Goal: Transaction & Acquisition: Obtain resource

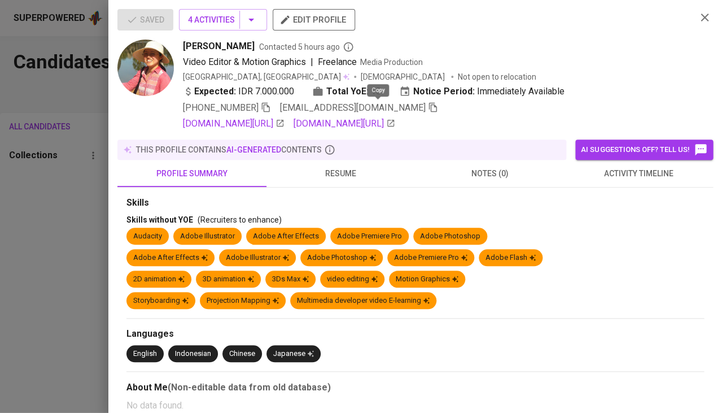
click at [58, 196] on div at bounding box center [361, 206] width 722 height 413
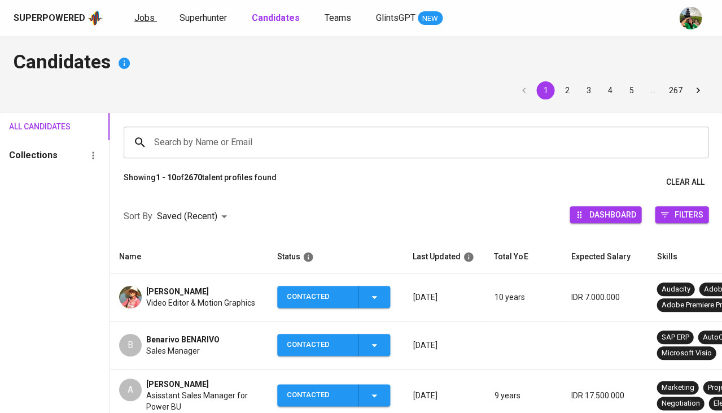
click at [149, 12] on span "Jobs" at bounding box center [144, 17] width 20 height 11
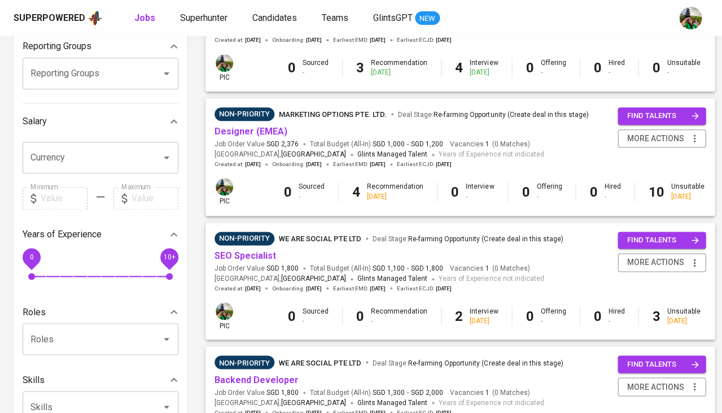
scroll to position [196, 0]
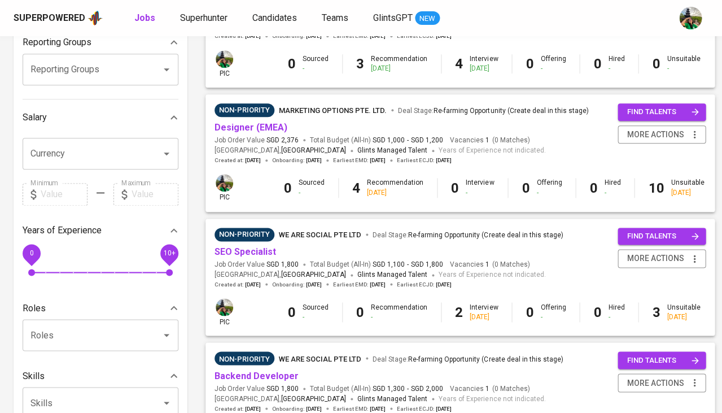
click at [263, 135] on span "Job Order Value SGD 2,376" at bounding box center [257, 140] width 84 height 10
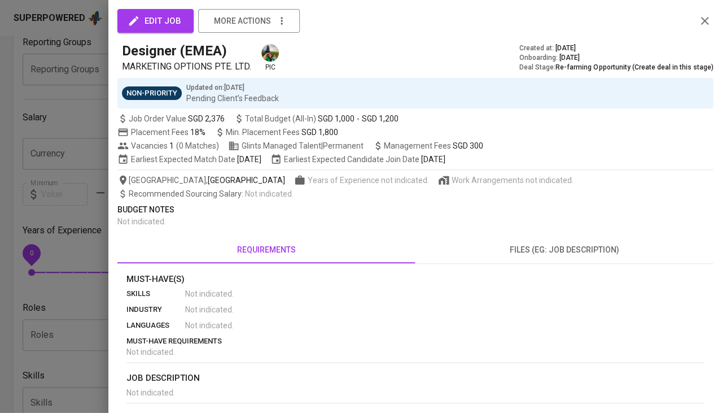
click at [77, 252] on div at bounding box center [361, 206] width 722 height 413
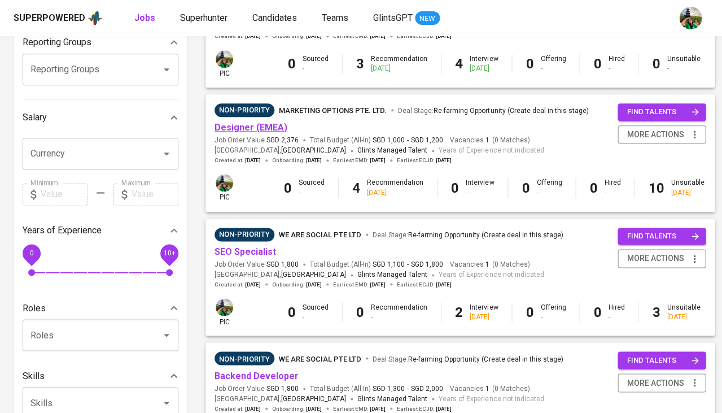
click at [240, 126] on link "Designer (EMEA)" at bounding box center [251, 127] width 73 height 11
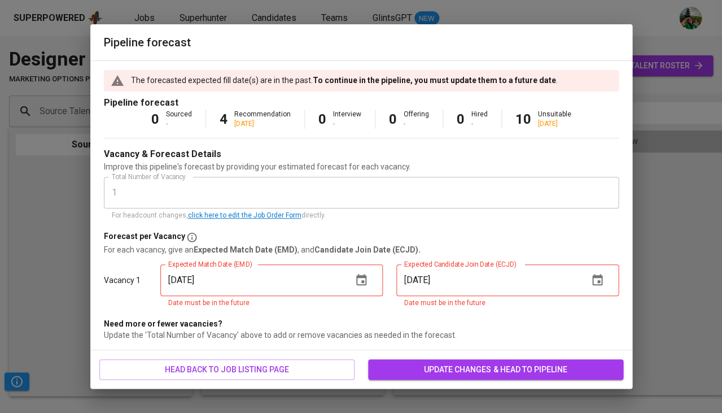
click at [368, 275] on button "button" at bounding box center [361, 279] width 27 height 27
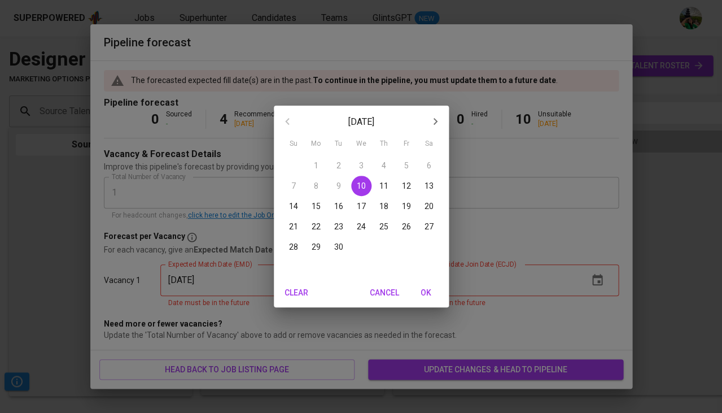
click at [424, 294] on span "OK" at bounding box center [426, 293] width 27 height 14
type input "09/10/2025"
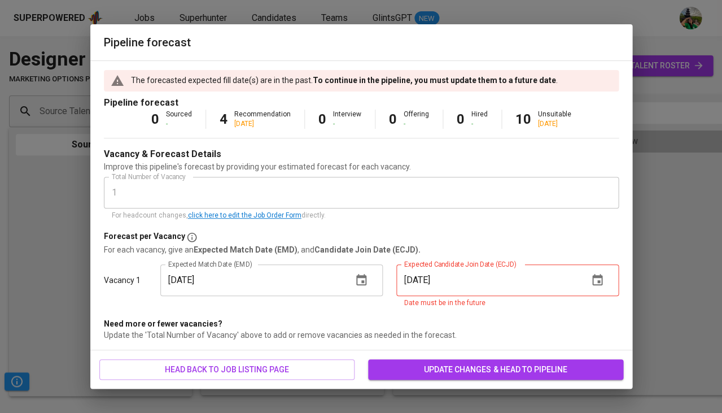
click at [606, 283] on button "button" at bounding box center [597, 279] width 27 height 27
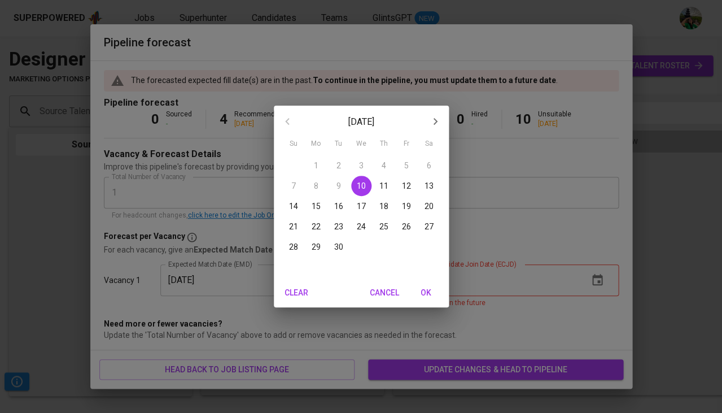
click at [430, 297] on span "OK" at bounding box center [426, 293] width 27 height 14
type input "09/10/2025"
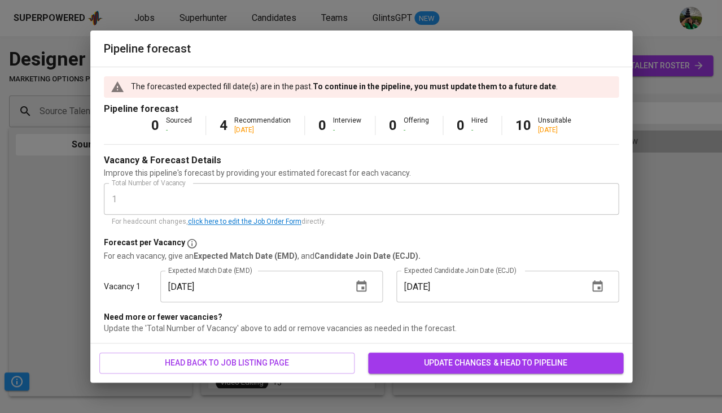
click at [432, 364] on span "update changes & head to pipeline" at bounding box center [495, 363] width 237 height 14
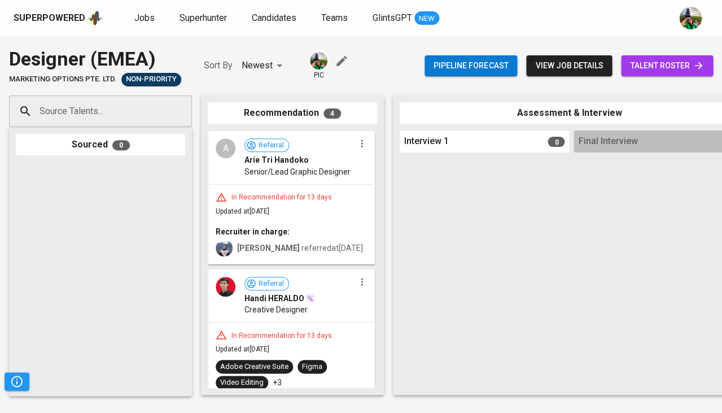
click at [672, 69] on span "talent roster" at bounding box center [667, 66] width 74 height 14
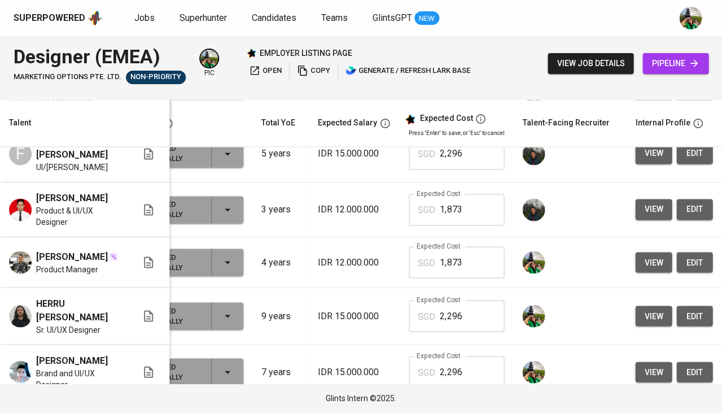
scroll to position [350, 117]
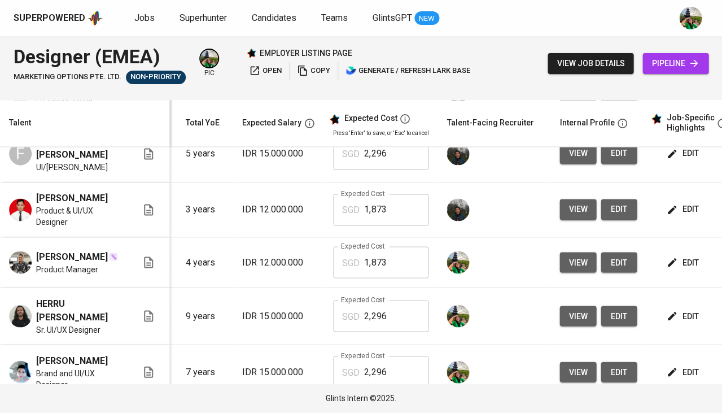
click at [577, 309] on span "view" at bounding box center [577, 316] width 19 height 14
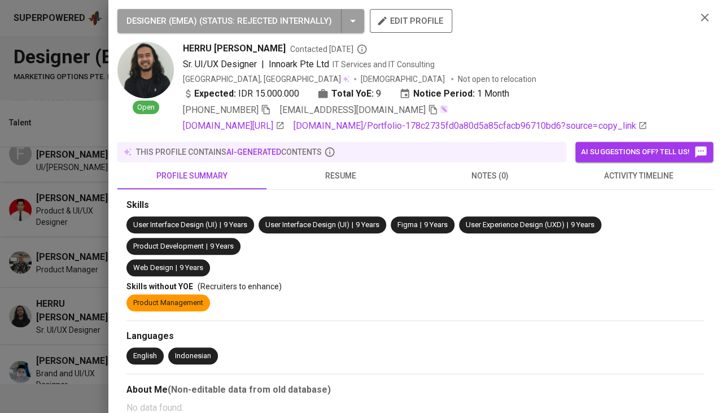
click at [335, 172] on span "resume" at bounding box center [340, 176] width 135 height 14
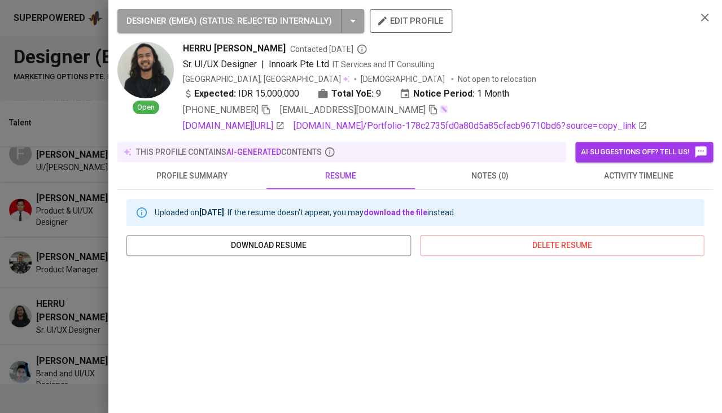
scroll to position [206, 0]
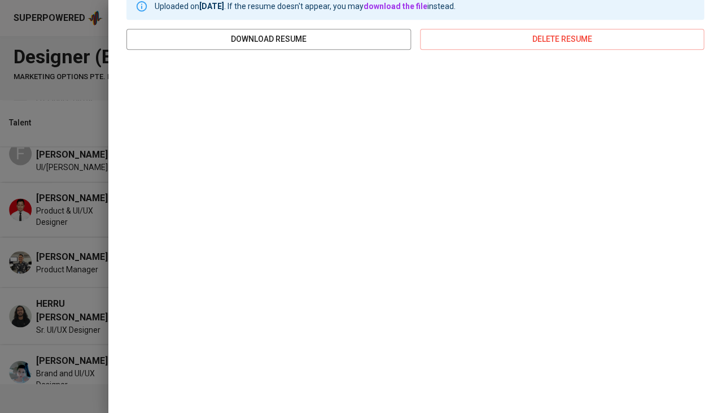
click at [62, 260] on div at bounding box center [361, 206] width 722 height 413
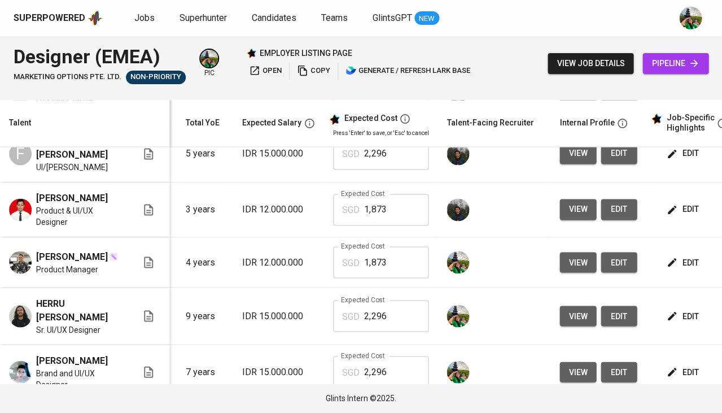
click at [572, 256] on span "view" at bounding box center [577, 262] width 19 height 14
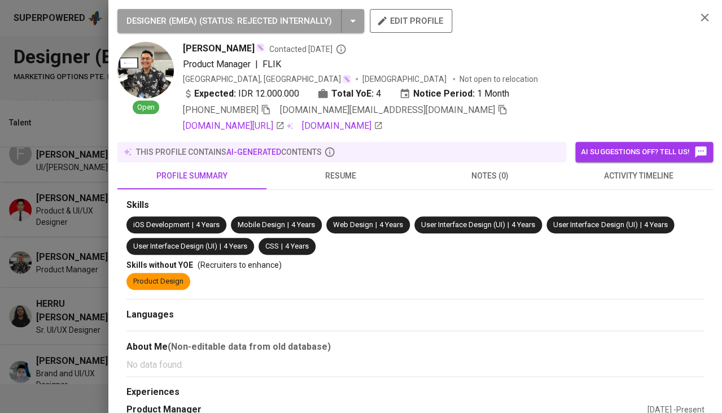
click at [353, 176] on span "resume" at bounding box center [340, 176] width 135 height 14
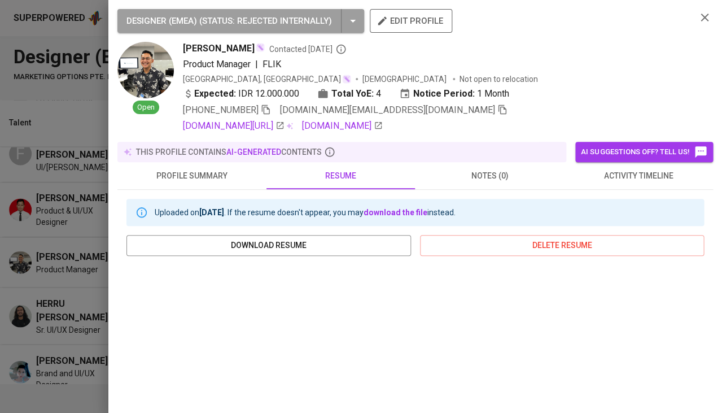
scroll to position [194, 0]
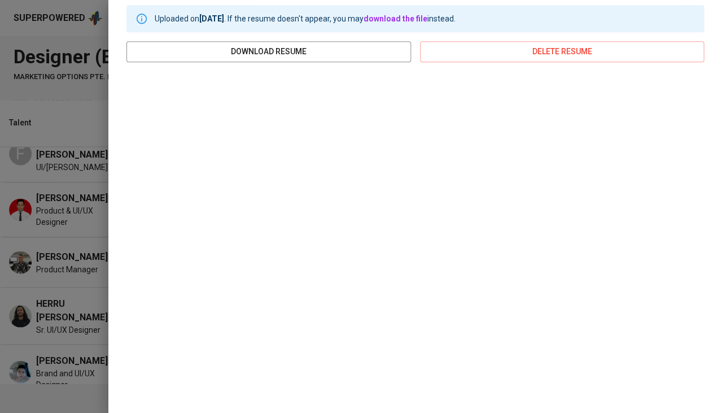
click at [48, 295] on div at bounding box center [361, 206] width 722 height 413
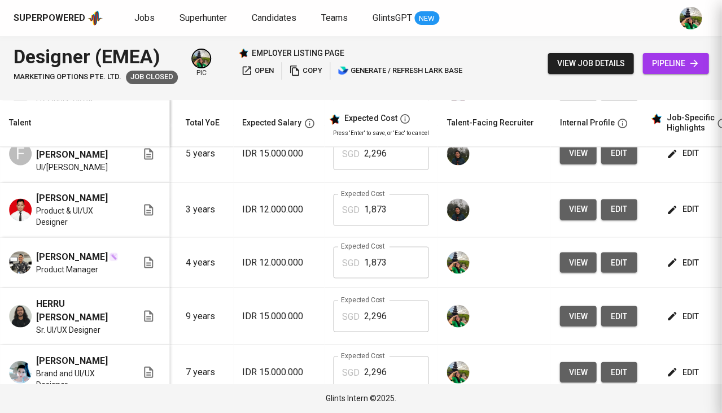
scroll to position [0, 0]
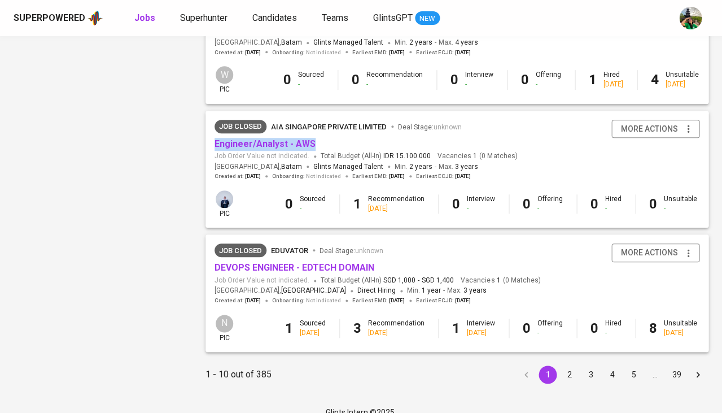
scroll to position [1064, 0]
click at [575, 366] on button "2" at bounding box center [569, 375] width 18 height 18
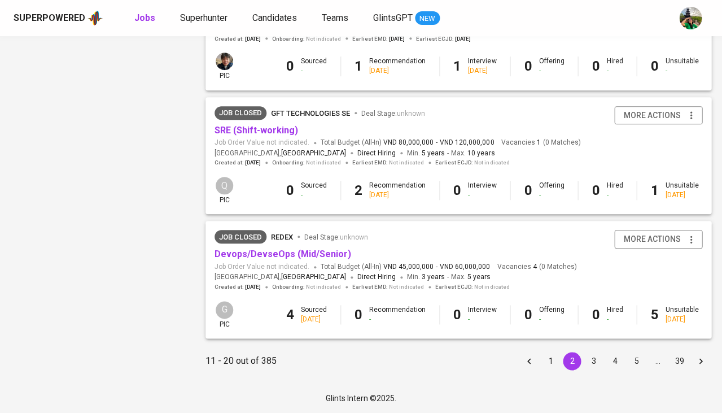
scroll to position [1064, 0]
click at [589, 362] on button "3" at bounding box center [593, 361] width 18 height 18
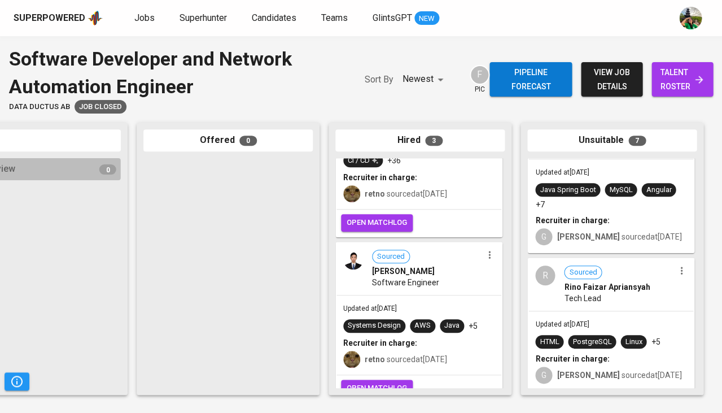
scroll to position [67, 0]
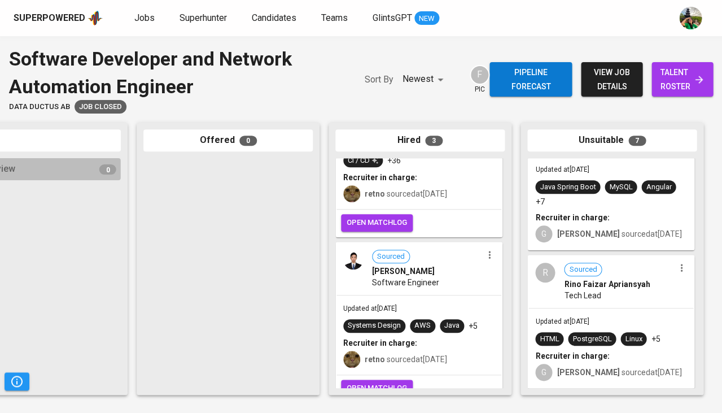
click at [630, 294] on div "R Sourced Rino Faizar Apriansyah Tech Lead" at bounding box center [610, 282] width 165 height 52
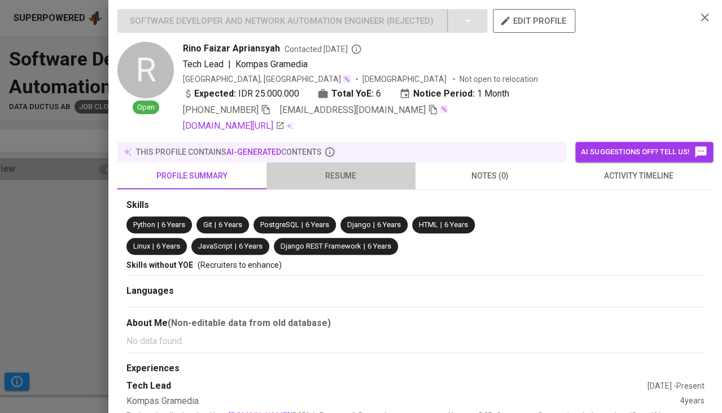
click at [342, 173] on span "resume" at bounding box center [340, 176] width 135 height 14
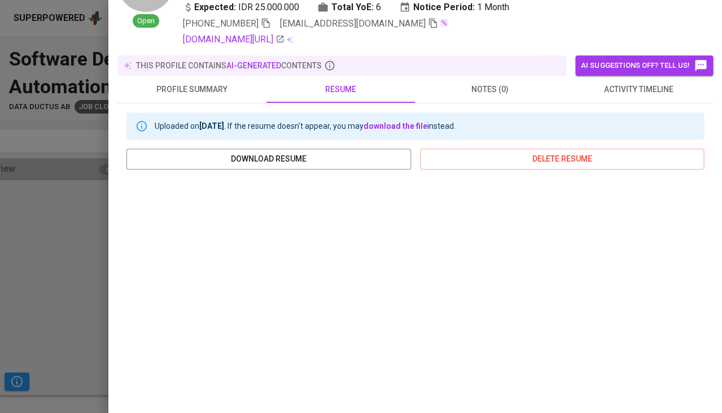
scroll to position [150, 0]
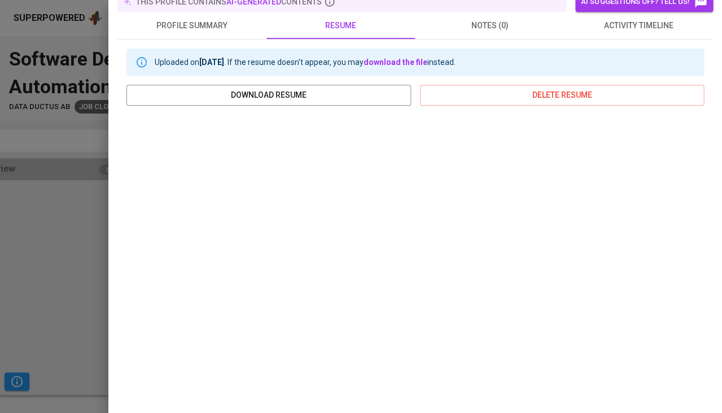
click at [107, 296] on div at bounding box center [361, 206] width 722 height 413
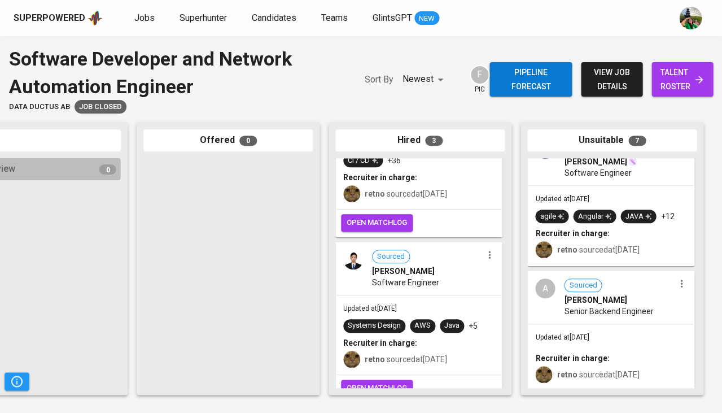
scroll to position [0, 0]
click at [620, 342] on div "Updated at [DATE] Recruiter in charge: retno sourced at [DATE]" at bounding box center [610, 356] width 165 height 65
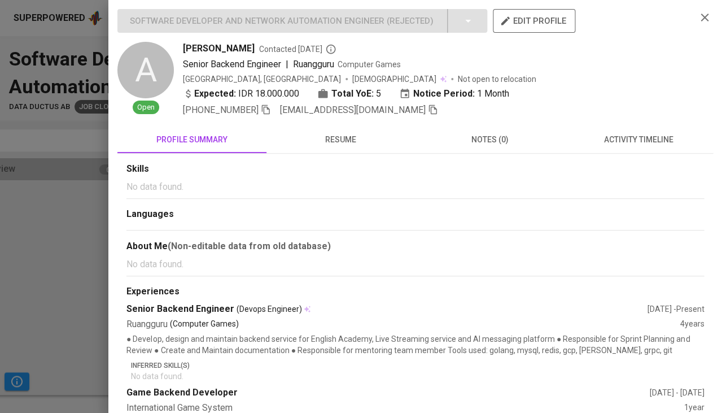
click at [365, 133] on span "resume" at bounding box center [340, 140] width 135 height 14
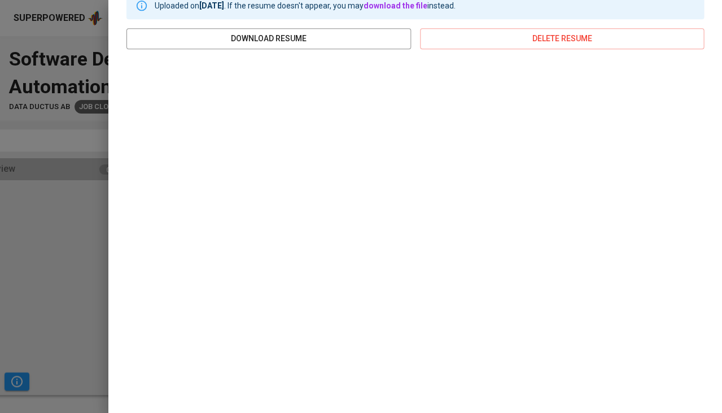
scroll to position [170, 0]
click at [117, 248] on div "Uploaded on Nov 07, 2020 . If the resume doesn't appear, you may download the f…" at bounding box center [415, 191] width 596 height 414
click at [76, 250] on div at bounding box center [361, 206] width 722 height 413
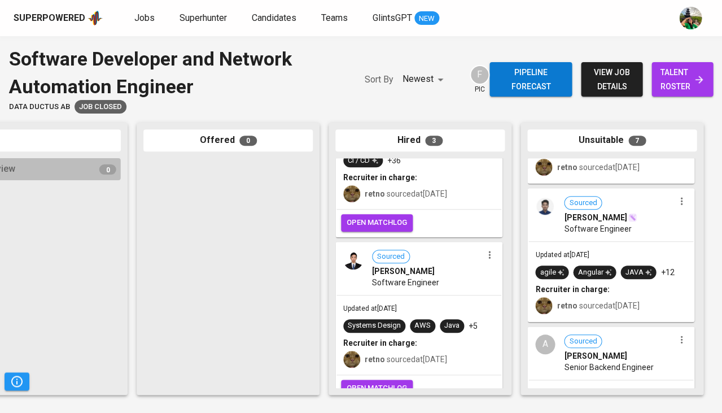
scroll to position [600, 0]
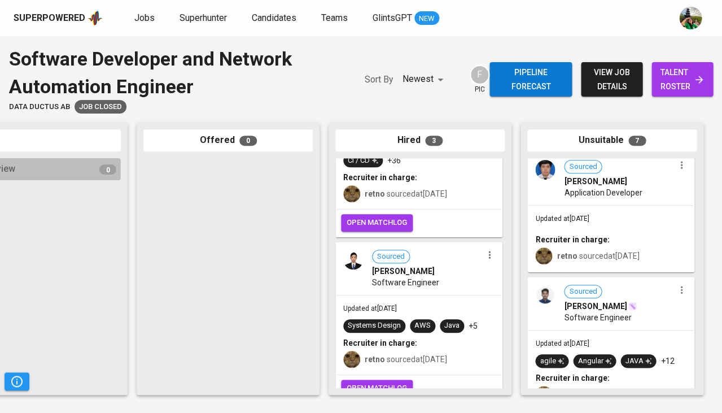
click at [618, 312] on span "Software Engineer" at bounding box center [597, 317] width 67 height 11
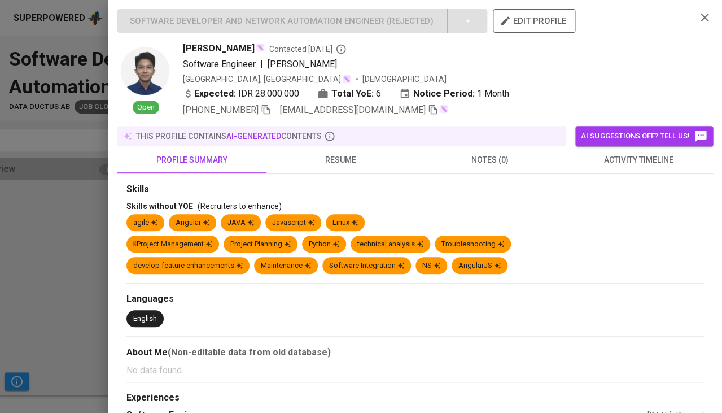
click at [340, 167] on button "resume" at bounding box center [340, 159] width 149 height 27
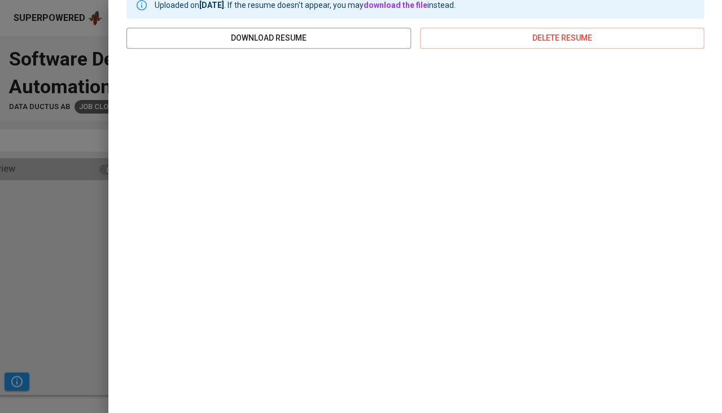
scroll to position [191, 0]
click at [35, 282] on div at bounding box center [361, 206] width 722 height 413
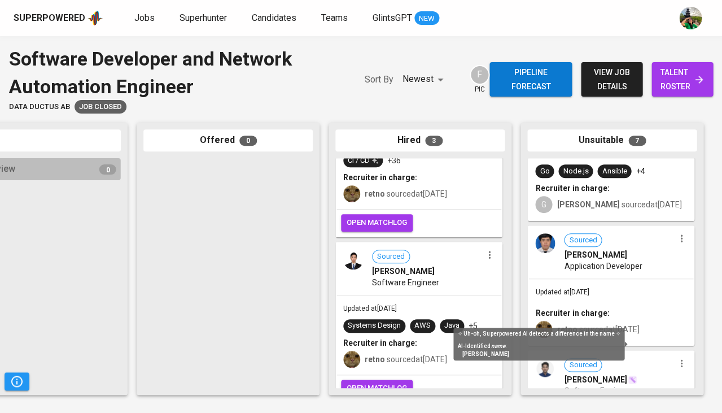
scroll to position [522, 0]
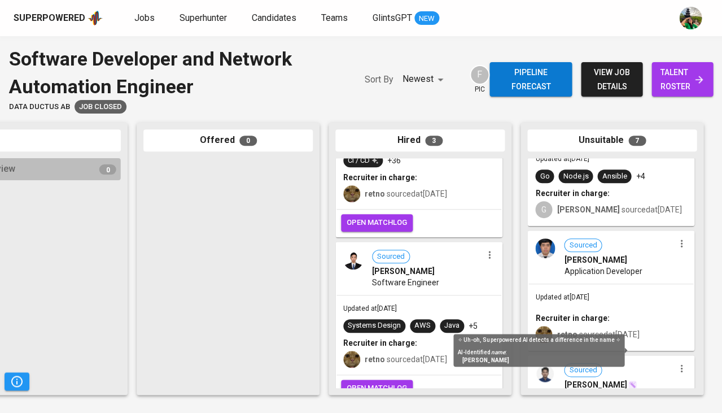
click at [631, 284] on div "Updated at Jul 24, 2025 Recruiter in charge: retno sourced at Jun 20, 2025" at bounding box center [610, 316] width 165 height 65
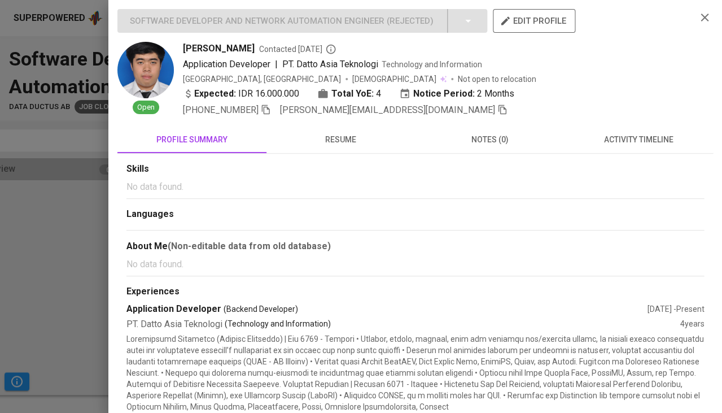
click at [352, 145] on button "resume" at bounding box center [340, 139] width 149 height 27
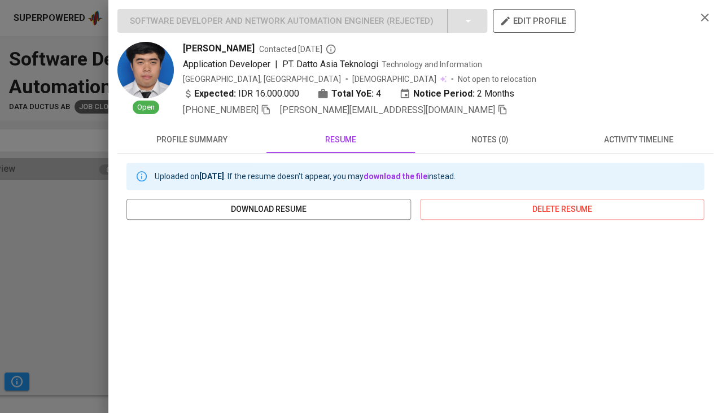
click at [34, 339] on div at bounding box center [361, 206] width 722 height 413
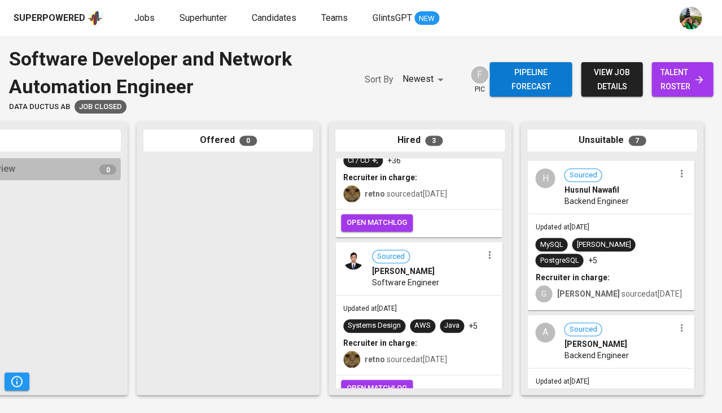
scroll to position [287, 0]
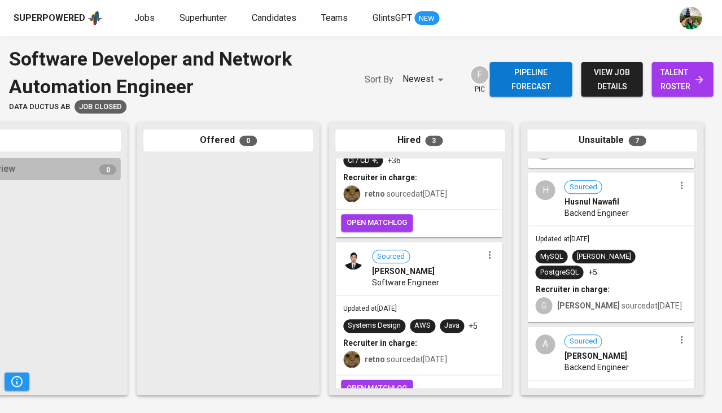
click at [579, 361] on span "Backend Engineer" at bounding box center [596, 366] width 64 height 11
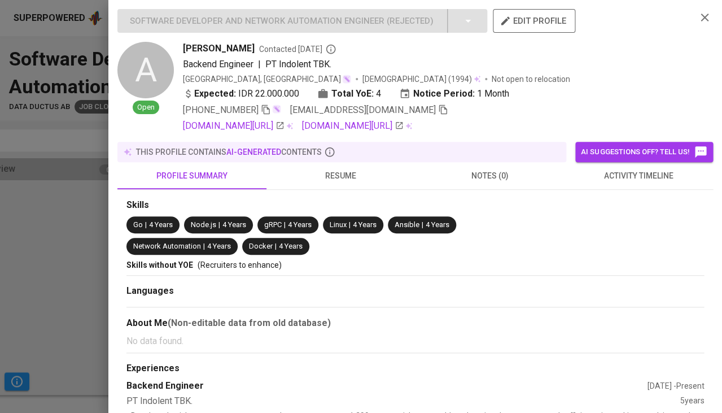
click at [348, 169] on span "resume" at bounding box center [340, 176] width 135 height 14
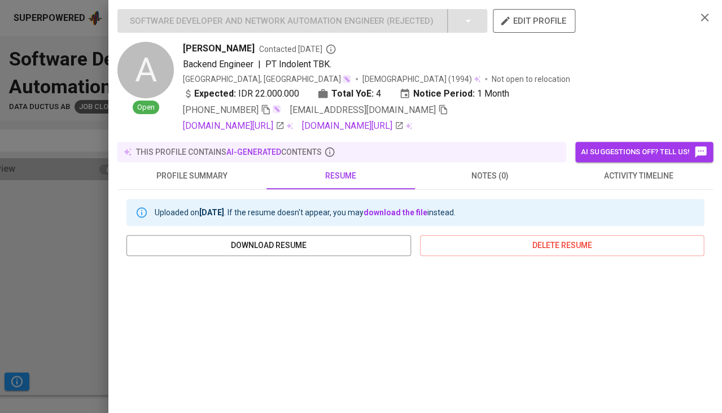
scroll to position [206, 0]
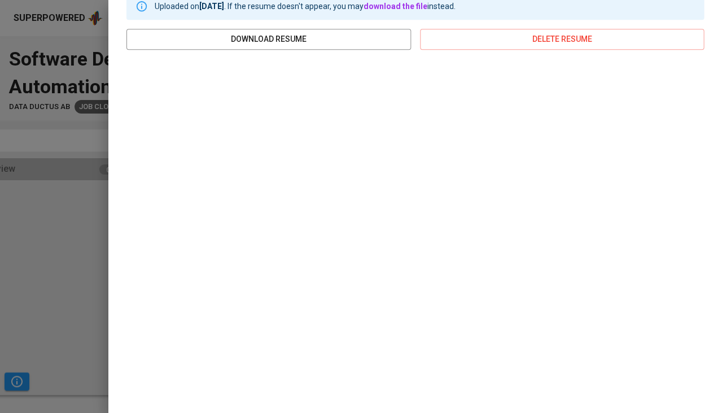
click at [100, 199] on div at bounding box center [361, 206] width 722 height 413
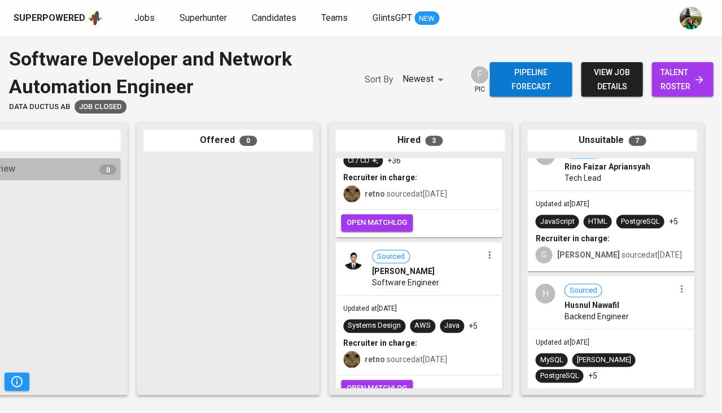
scroll to position [173, 0]
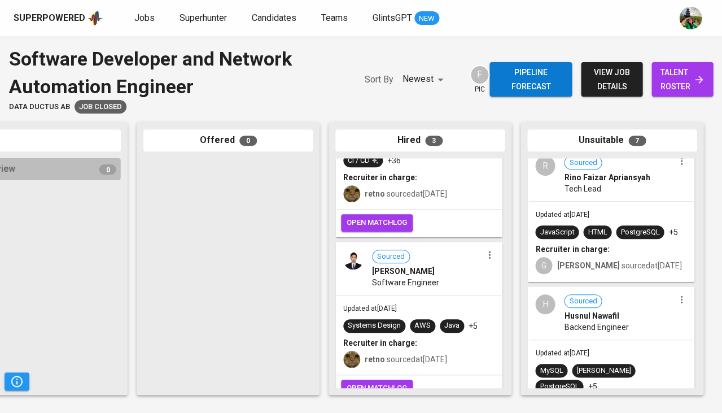
click at [589, 211] on span "Updated at Jul 24, 2025" at bounding box center [562, 215] width 54 height 8
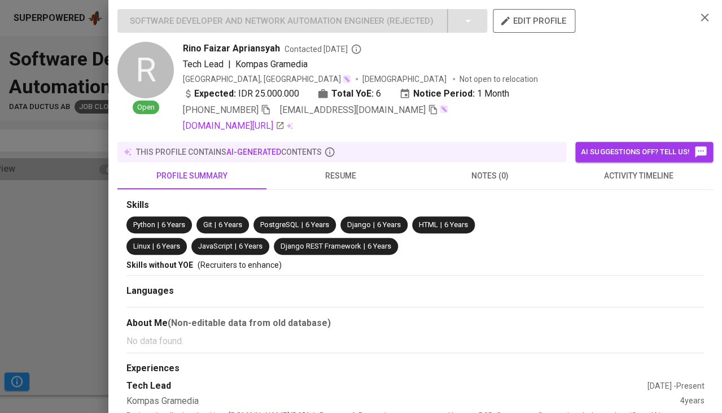
click at [356, 177] on span "resume" at bounding box center [340, 176] width 135 height 14
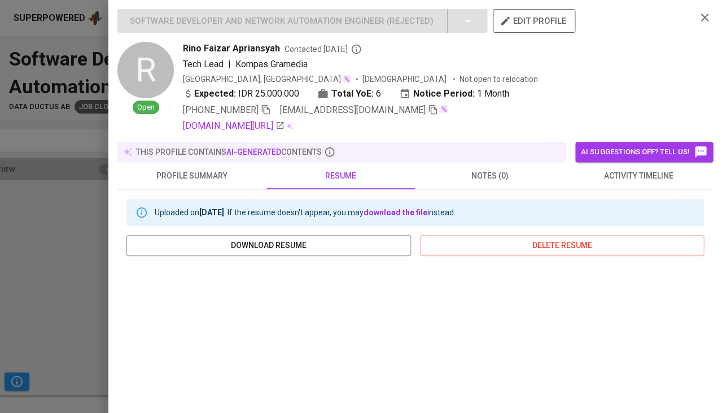
click at [93, 321] on div at bounding box center [361, 206] width 722 height 413
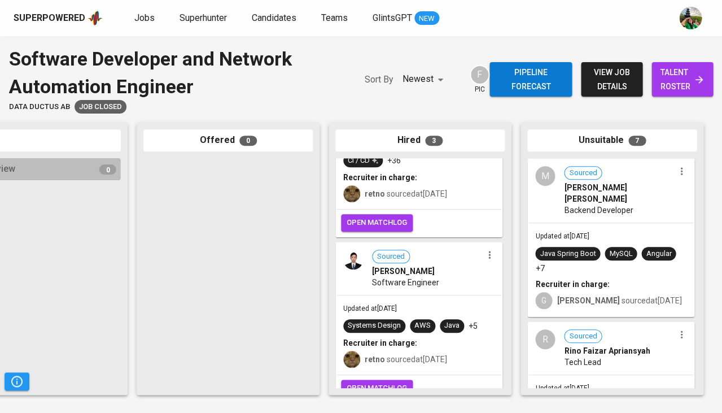
scroll to position [0, 0]
click at [580, 254] on div "Java Spring Boot MySQL Angular +7" at bounding box center [610, 260] width 151 height 27
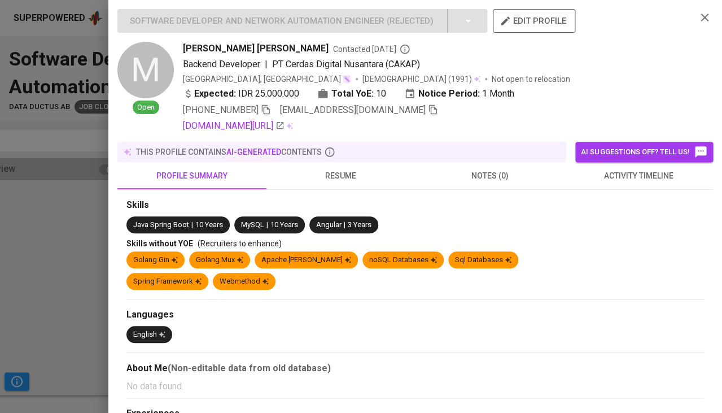
click at [351, 164] on button "resume" at bounding box center [340, 175] width 149 height 27
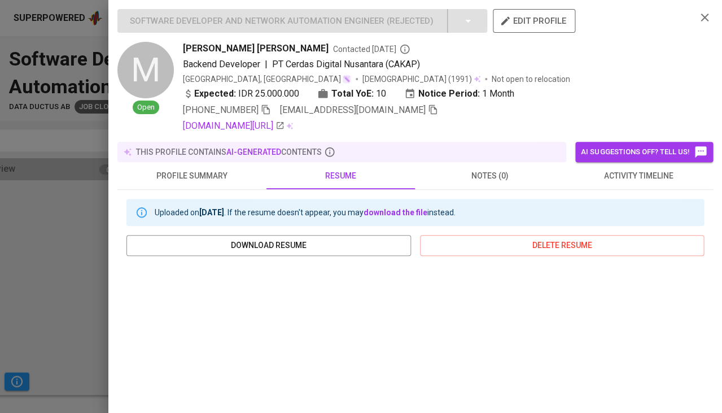
click at [47, 222] on div at bounding box center [361, 206] width 722 height 413
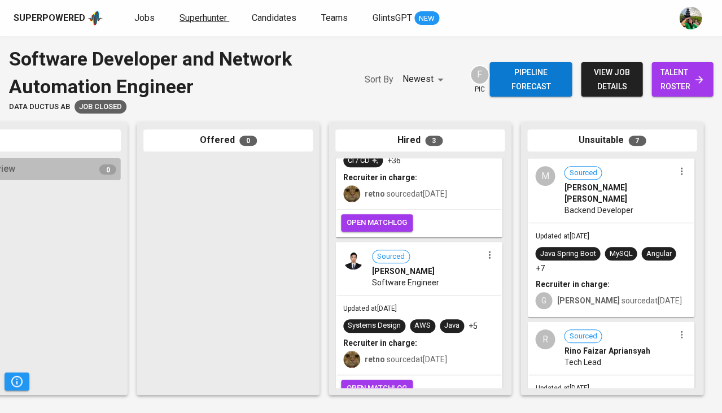
click at [211, 14] on span "Superhunter" at bounding box center [203, 17] width 47 height 11
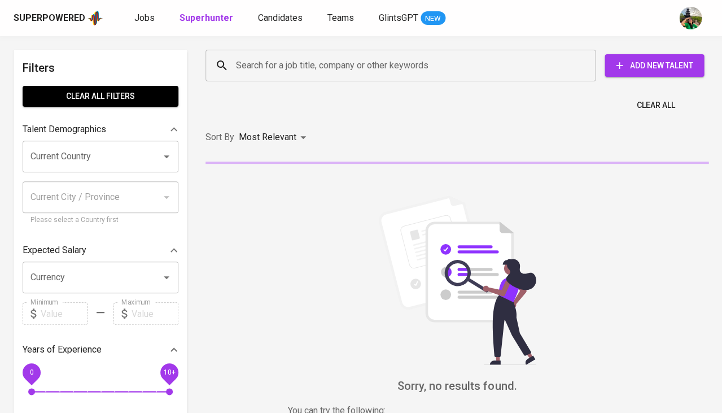
click at [267, 68] on input "Search for a job title, company or other keywords" at bounding box center [403, 65] width 340 height 21
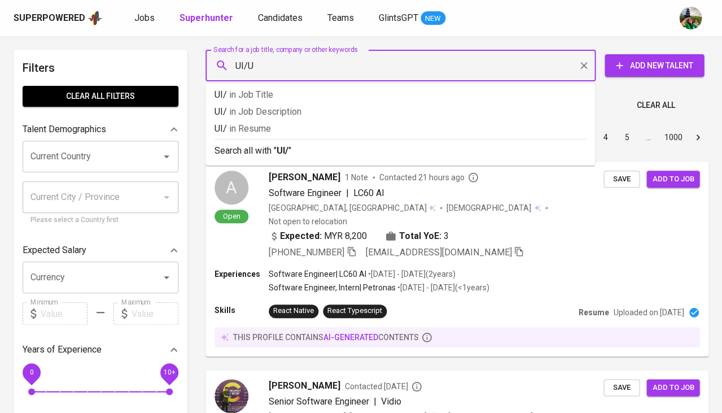
type input "UI/UX"
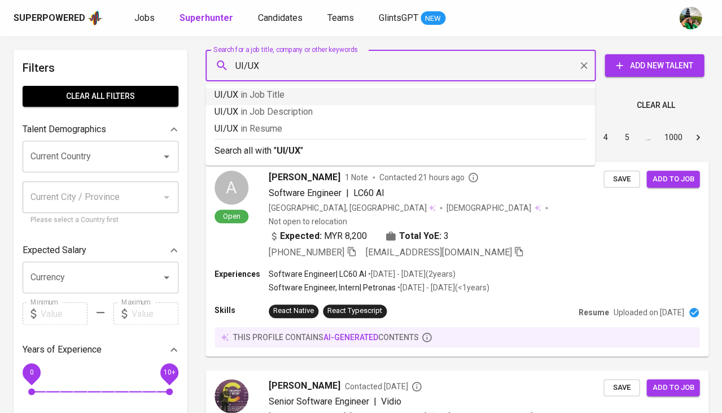
click at [279, 98] on span "in Job Title" at bounding box center [262, 94] width 44 height 11
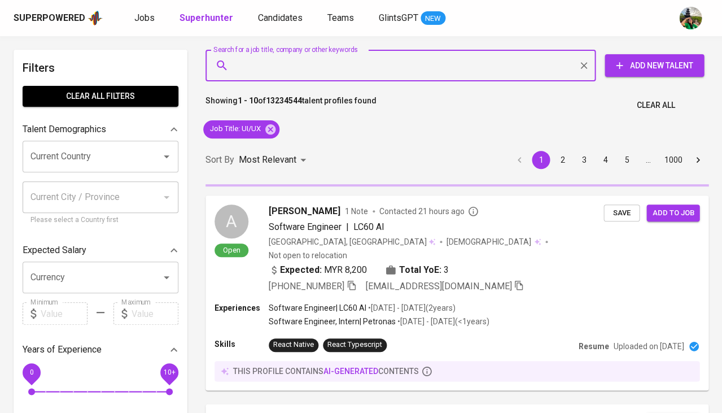
click at [71, 150] on input "Current Country" at bounding box center [85, 156] width 114 height 21
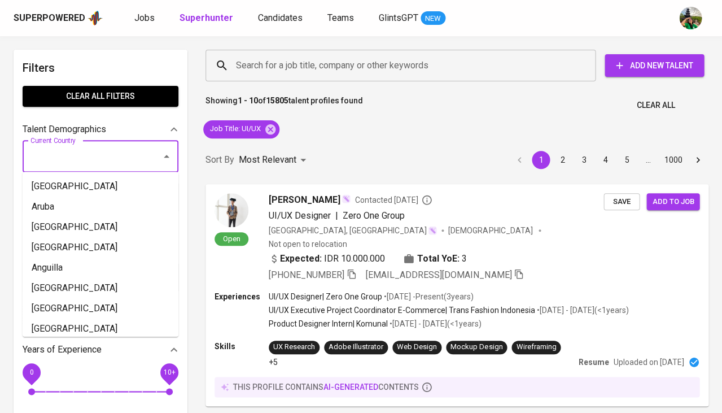
click at [71, 150] on input "Current Country" at bounding box center [85, 156] width 114 height 21
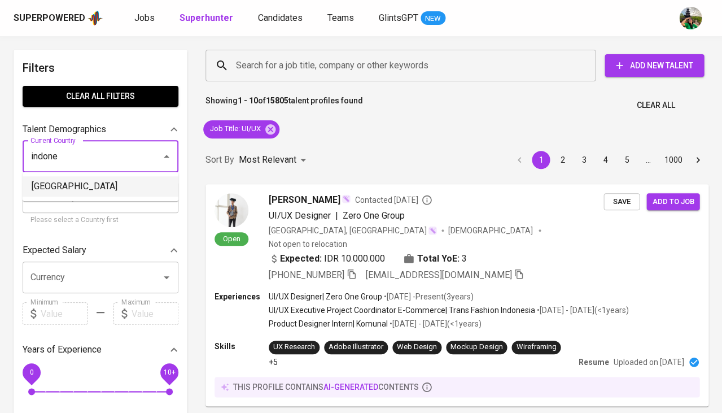
click at [75, 182] on li "[GEOGRAPHIC_DATA]" at bounding box center [101, 186] width 156 height 20
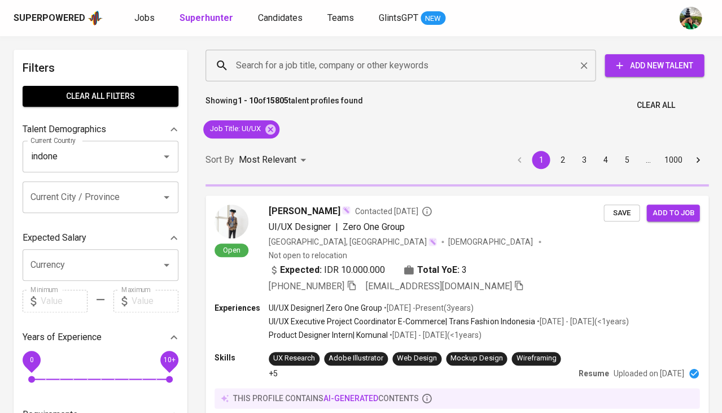
type input "[GEOGRAPHIC_DATA]"
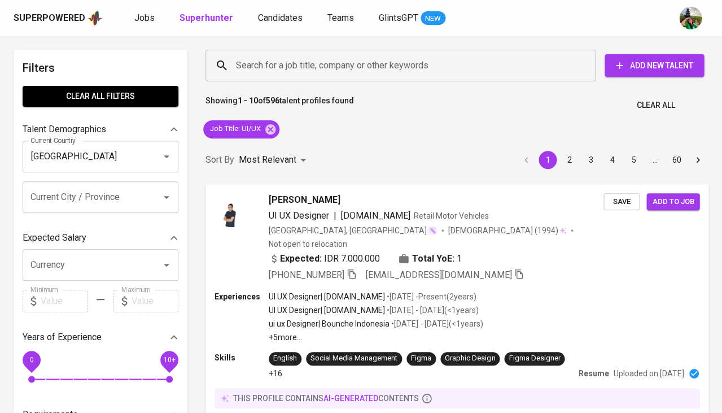
click at [322, 47] on div "Search for a job title, company or other keywords Search for a job title, compa…" at bounding box center [454, 65] width 503 height 36
click at [302, 67] on input "Search for a job title, company or other keywords" at bounding box center [403, 65] width 340 height 21
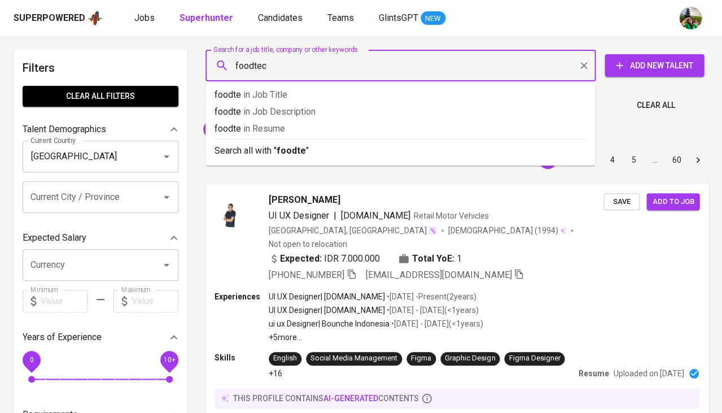
type input "foodtech"
click at [305, 134] on p "foodtech in Resume" at bounding box center [400, 129] width 371 height 14
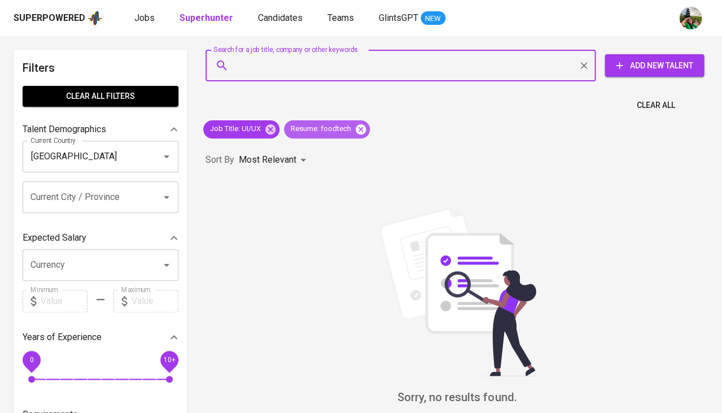
click at [360, 129] on icon at bounding box center [361, 129] width 12 height 12
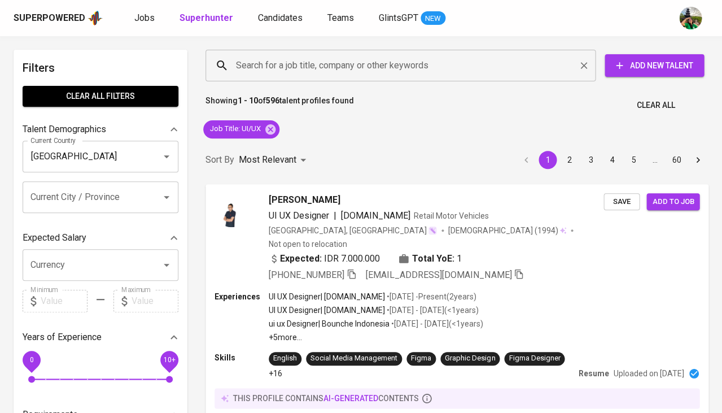
click at [340, 65] on input "Search for a job title, company or other keywords" at bounding box center [403, 65] width 340 height 21
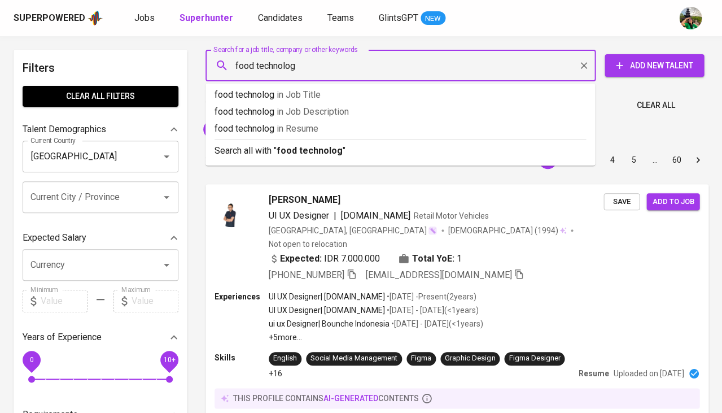
type input "food technology"
click at [335, 128] on p "food technology in Resume" at bounding box center [400, 129] width 371 height 14
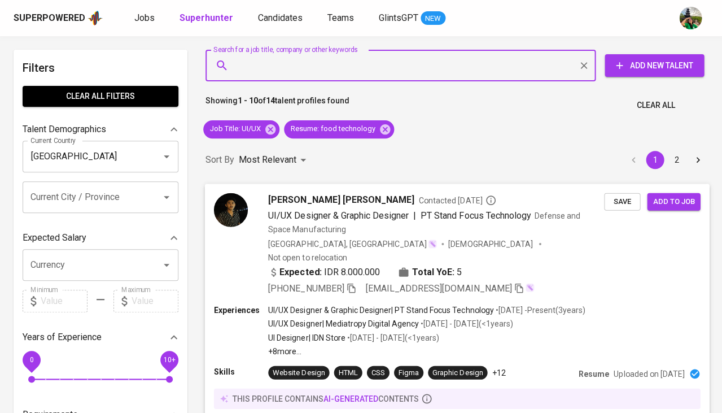
click at [343, 197] on span "Arief Rahman Hakim" at bounding box center [341, 199] width 146 height 14
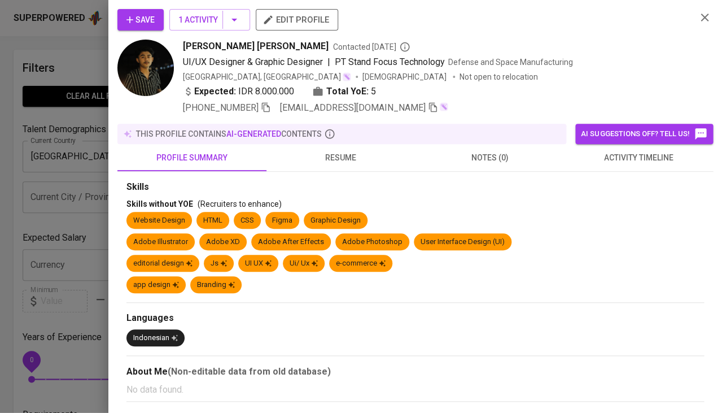
click at [336, 165] on button "resume" at bounding box center [340, 157] width 149 height 27
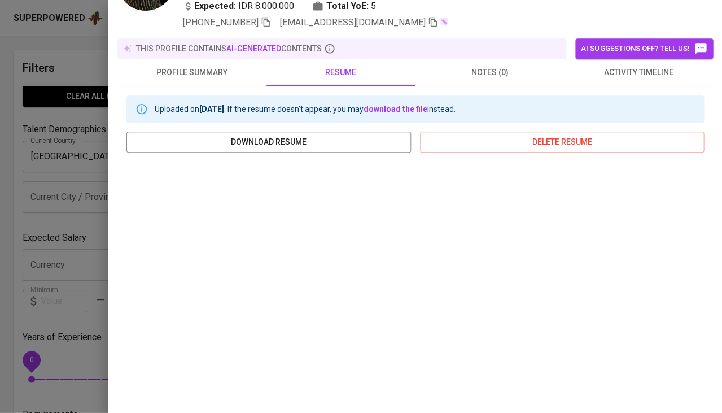
scroll to position [90, 0]
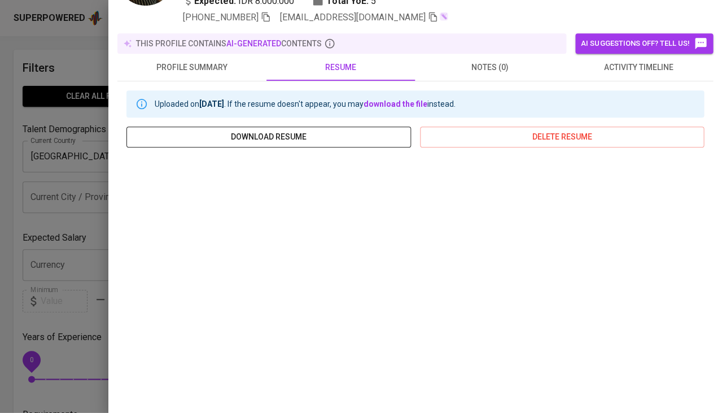
click at [304, 135] on span "download resume" at bounding box center [268, 137] width 266 height 14
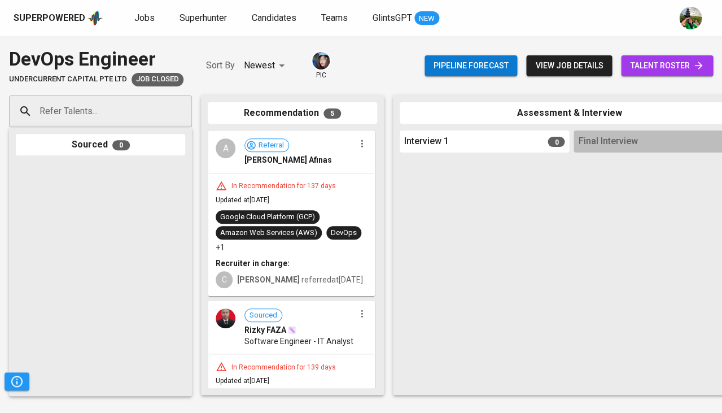
click at [225, 249] on p "+1" at bounding box center [220, 247] width 9 height 11
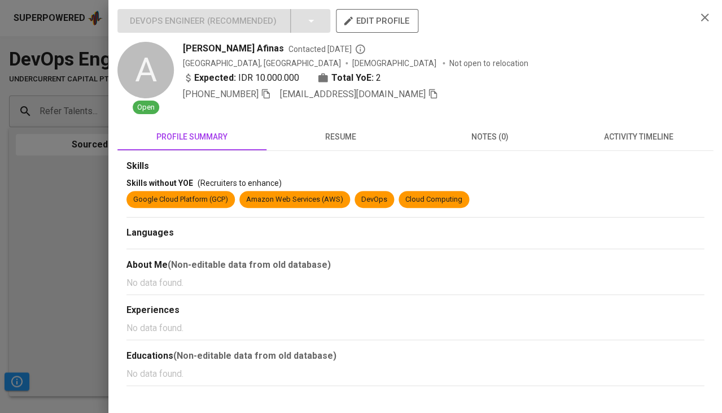
click at [338, 146] on button "resume" at bounding box center [340, 136] width 149 height 27
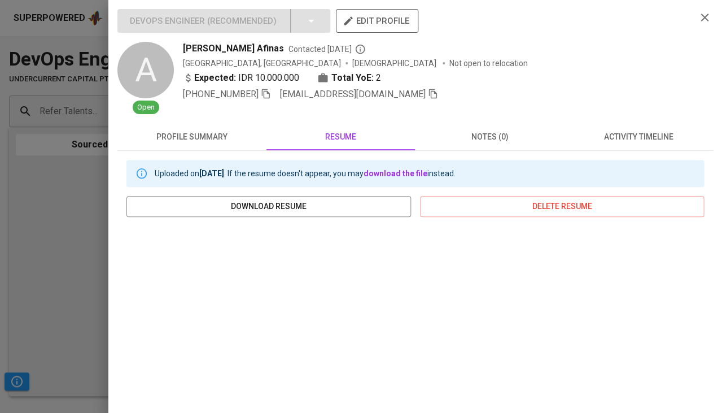
scroll to position [170, 0]
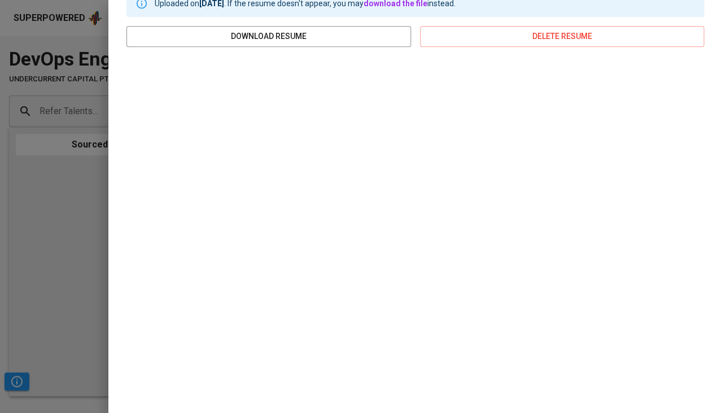
click at [36, 173] on div at bounding box center [361, 206] width 722 height 413
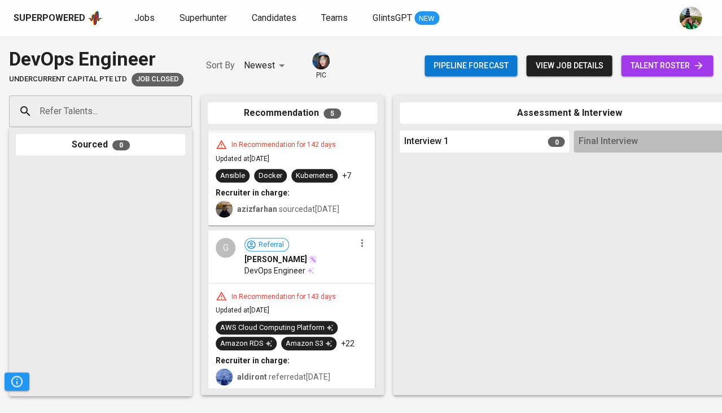
scroll to position [0, 0]
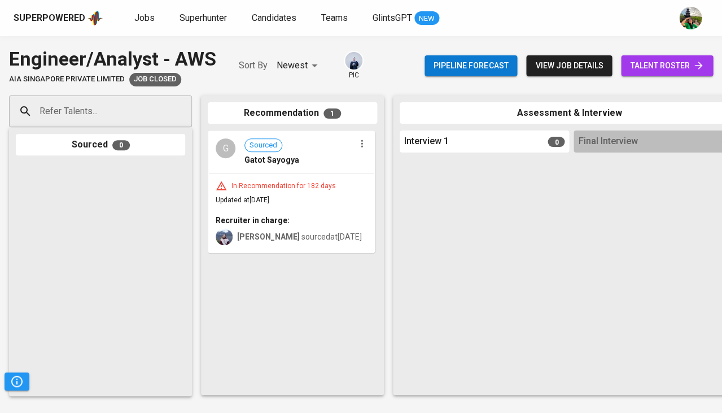
click at [269, 199] on span "Updated at [DATE]" at bounding box center [243, 200] width 54 height 8
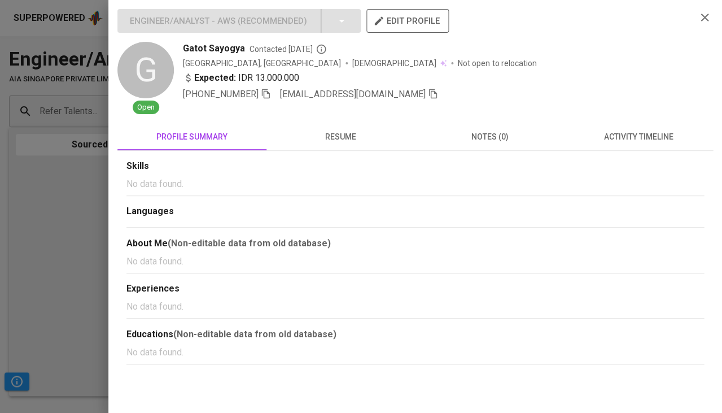
click at [329, 134] on span "resume" at bounding box center [340, 137] width 135 height 14
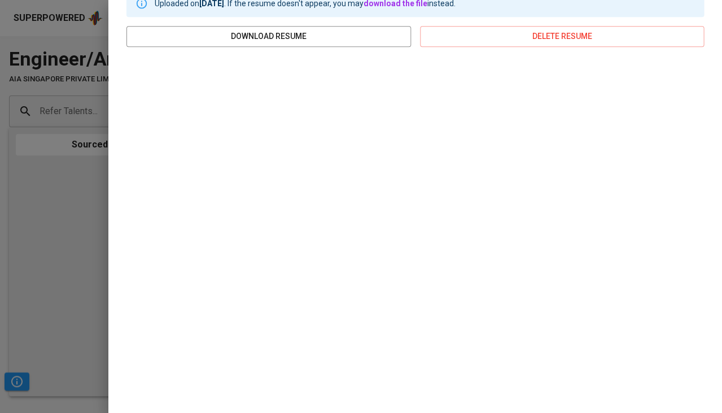
scroll to position [170, 0]
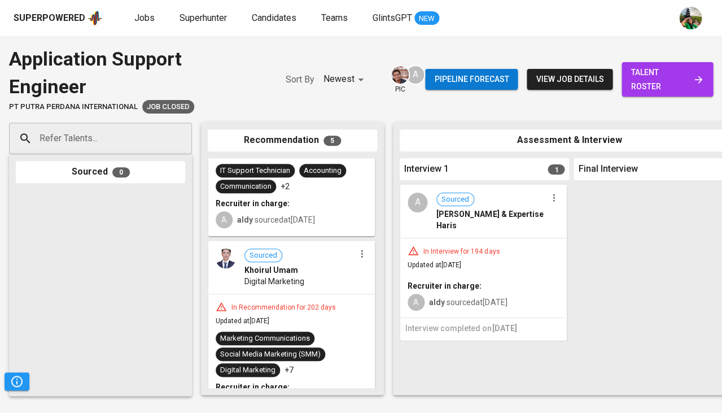
scroll to position [549, 0]
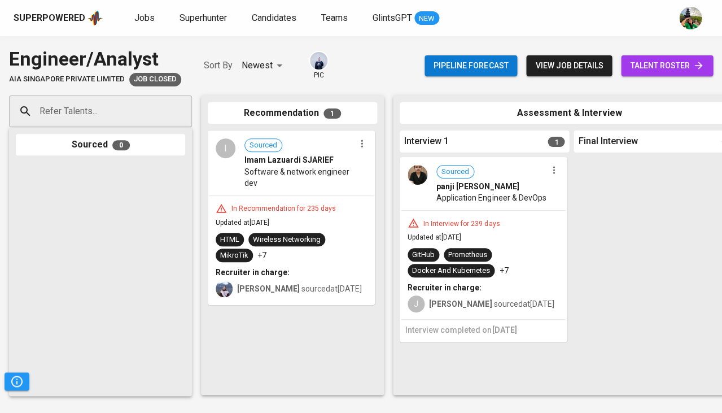
click at [465, 290] on div "Recruiter in charge:" at bounding box center [483, 287] width 151 height 11
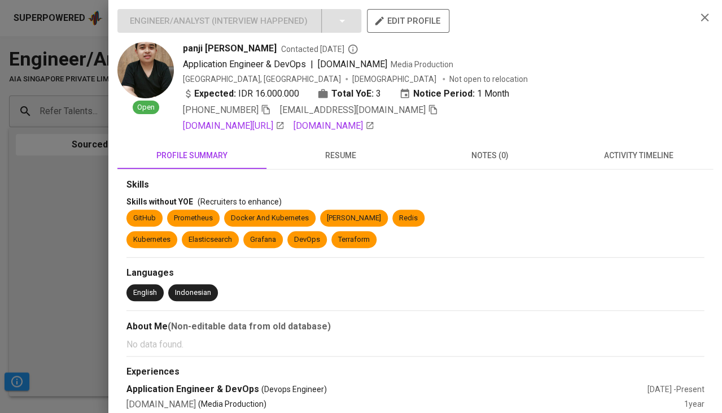
click at [354, 154] on span "resume" at bounding box center [340, 155] width 135 height 14
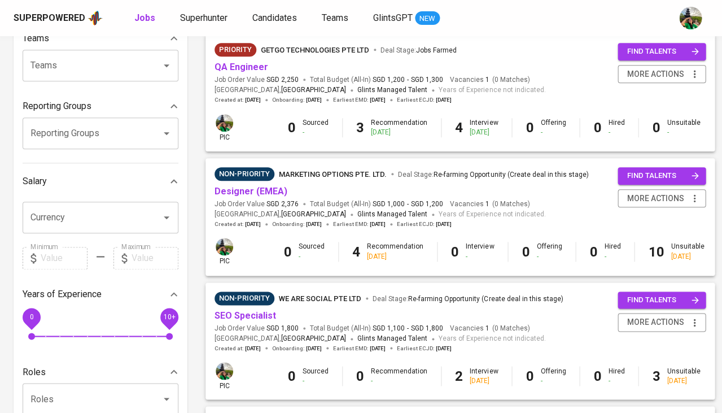
scroll to position [135, 0]
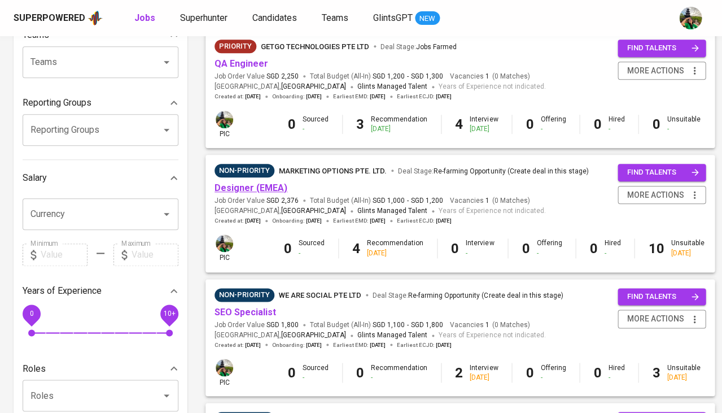
click at [240, 182] on link "Designer (EMEA)" at bounding box center [251, 187] width 73 height 11
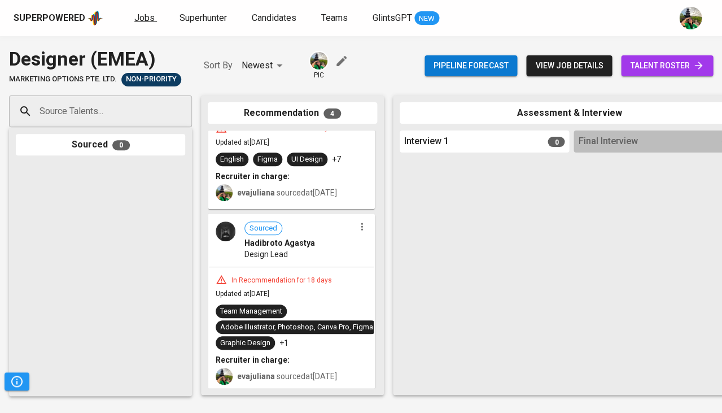
click at [145, 13] on span "Jobs" at bounding box center [144, 17] width 20 height 11
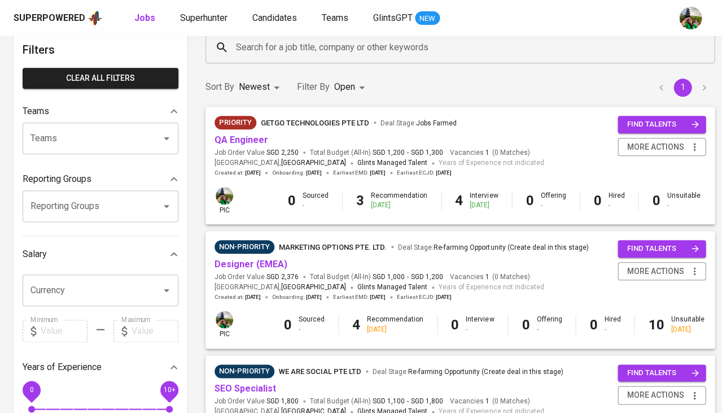
scroll to position [62, 0]
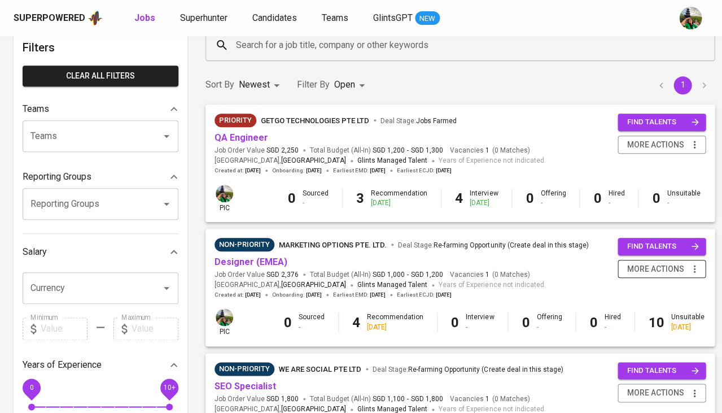
click at [689, 263] on icon "button" at bounding box center [694, 268] width 11 height 11
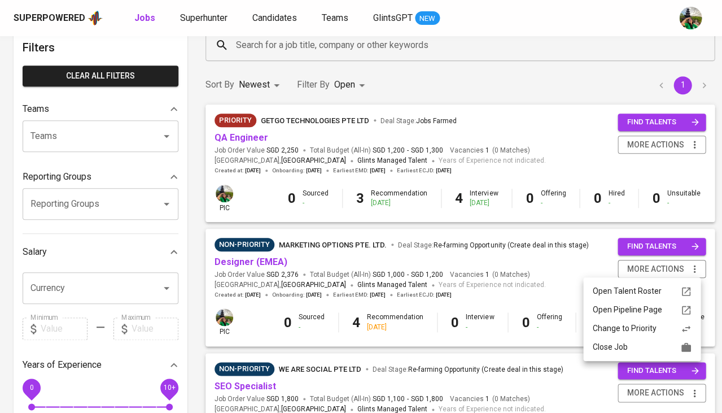
click at [649, 346] on div "Close Job" at bounding box center [641, 347] width 99 height 12
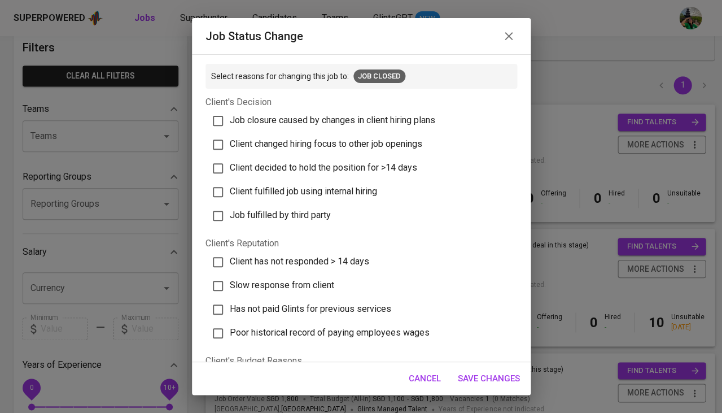
scroll to position [0, 0]
click at [342, 164] on span "Client decided to hold the position for >14 days" at bounding box center [323, 167] width 187 height 11
click at [230, 164] on input "Client decided to hold the position for >14 days" at bounding box center [218, 168] width 24 height 24
checkbox input "true"
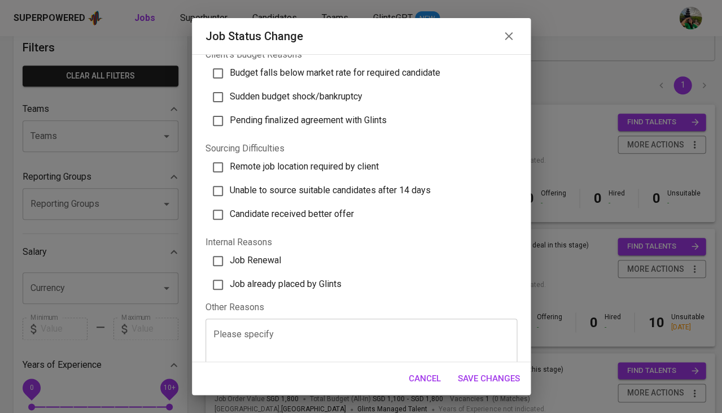
scroll to position [305, 0]
click at [481, 397] on div "Job status change Select reasons for changing this job to: Job Closed Client's …" at bounding box center [361, 206] width 722 height 413
click at [487, 384] on span "Save Changes" at bounding box center [489, 378] width 62 height 15
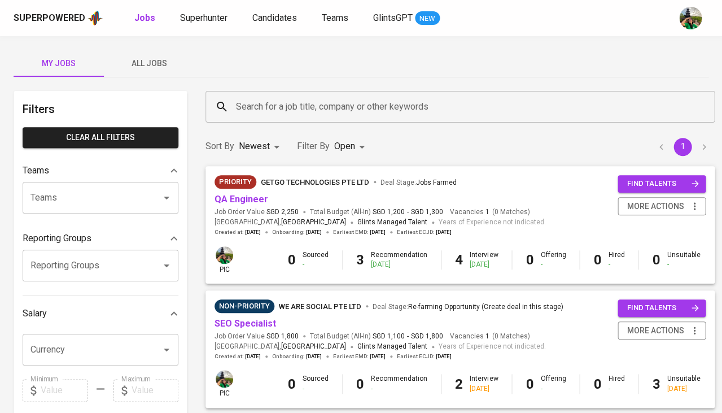
scroll to position [0, 0]
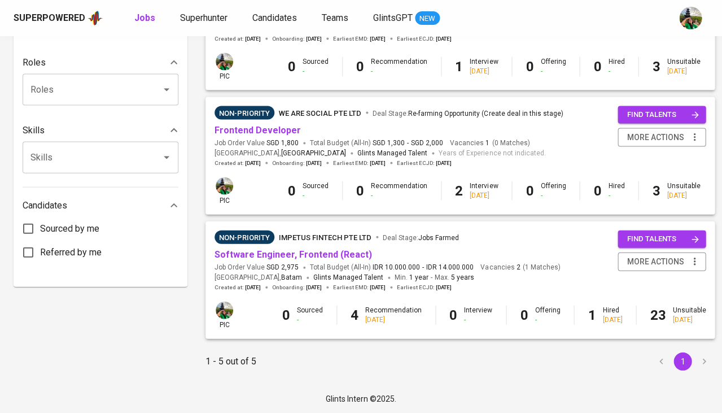
scroll to position [442, 0]
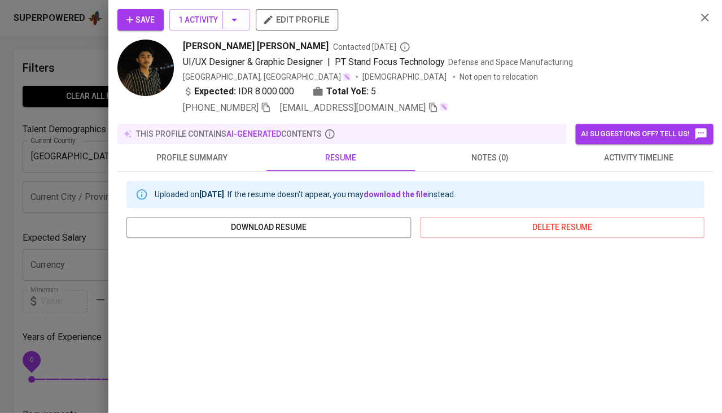
click at [48, 230] on div at bounding box center [361, 206] width 722 height 413
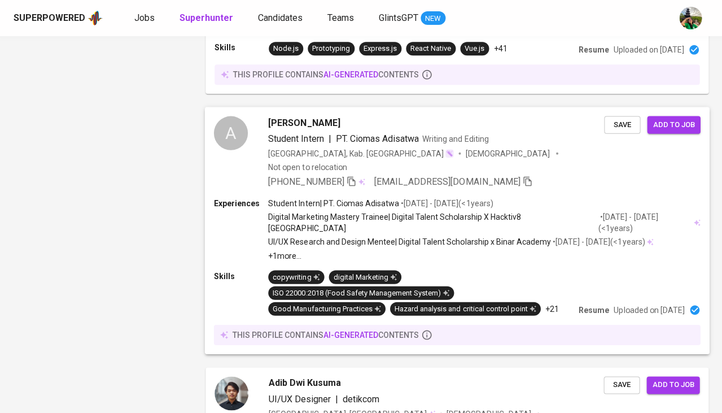
scroll to position [1067, 0]
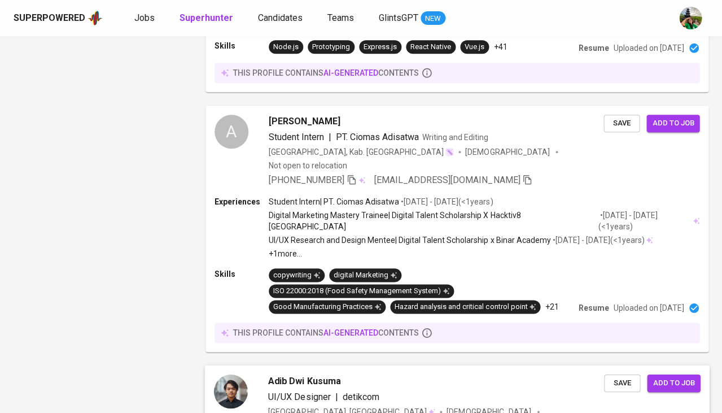
click at [316, 374] on div "Adib Dwi Kusuma UI/UX Designer | detikcom Indonesia, Depok Male Not open to rel…" at bounding box center [436, 410] width 336 height 72
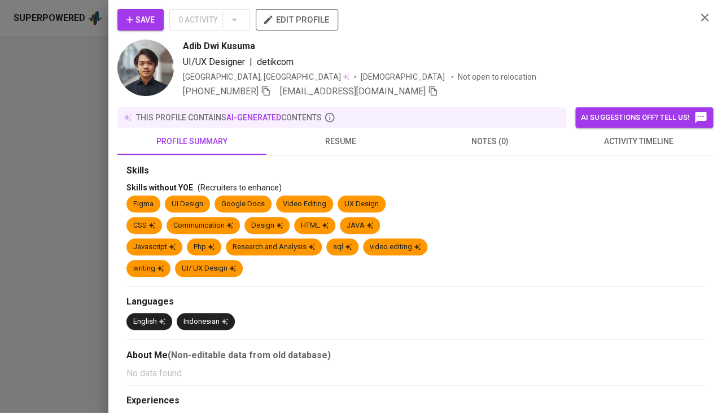
click at [350, 146] on span "resume" at bounding box center [340, 141] width 135 height 14
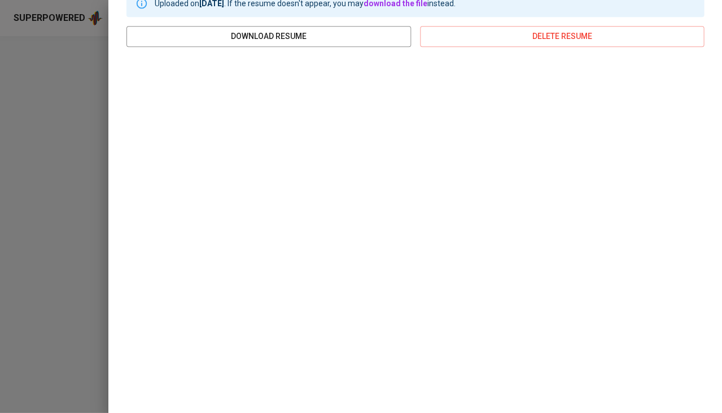
scroll to position [174, 0]
click at [73, 257] on div at bounding box center [361, 206] width 722 height 413
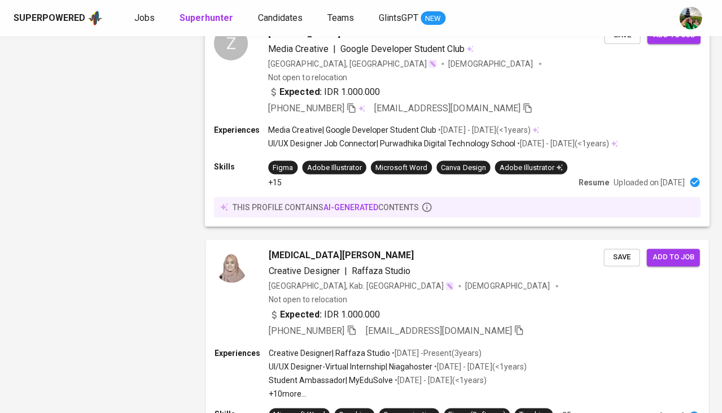
scroll to position [2104, 0]
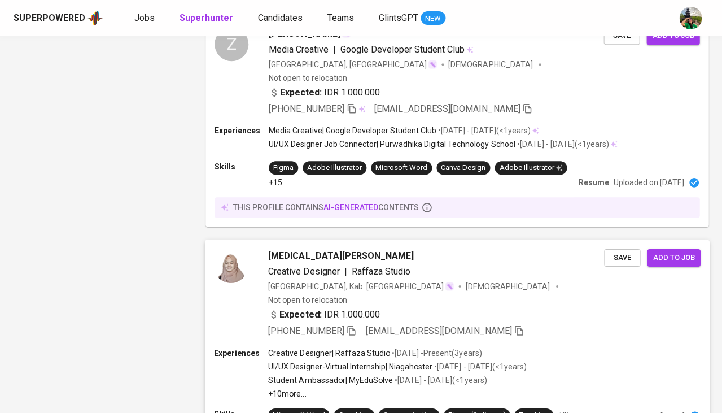
click at [303, 265] on span "Creative Designer" at bounding box center [303, 272] width 71 height 14
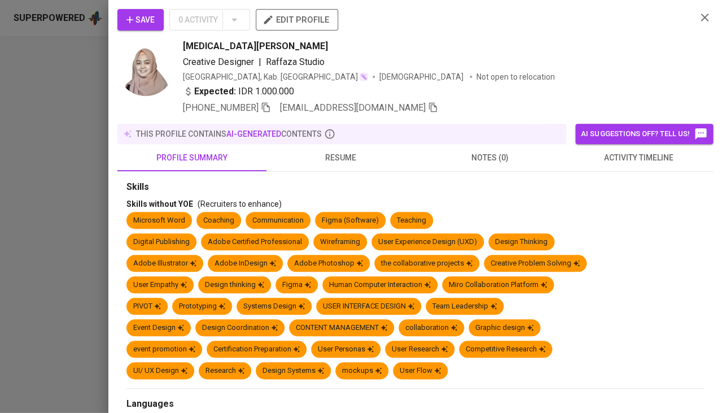
click at [342, 160] on span "resume" at bounding box center [340, 158] width 135 height 14
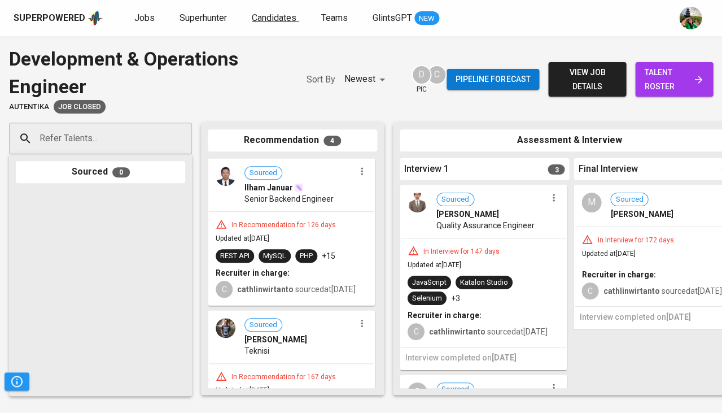
click at [260, 19] on span "Candidates" at bounding box center [274, 17] width 45 height 11
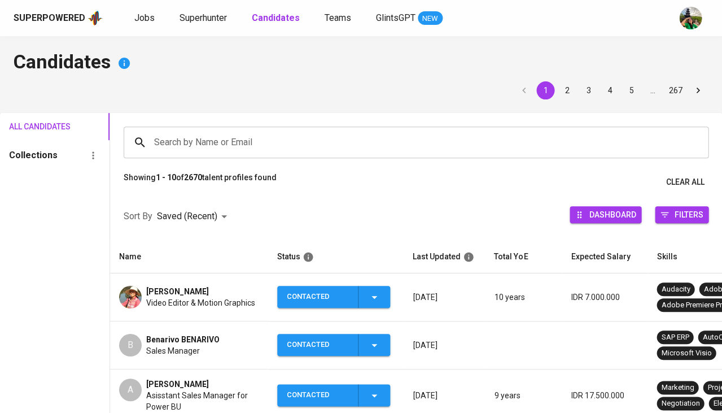
click at [232, 140] on input "Search by Name or Email" at bounding box center [418, 142] width 535 height 21
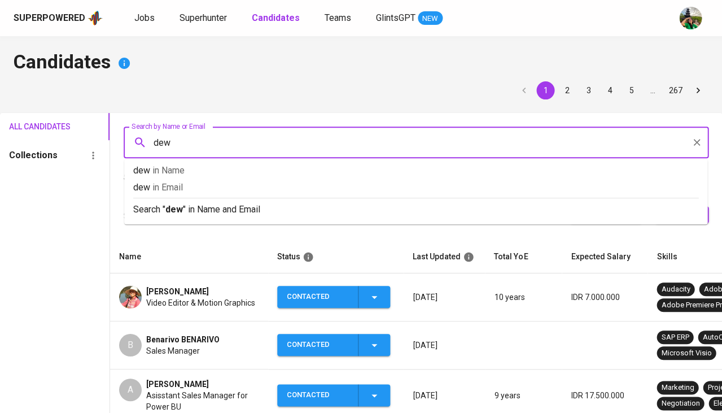
type input "[DEMOGRAPHIC_DATA]"
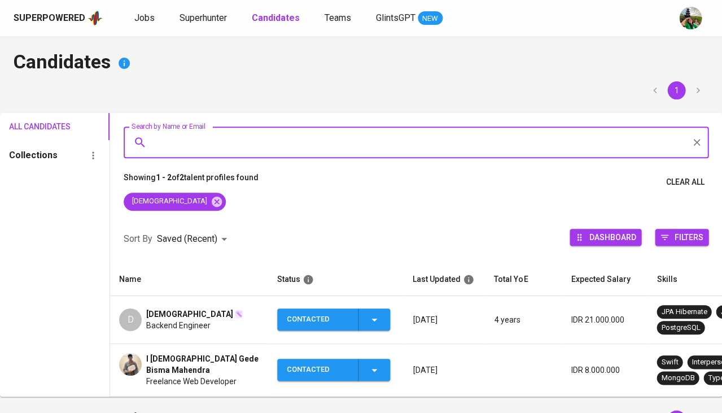
click at [158, 315] on span "[DEMOGRAPHIC_DATA]" at bounding box center [189, 313] width 87 height 11
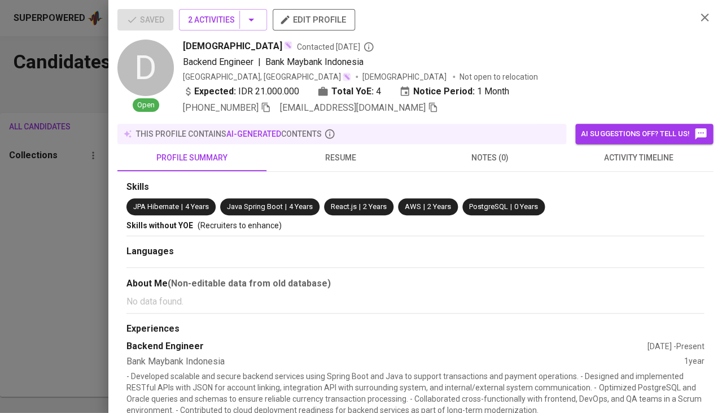
click at [343, 159] on span "resume" at bounding box center [340, 158] width 135 height 14
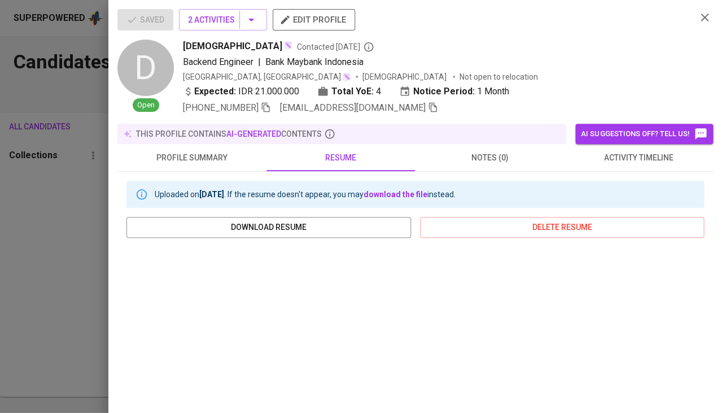
click at [647, 158] on span "activity timeline" at bounding box center [638, 158] width 135 height 14
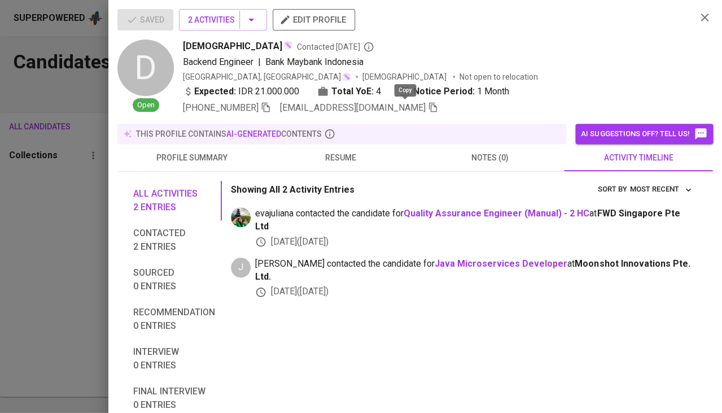
click at [429, 105] on icon "button" at bounding box center [433, 108] width 8 height 10
click at [49, 194] on div at bounding box center [361, 206] width 722 height 413
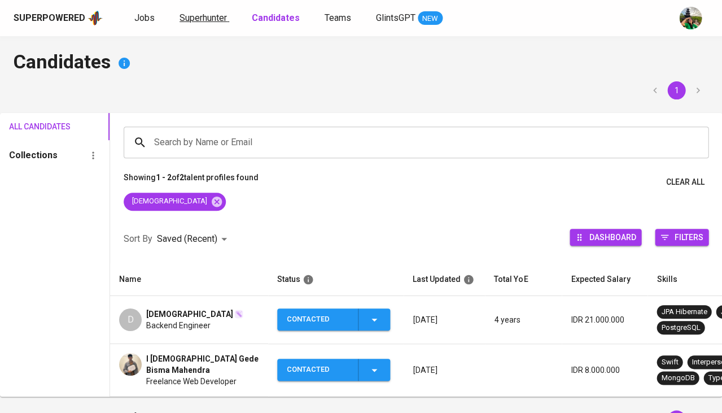
click at [186, 19] on span "Superhunter" at bounding box center [203, 17] width 47 height 11
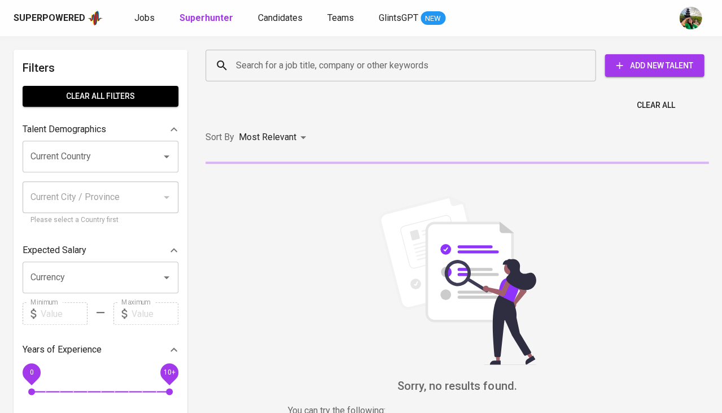
click at [268, 61] on input "Search for a job title, company or other keywords" at bounding box center [403, 65] width 340 height 21
click at [147, 25] on link "Jobs" at bounding box center [145, 18] width 23 height 14
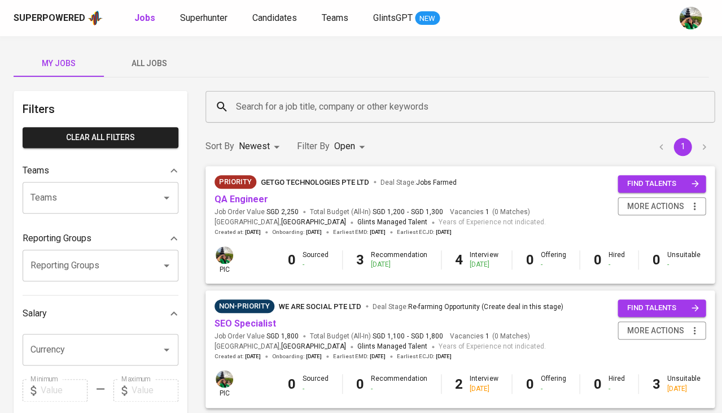
click at [143, 64] on span "All Jobs" at bounding box center [149, 63] width 77 height 14
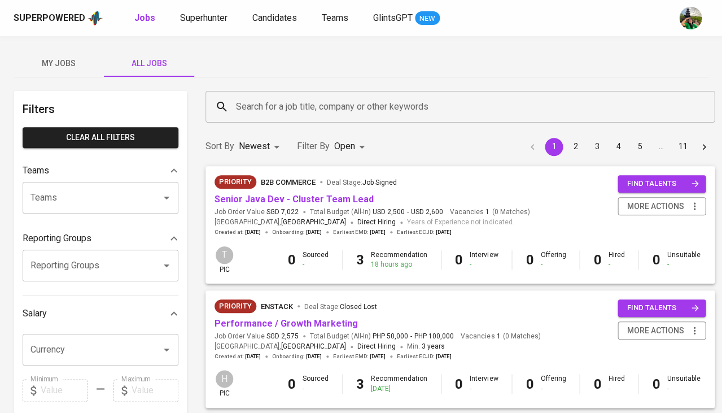
click at [277, 99] on input "Search for a job title, company or other keywords" at bounding box center [463, 106] width 460 height 21
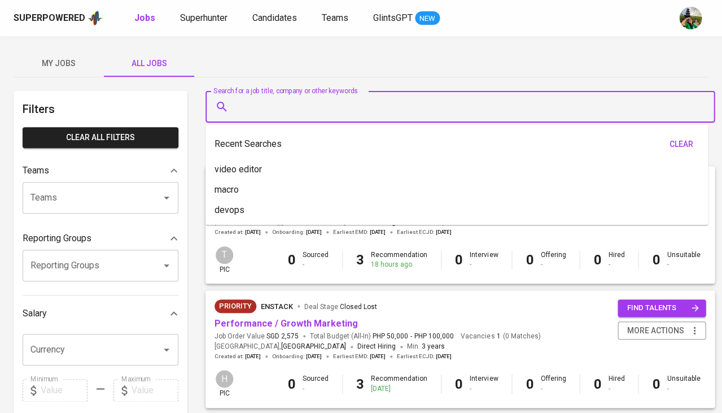
click at [277, 99] on input "Search for a job title, company or other keywords" at bounding box center [463, 106] width 460 height 21
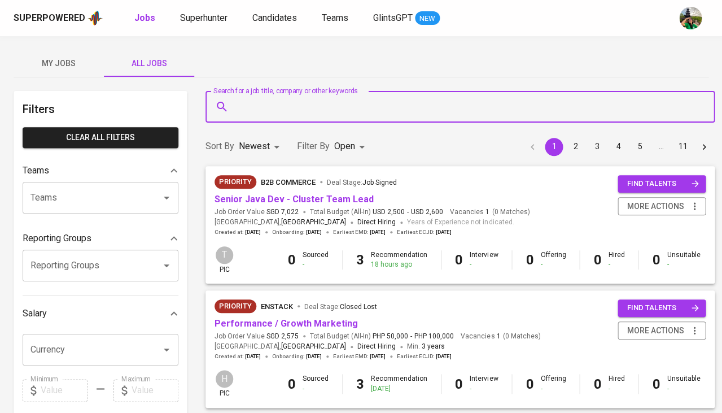
click at [277, 99] on input "Search for a job title, company or other keywords" at bounding box center [463, 106] width 460 height 21
type input "fwd"
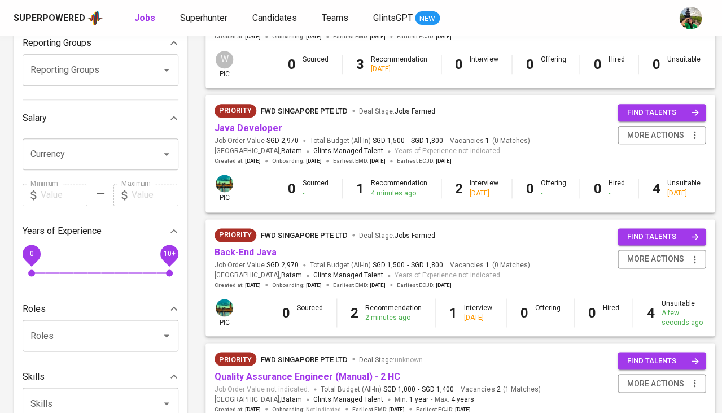
scroll to position [259, 0]
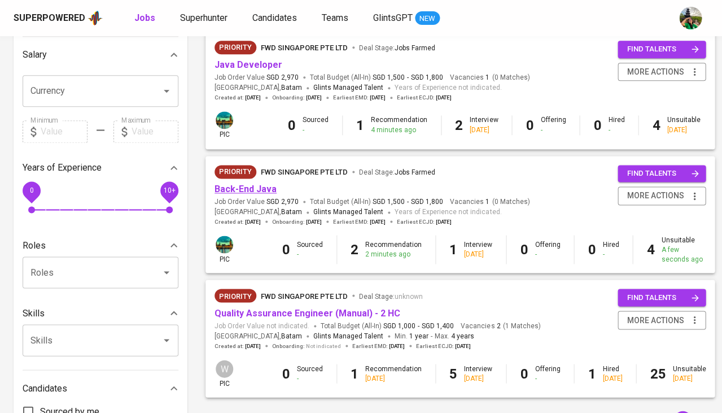
click at [259, 186] on link "Back-End Java" at bounding box center [246, 188] width 62 height 11
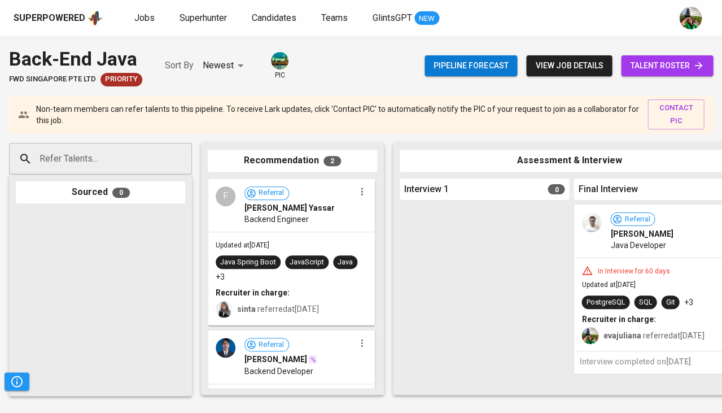
click at [119, 165] on input "Refer Talents..." at bounding box center [96, 158] width 119 height 21
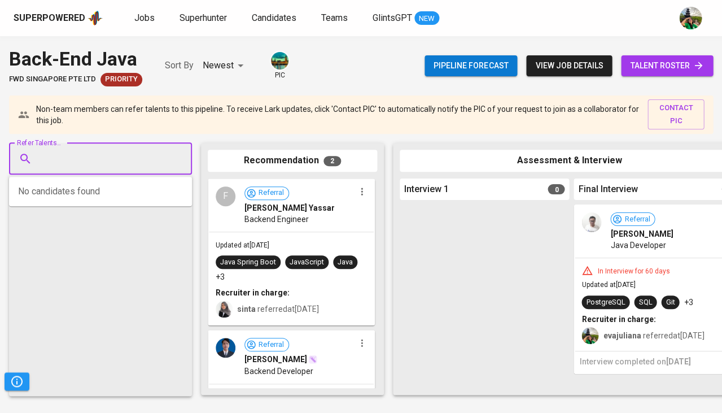
paste input "[EMAIL_ADDRESS][DOMAIN_NAME]"
type input "[EMAIL_ADDRESS][DOMAIN_NAME]"
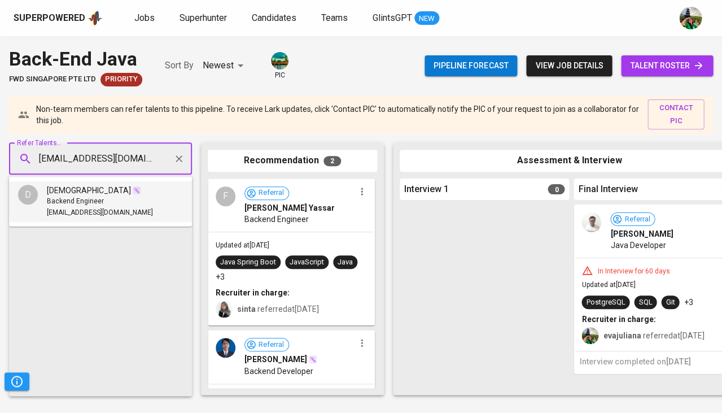
click at [115, 196] on div "Backend Engineer" at bounding box center [100, 201] width 106 height 11
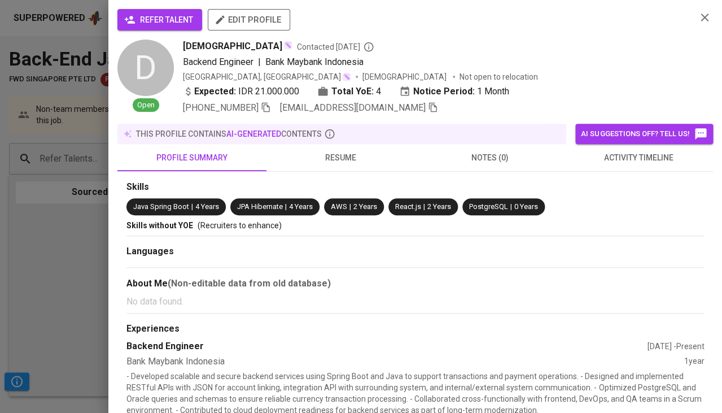
click at [160, 16] on span "refer talent" at bounding box center [159, 20] width 67 height 14
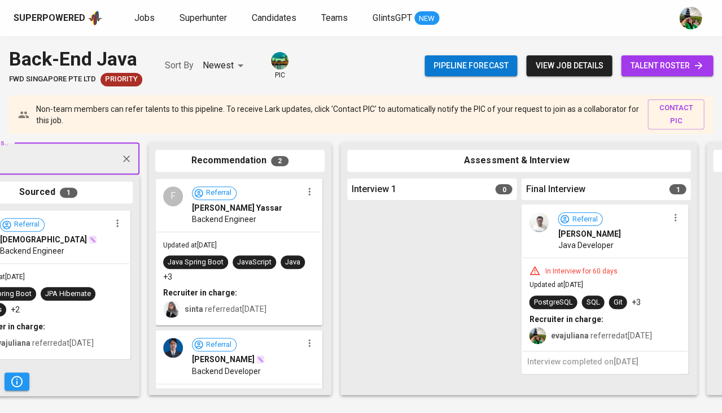
scroll to position [0, 34]
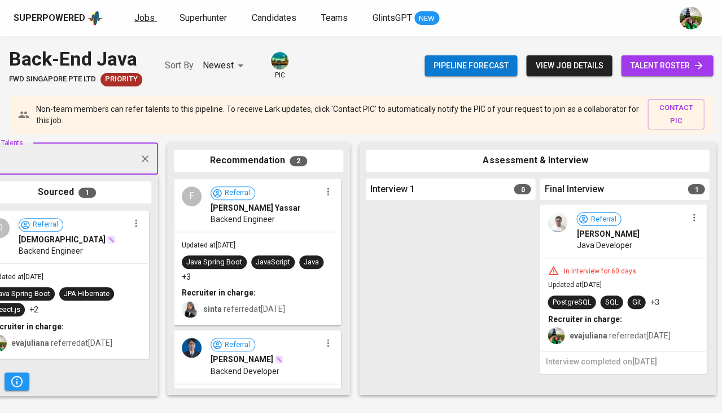
click at [140, 16] on span "Jobs" at bounding box center [144, 17] width 20 height 11
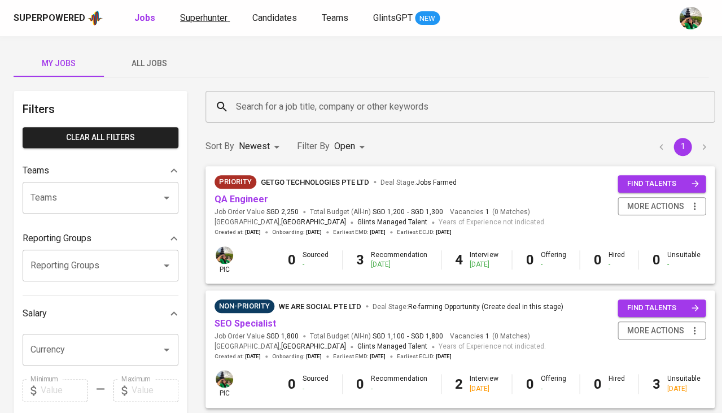
click at [206, 21] on span "Superhunter" at bounding box center [203, 17] width 47 height 11
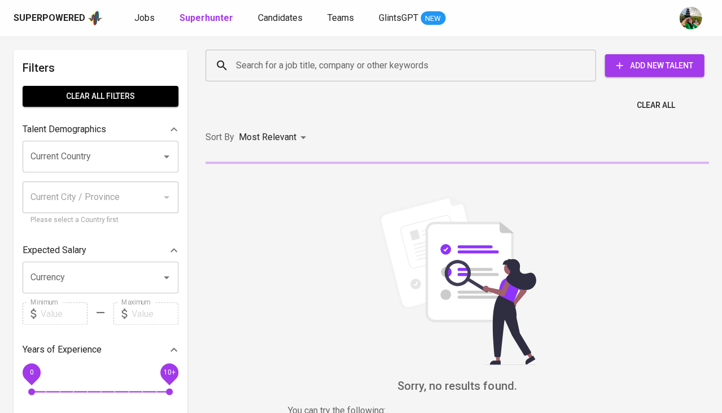
click at [110, 152] on input "Current Country" at bounding box center [85, 156] width 114 height 21
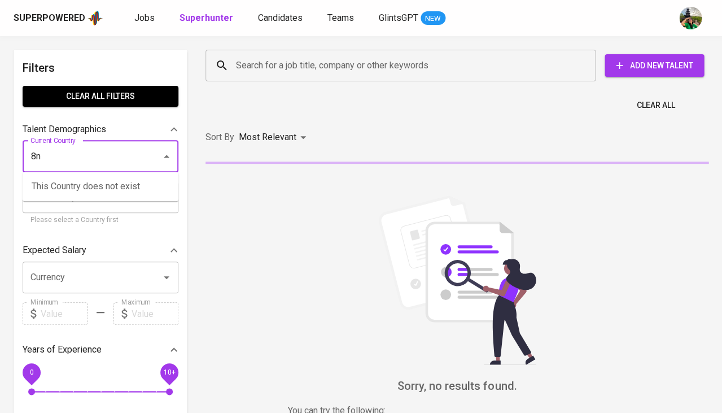
type input "8"
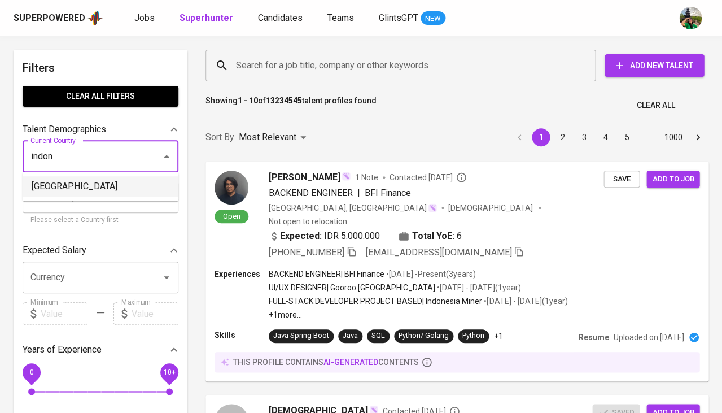
click at [64, 191] on li "[GEOGRAPHIC_DATA]" at bounding box center [101, 186] width 156 height 20
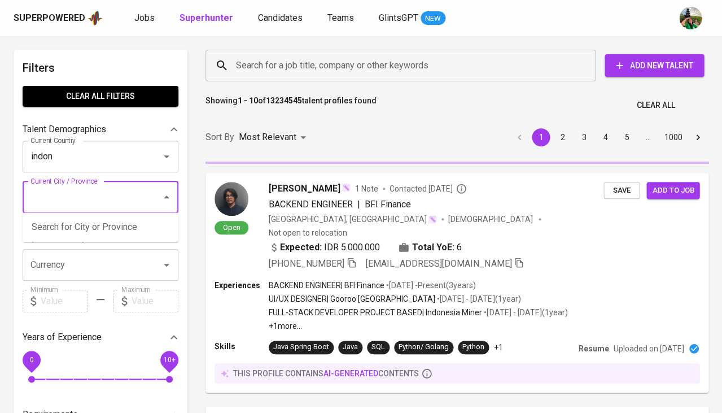
type input "[GEOGRAPHIC_DATA]"
click at [313, 60] on input "Search for a job title, company or other keywords" at bounding box center [403, 65] width 340 height 21
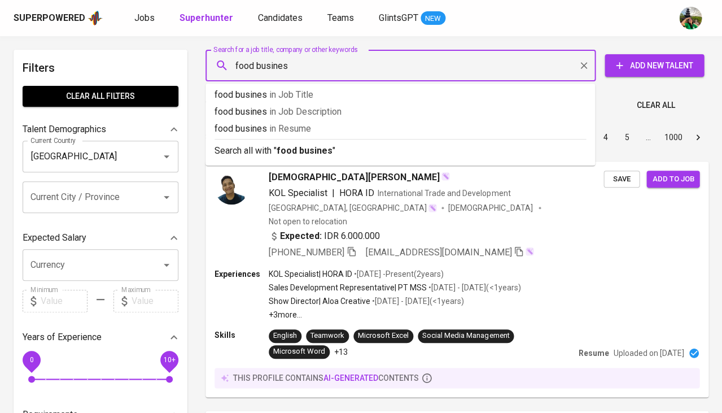
type input "food business"
click at [286, 135] on li "food business in Resume" at bounding box center [400, 130] width 390 height 17
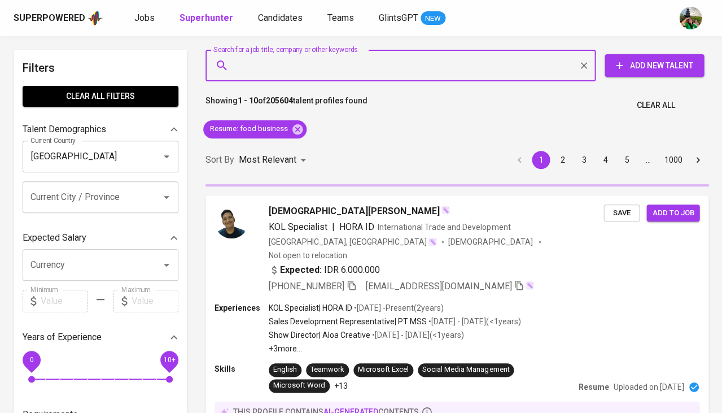
click at [298, 74] on input "Search for a job title, company or other keywords" at bounding box center [403, 65] width 340 height 21
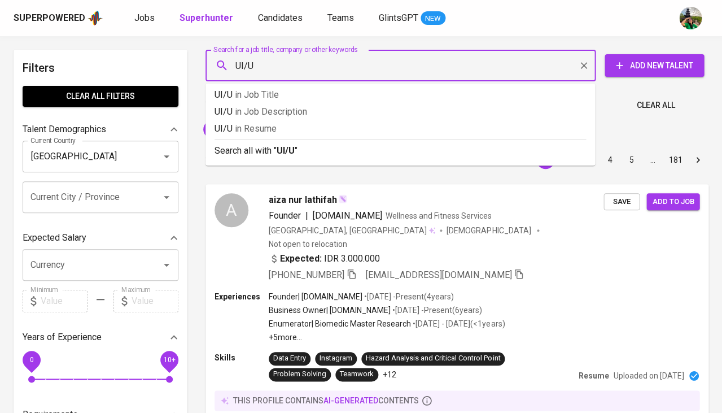
type input "UI/UX"
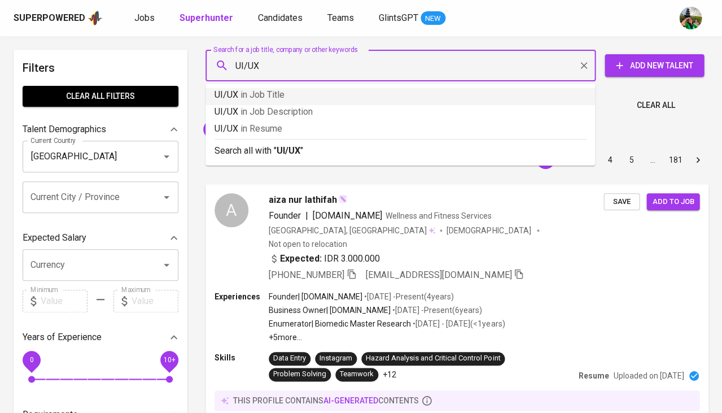
click at [297, 91] on p "UI/UX in Job Title" at bounding box center [400, 95] width 371 height 14
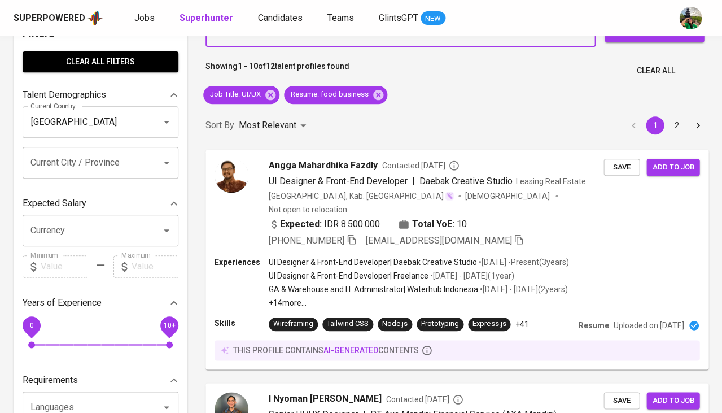
scroll to position [36, 0]
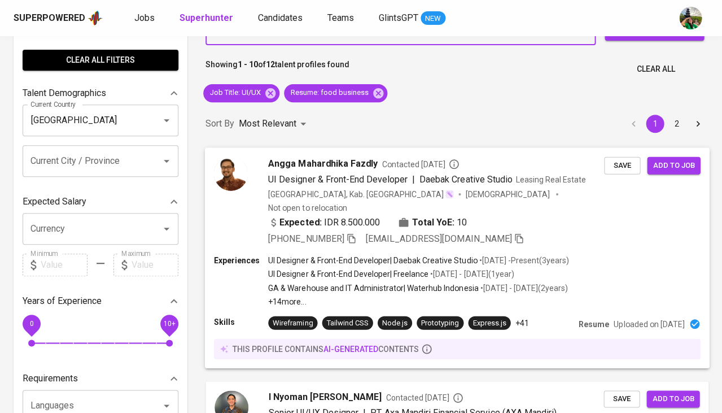
click at [347, 168] on span "Angga Mahardhika Fazdly" at bounding box center [323, 163] width 110 height 14
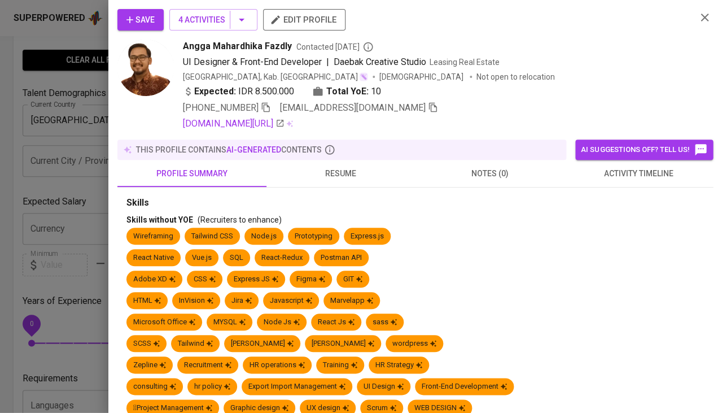
click at [346, 177] on span "resume" at bounding box center [340, 174] width 135 height 14
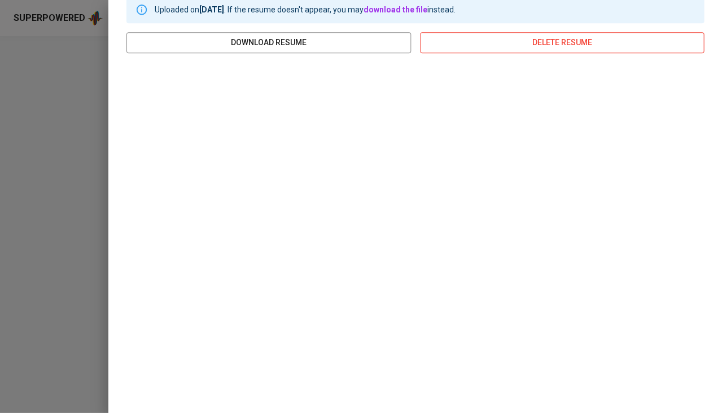
scroll to position [196, 0]
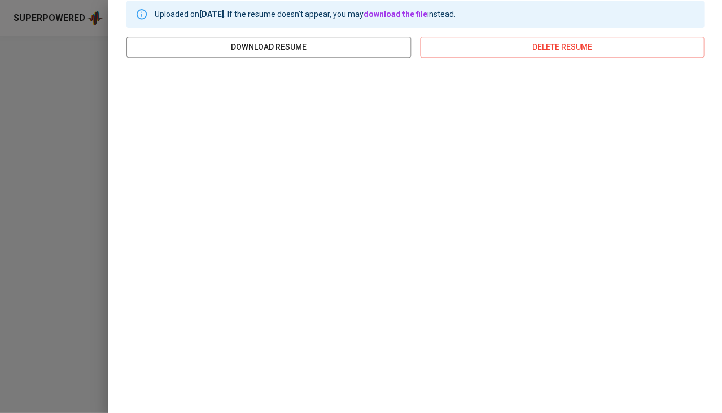
click at [79, 213] on div at bounding box center [361, 206] width 722 height 413
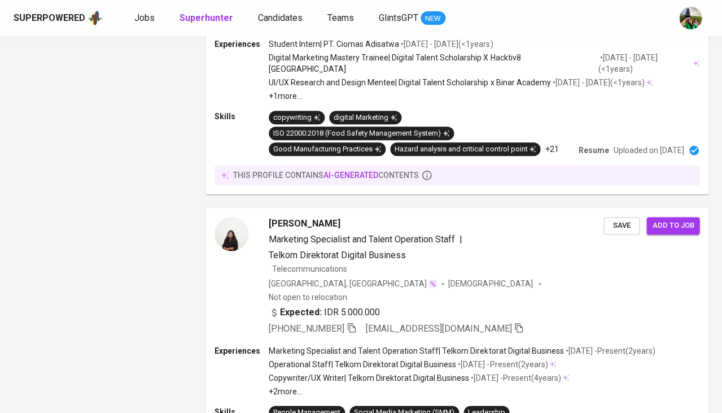
scroll to position [2106, 0]
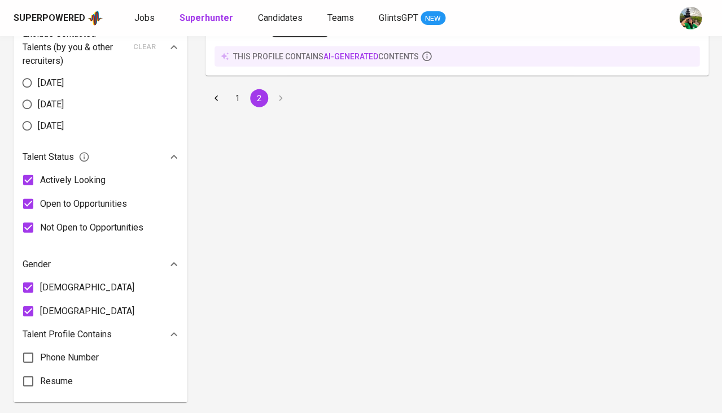
scroll to position [565, 0]
click at [236, 90] on button "1" at bounding box center [238, 99] width 18 height 18
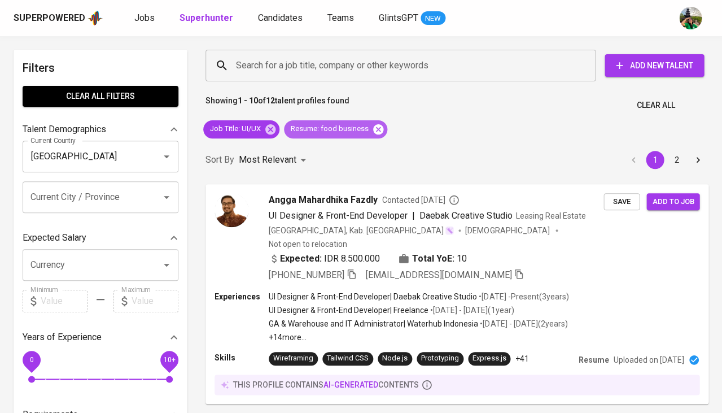
click at [379, 131] on icon at bounding box center [378, 129] width 12 height 12
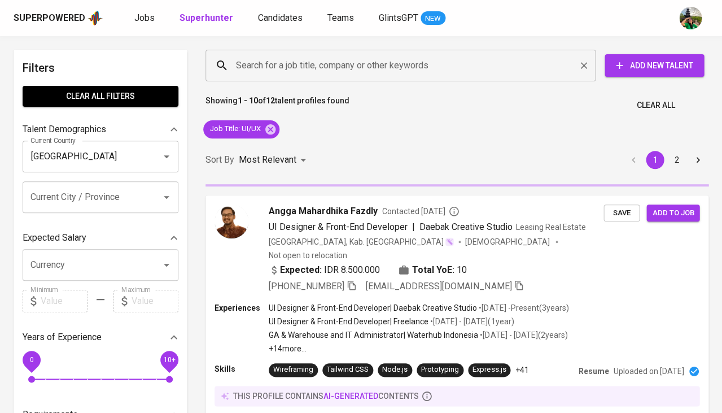
click at [355, 68] on input "Search for a job title, company or other keywords" at bounding box center [403, 65] width 340 height 21
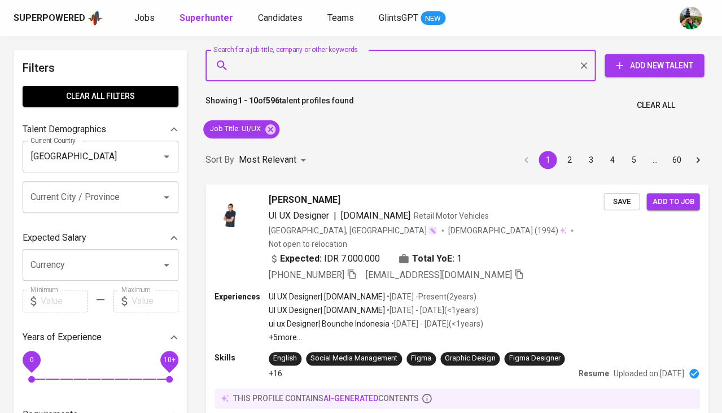
click at [355, 68] on input "Search for a job title, company or other keywords" at bounding box center [403, 65] width 340 height 21
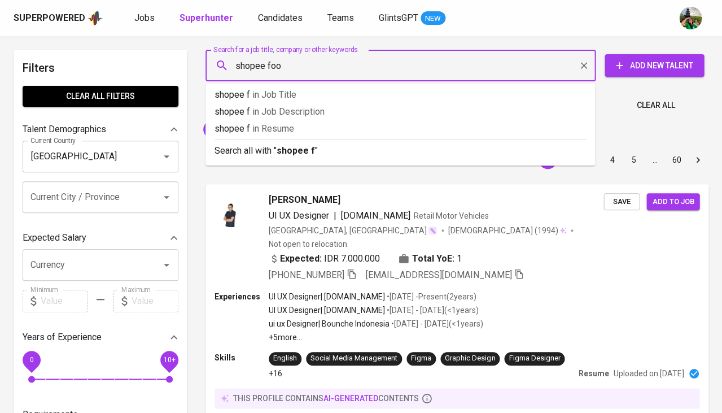
type input "shopee food"
click at [291, 128] on span "in Resume" at bounding box center [289, 128] width 42 height 11
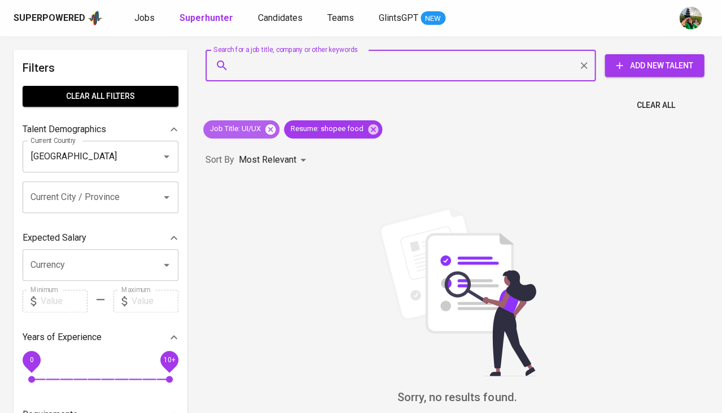
click at [268, 130] on icon at bounding box center [270, 129] width 10 height 10
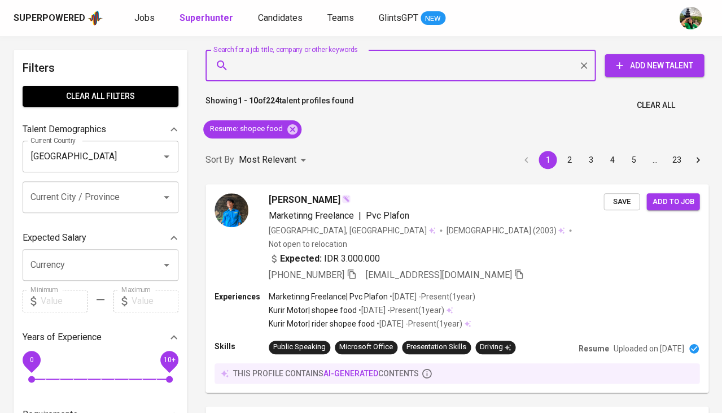
click at [322, 61] on input "Search for a job title, company or other keywords" at bounding box center [403, 65] width 340 height 21
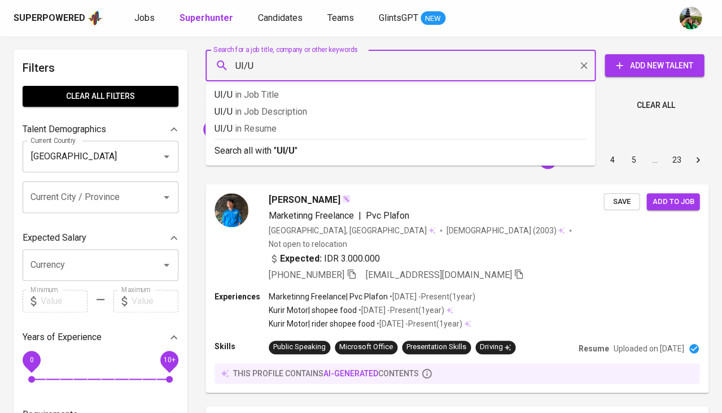
type input "UI/UX"
click at [307, 128] on p "UI/UX in Resume" at bounding box center [400, 129] width 371 height 14
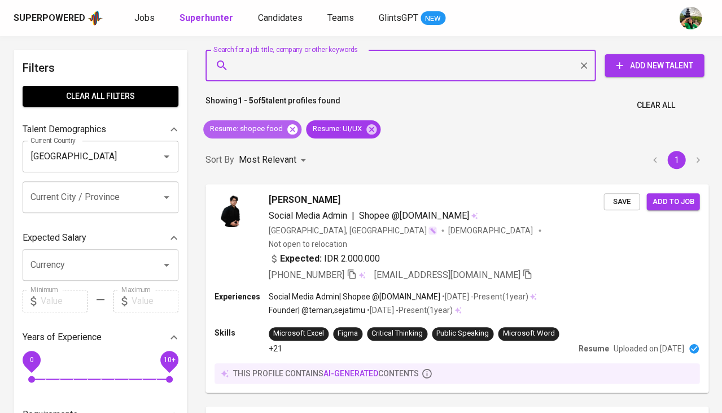
click at [289, 130] on icon at bounding box center [292, 129] width 12 height 12
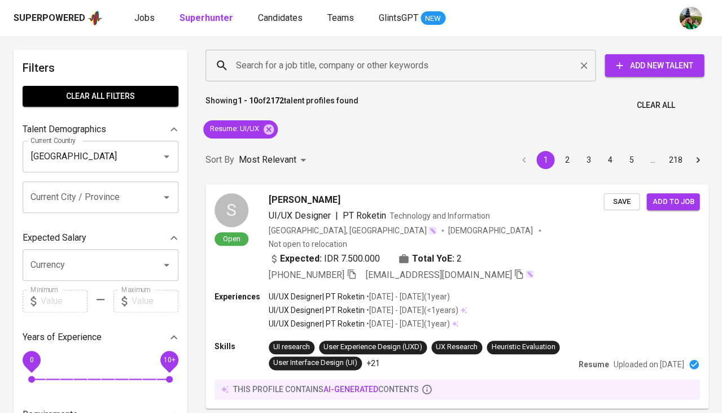
click at [303, 70] on input "Search for a job title, company or other keywords" at bounding box center [403, 65] width 340 height 21
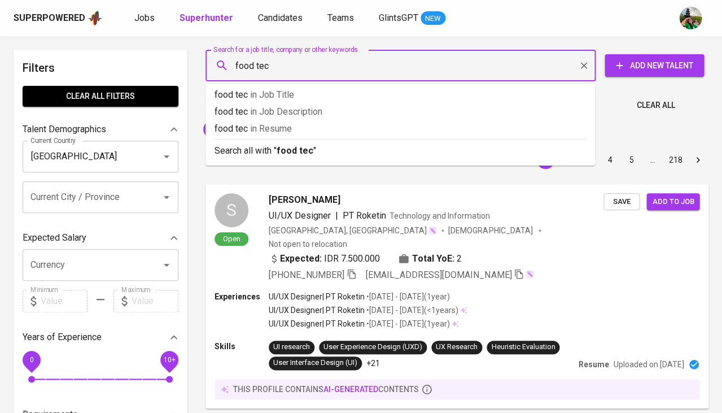
type input "food tech"
click at [283, 124] on span "in Resume" at bounding box center [276, 128] width 42 height 11
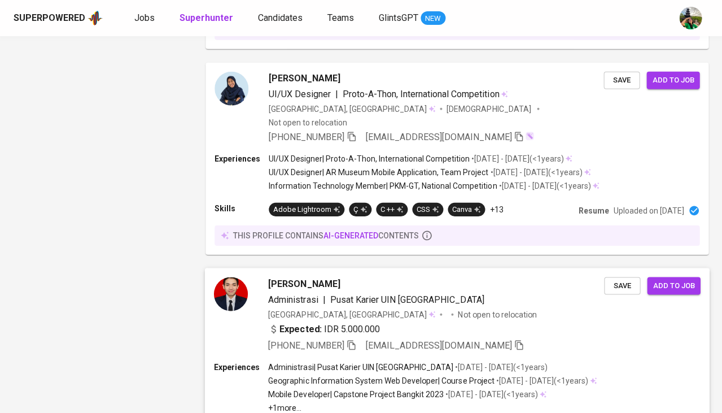
scroll to position [2020, 0]
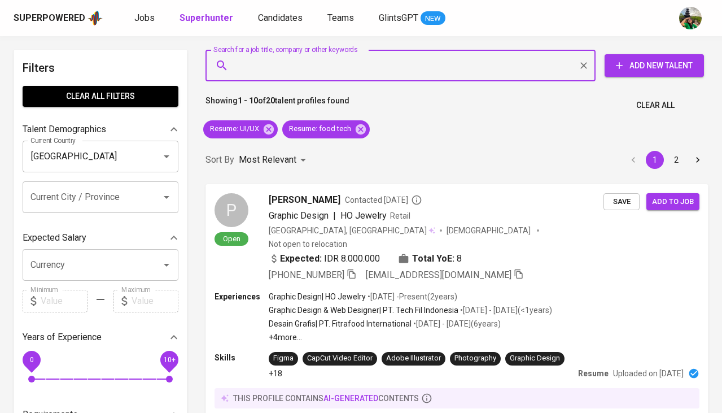
scroll to position [2021, 0]
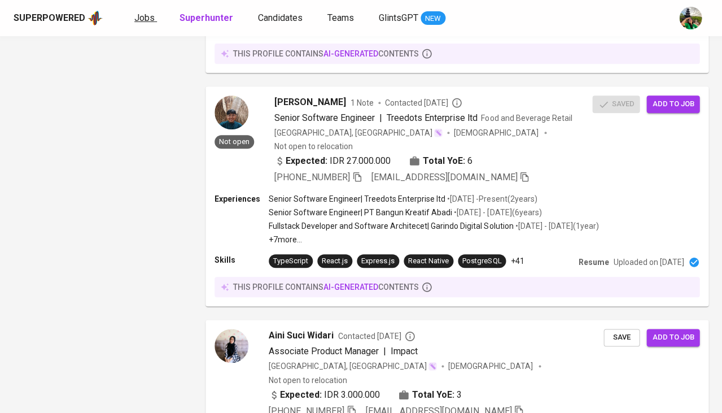
click at [145, 12] on span "Jobs" at bounding box center [144, 17] width 20 height 11
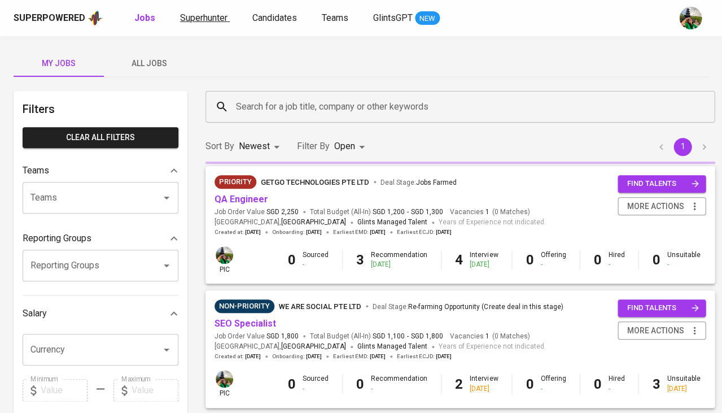
click at [201, 19] on span "Superhunter" at bounding box center [203, 17] width 47 height 11
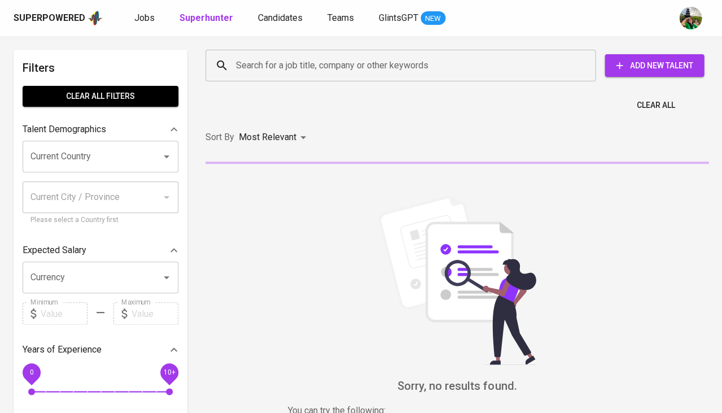
click at [250, 67] on input "Search for a job title, company or other keywords" at bounding box center [403, 65] width 340 height 21
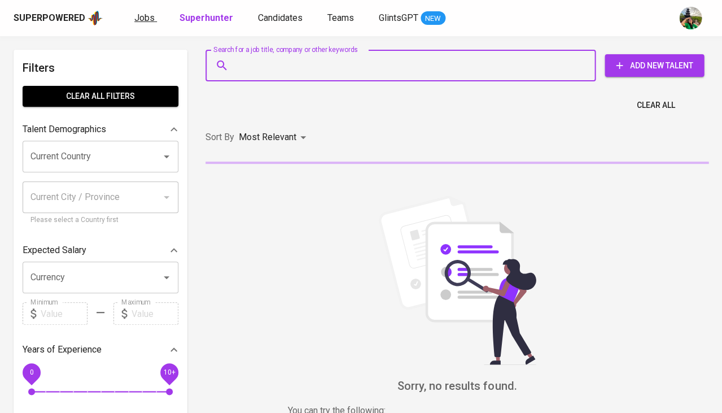
click at [150, 21] on span "Jobs" at bounding box center [144, 17] width 20 height 11
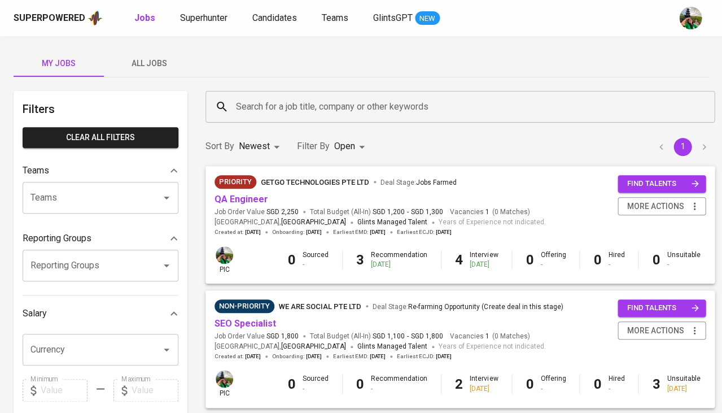
click at [149, 61] on span "All Jobs" at bounding box center [149, 63] width 77 height 14
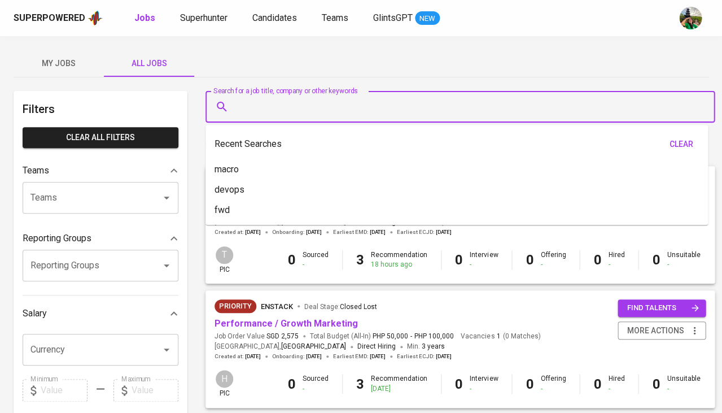
click at [336, 103] on input "Search for a job title, company or other keywords" at bounding box center [463, 106] width 460 height 21
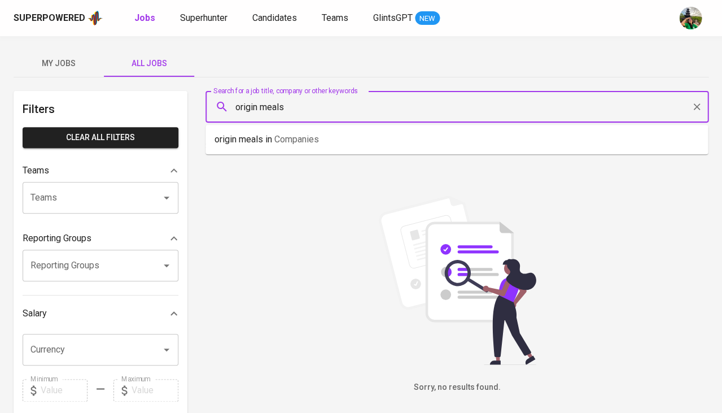
type input "origin meals"
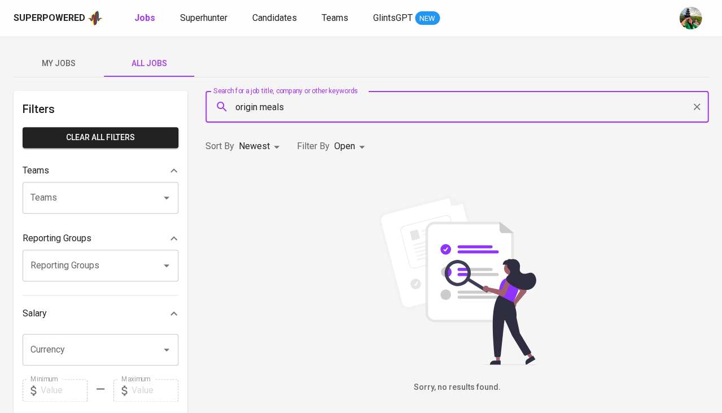
click at [264, 150] on body "Superpowered Jobs Superhunter Candidates Teams GlintsGPT NEW My Jobs All Jobs F…" at bounding box center [361, 385] width 722 height 771
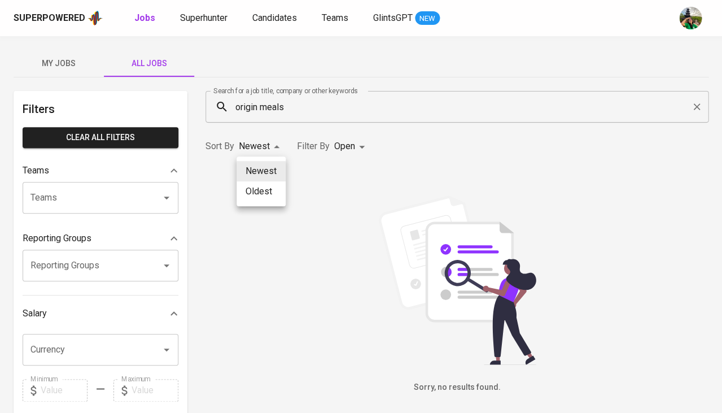
click at [253, 191] on li "Oldest" at bounding box center [261, 191] width 49 height 20
click at [268, 144] on body "Superpowered Jobs Superhunter Candidates Teams GlintsGPT NEW My Jobs All Jobs F…" at bounding box center [361, 385] width 722 height 771
click at [257, 173] on li "Newest" at bounding box center [258, 171] width 49 height 20
type input "NEWEST"
click at [348, 156] on div "Sort By Newest NEWEST Filter By Open OPEN" at bounding box center [457, 146] width 517 height 34
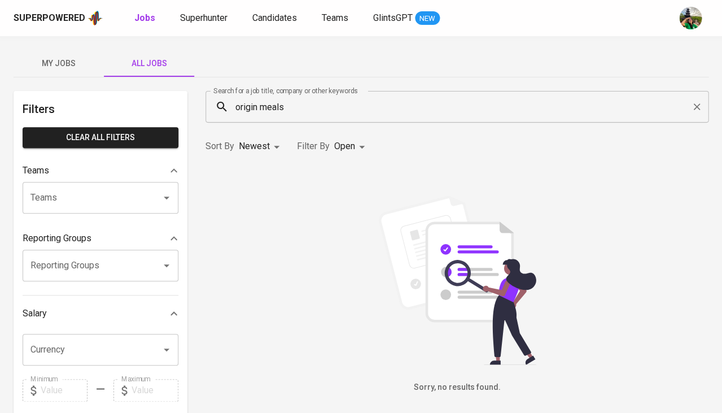
click at [356, 140] on body "Superpowered Jobs Superhunter Candidates Teams GlintsGPT NEW My Jobs All Jobs F…" at bounding box center [361, 385] width 722 height 771
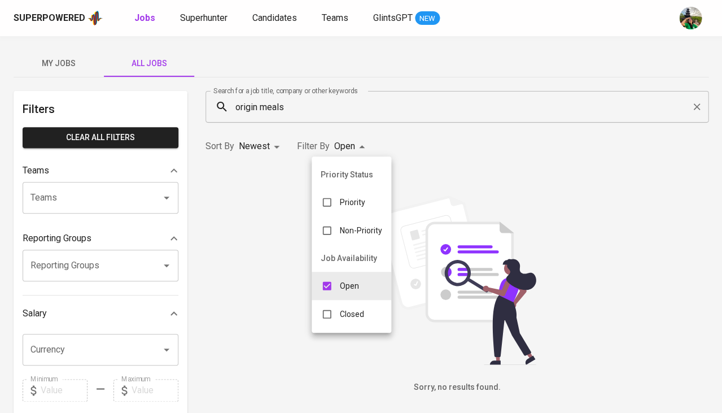
click at [340, 308] on p "Closed" at bounding box center [352, 313] width 24 height 11
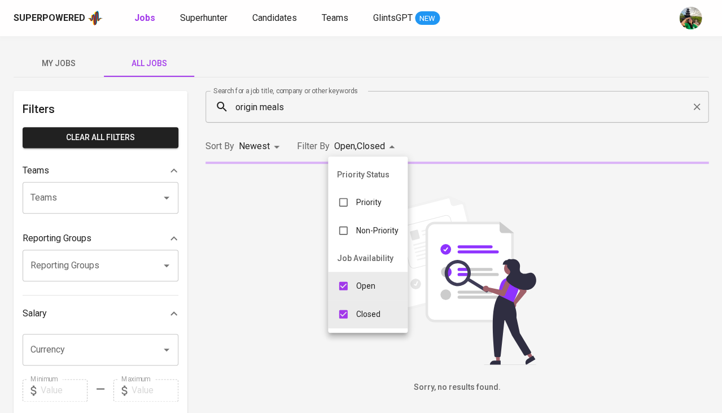
type input "OPEN,CLOSE"
checkbox input "true"
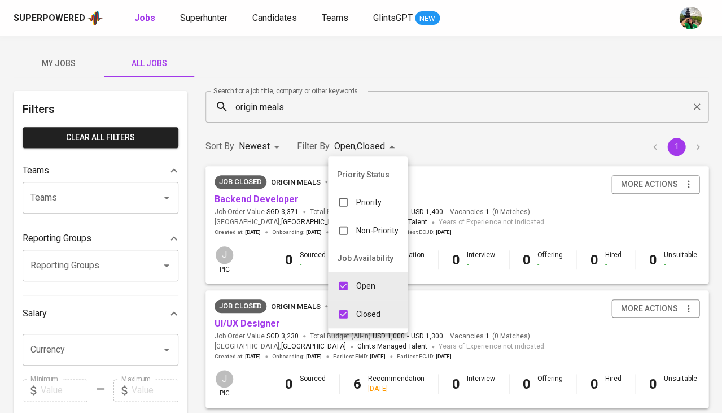
click at [467, 133] on div at bounding box center [361, 206] width 722 height 413
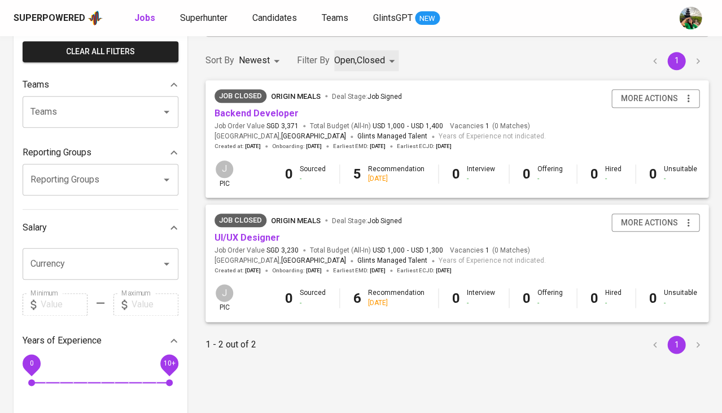
scroll to position [84, 0]
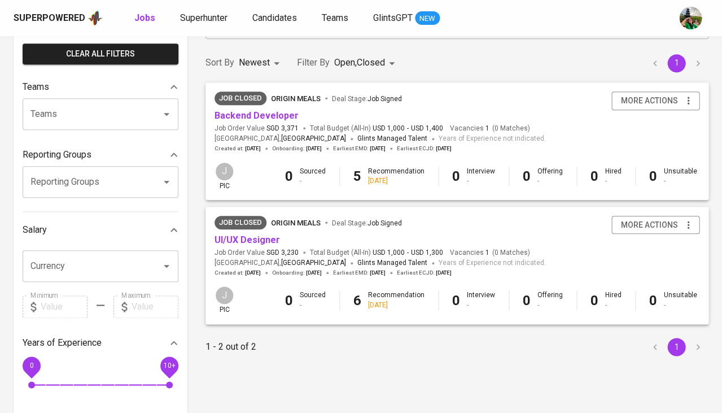
click at [261, 252] on span "Job Order Value SGD 3,230" at bounding box center [257, 253] width 84 height 10
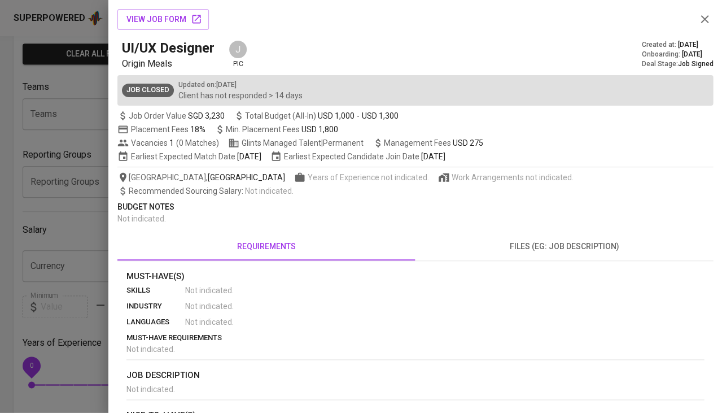
click at [60, 233] on div at bounding box center [361, 206] width 722 height 413
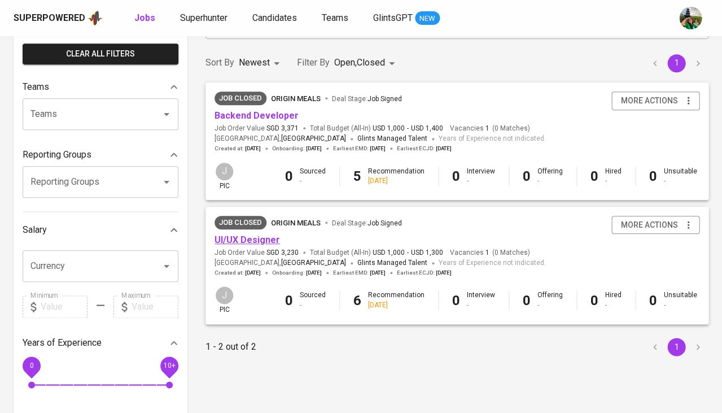
click at [247, 238] on link "UI/UX Designer" at bounding box center [247, 239] width 65 height 11
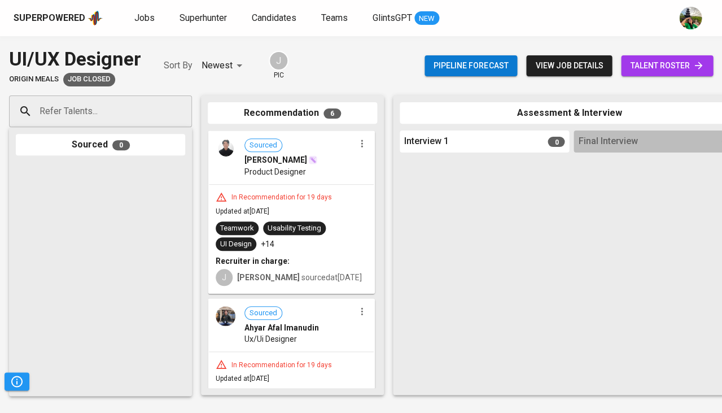
click at [667, 69] on span "talent roster" at bounding box center [667, 66] width 74 height 14
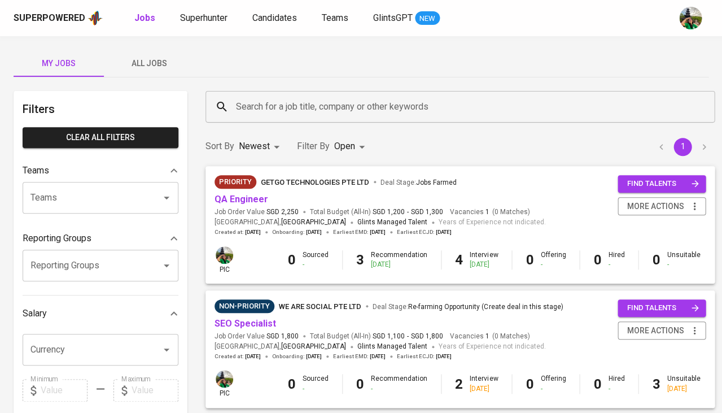
click at [148, 67] on span "All Jobs" at bounding box center [149, 63] width 77 height 14
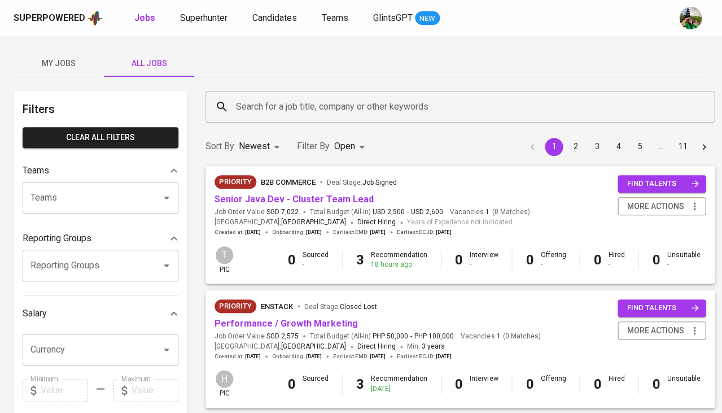
click at [64, 62] on span "My Jobs" at bounding box center [58, 63] width 77 height 14
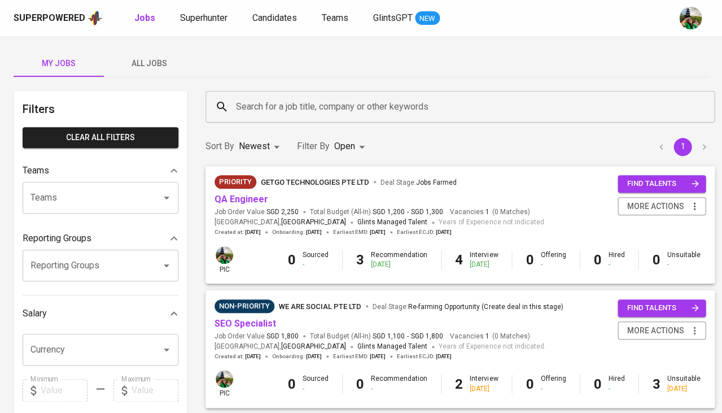
click at [56, 72] on button "My Jobs" at bounding box center [59, 63] width 90 height 27
click at [278, 116] on input "Search for a job title, company or other keywords" at bounding box center [463, 106] width 460 height 21
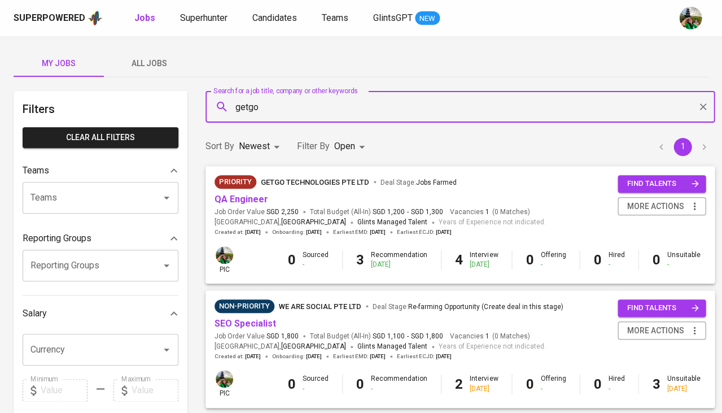
type input "getgo"
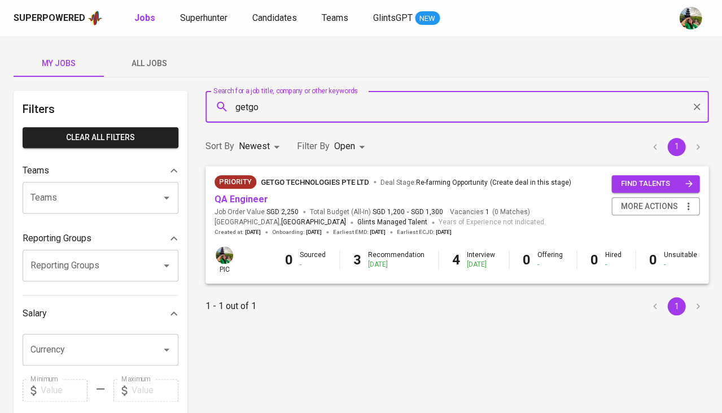
click at [349, 153] on body "Superpowered Jobs Superhunter Candidates Teams GlintsGPT NEW My Jobs All Jobs F…" at bounding box center [361, 385] width 722 height 771
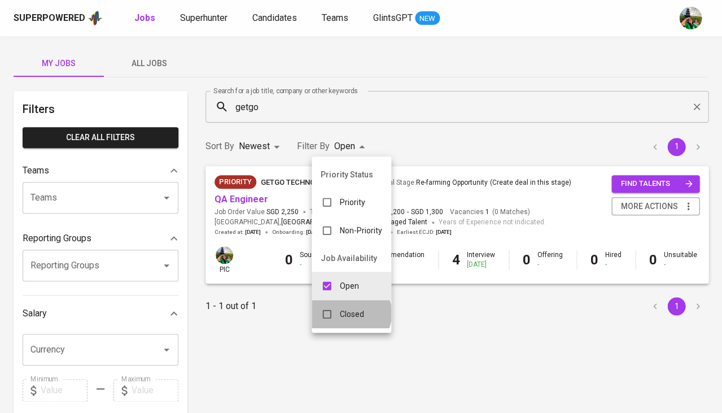
click at [349, 308] on p "Closed" at bounding box center [352, 313] width 24 height 11
type input "OPEN,CLOSE"
checkbox input "true"
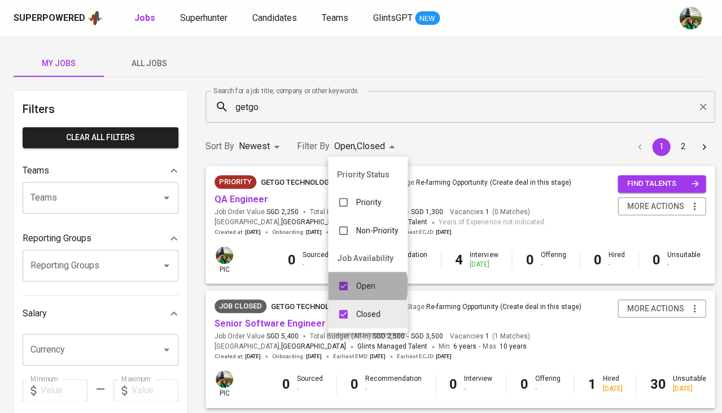
click at [365, 282] on p "Open" at bounding box center [365, 285] width 19 height 11
type input "CLOSE"
checkbox input "false"
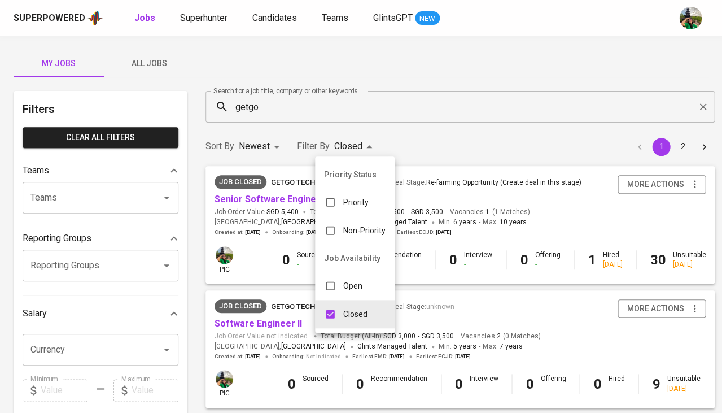
click at [439, 173] on div at bounding box center [361, 206] width 722 height 413
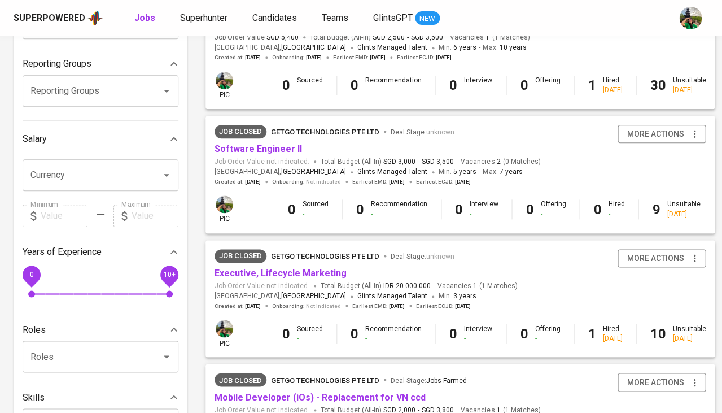
scroll to position [179, 0]
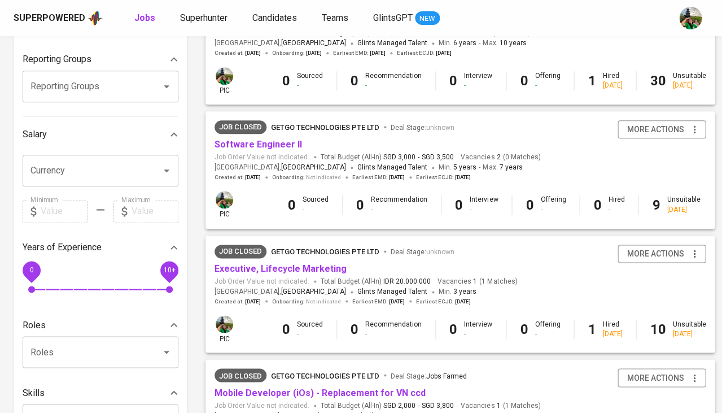
click at [263, 154] on span "Job Order Value not indicated." at bounding box center [262, 157] width 95 height 10
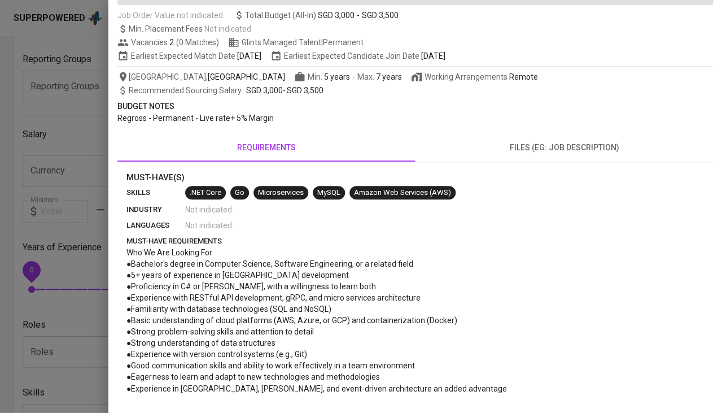
scroll to position [161, 0]
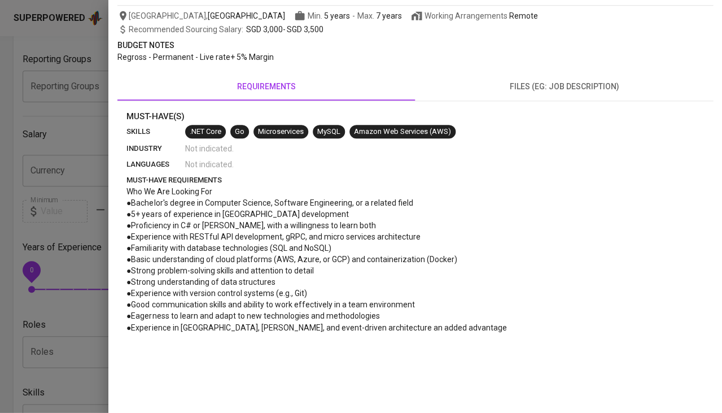
click at [72, 219] on div at bounding box center [361, 206] width 722 height 413
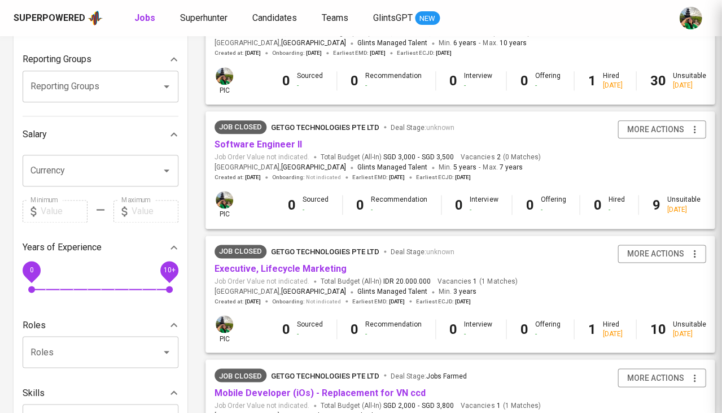
scroll to position [0, 0]
click at [265, 139] on link "Software Engineer II" at bounding box center [258, 144] width 87 height 11
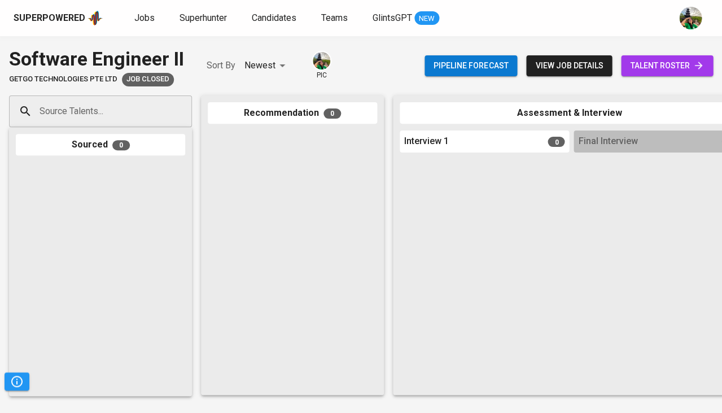
click at [666, 71] on span "talent roster" at bounding box center [667, 66] width 74 height 14
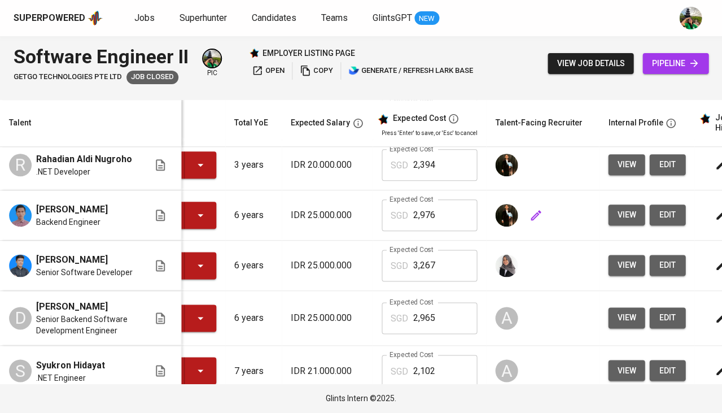
scroll to position [0, 81]
click at [617, 222] on span "view" at bounding box center [626, 215] width 19 height 14
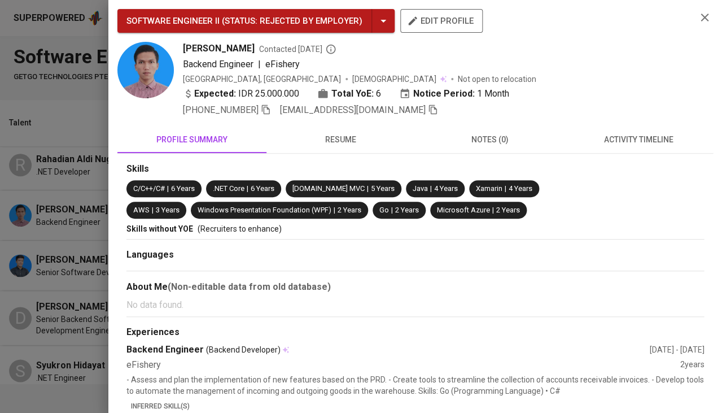
click at [346, 135] on span "resume" at bounding box center [340, 140] width 135 height 14
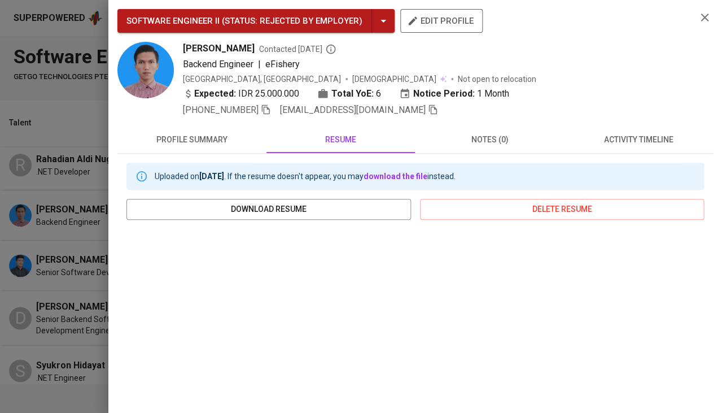
scroll to position [164, 0]
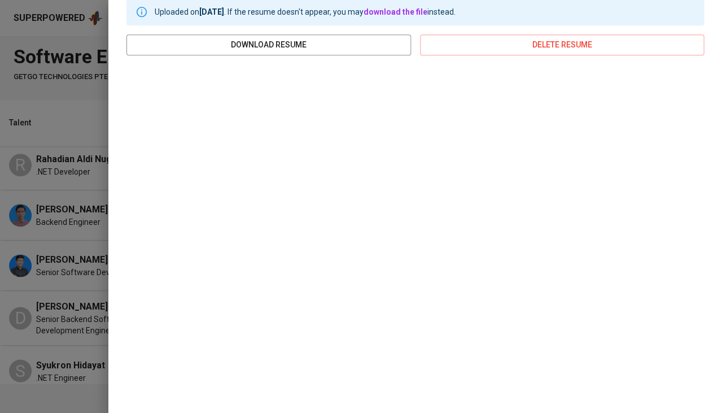
click at [102, 248] on div at bounding box center [361, 206] width 722 height 413
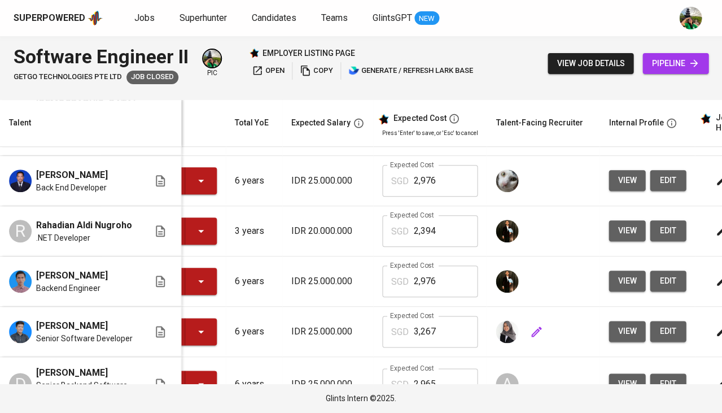
scroll to position [141, 80]
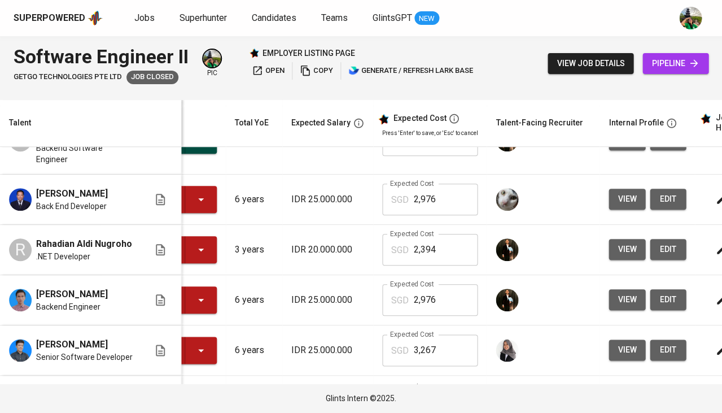
click at [618, 249] on span "view" at bounding box center [627, 249] width 19 height 14
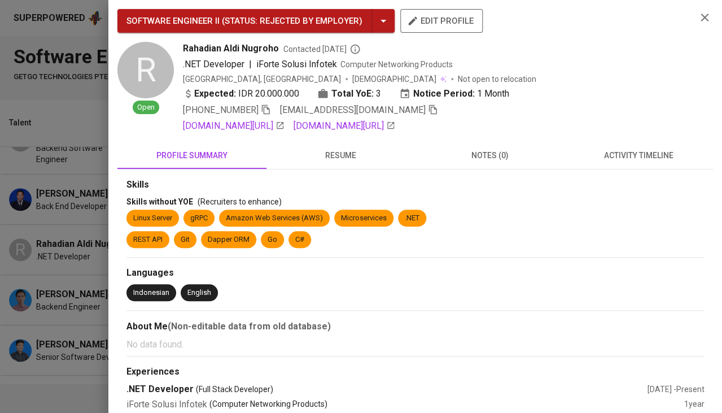
click at [345, 160] on button "resume" at bounding box center [340, 155] width 149 height 27
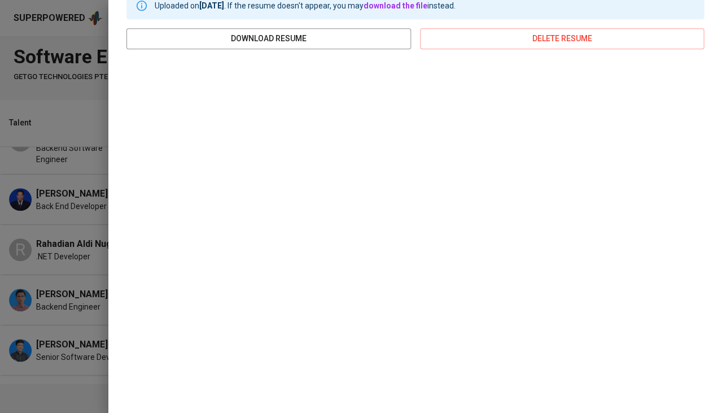
scroll to position [186, 0]
click at [0, 286] on div at bounding box center [361, 206] width 722 height 413
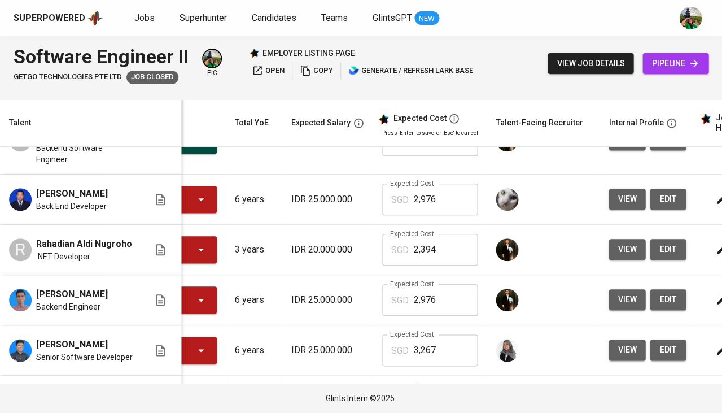
click at [615, 310] on button "view" at bounding box center [627, 299] width 37 height 21
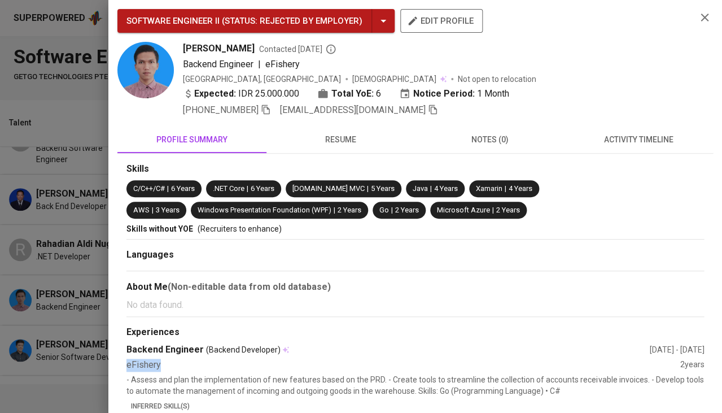
drag, startPoint x: 169, startPoint y: 358, endPoint x: 121, endPoint y: 356, distance: 48.0
click at [121, 356] on div "Skills C/C++/C# | 6 Years .NET Core | 6 Years ASP.NET MVC | 5 Years Java | 4 Ye…" at bounding box center [415, 408] width 596 height 509
copy div "eFishery"
click at [33, 338] on div at bounding box center [361, 206] width 722 height 413
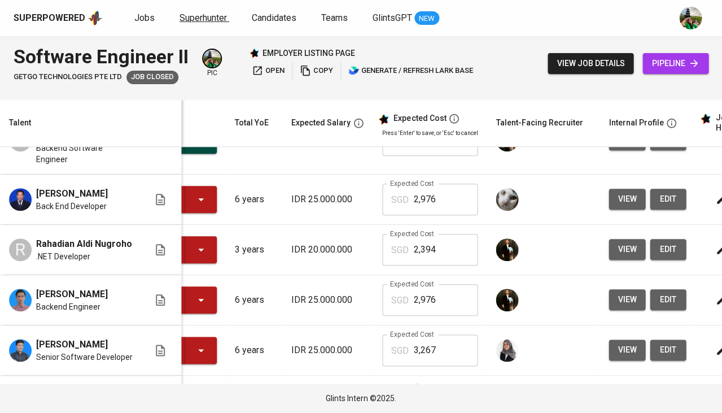
click at [198, 15] on span "Superhunter" at bounding box center [203, 17] width 47 height 11
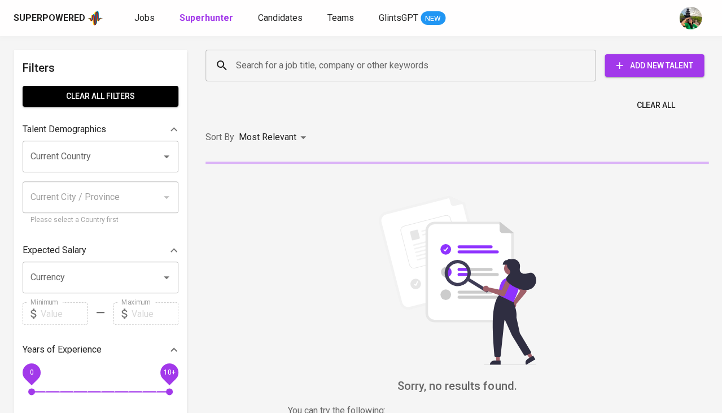
click at [259, 60] on input "Search for a job title, company or other keywords" at bounding box center [403, 65] width 340 height 21
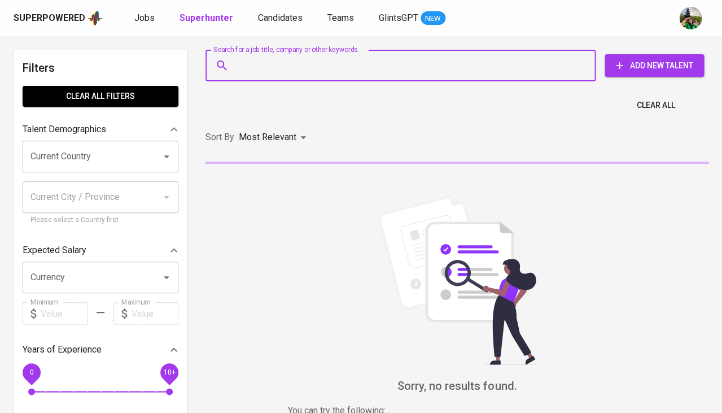
paste input "eFishery"
type input "eFishery"
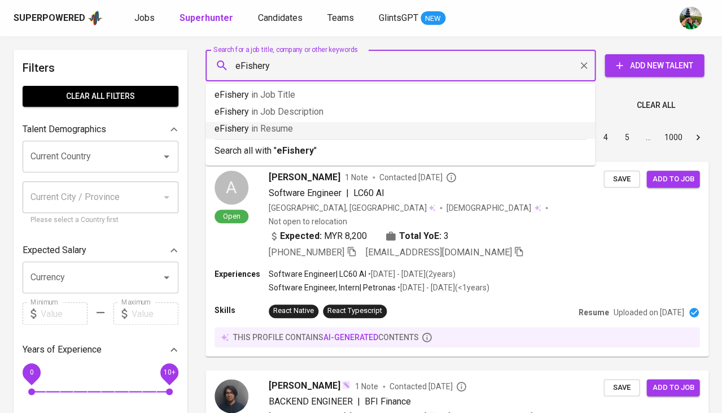
click at [243, 124] on p "eFishery in Resume" at bounding box center [400, 129] width 371 height 14
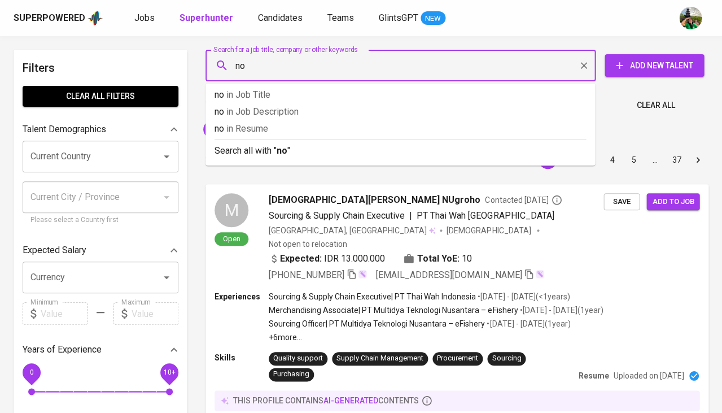
type input "n"
type input "nodejs"
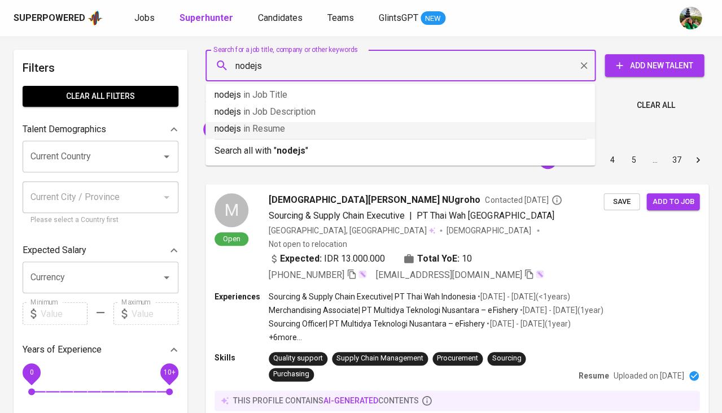
click at [267, 134] on p "nodejs in Resume" at bounding box center [400, 129] width 371 height 14
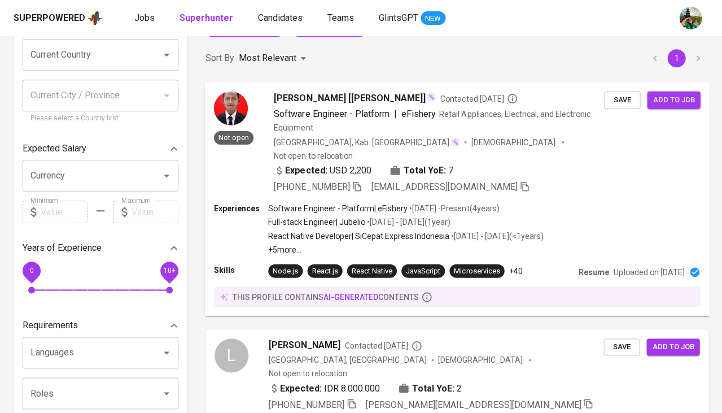
scroll to position [102, 0]
click at [325, 103] on span "Rohmad Arifin [BT HUBBERS]" at bounding box center [350, 98] width 152 height 14
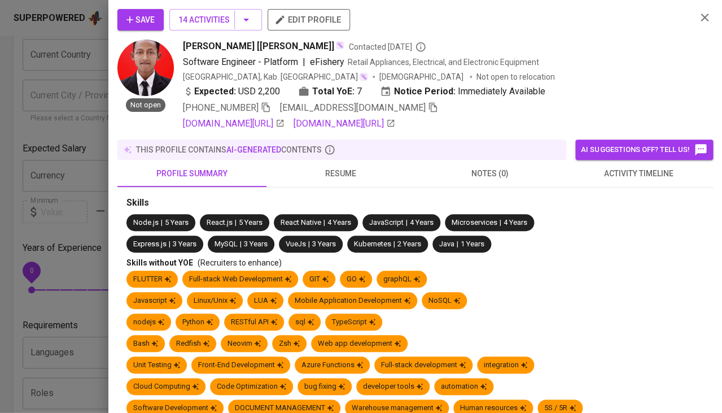
click at [345, 170] on span "resume" at bounding box center [340, 174] width 135 height 14
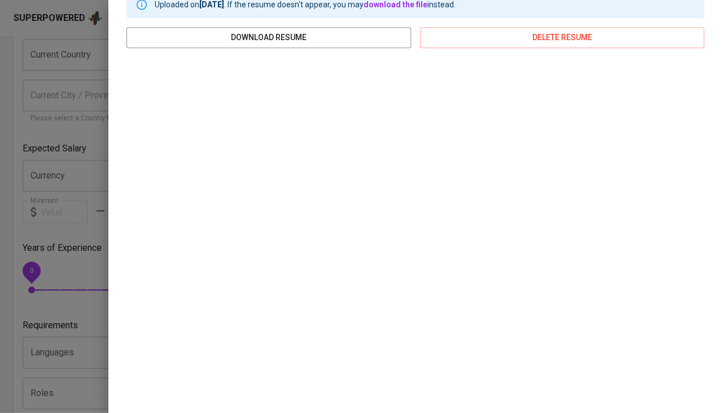
scroll to position [204, 0]
click at [91, 224] on div at bounding box center [361, 206] width 722 height 413
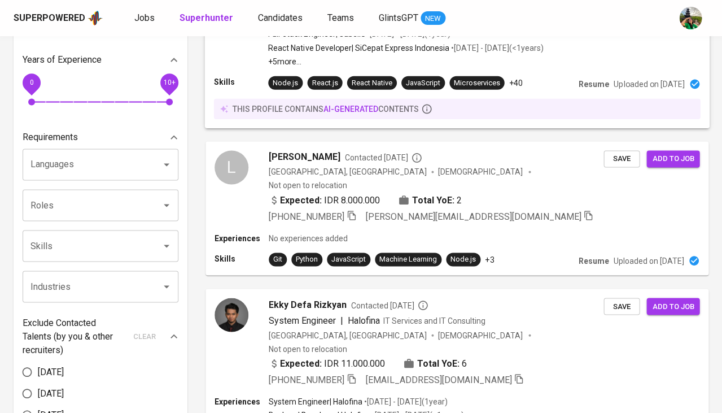
scroll to position [308, 0]
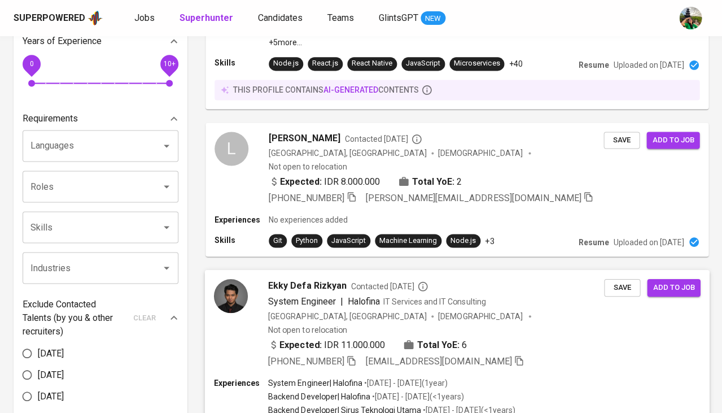
click at [299, 278] on div "Ekky Defa Rizkyan Contacted 2 years ago System Engineer | Halofina IT Services …" at bounding box center [436, 322] width 336 height 89
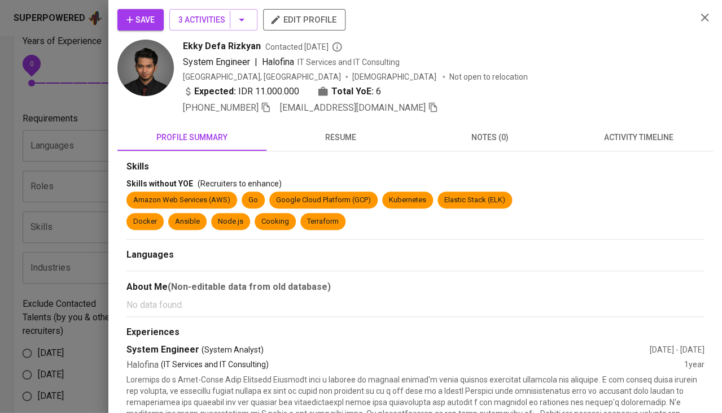
click at [339, 146] on button "resume" at bounding box center [340, 137] width 149 height 27
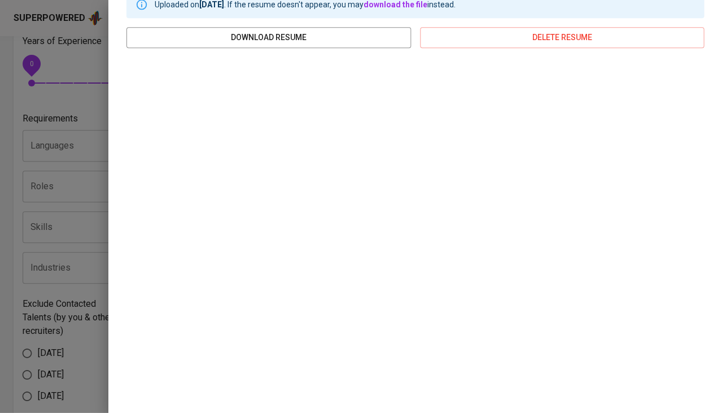
scroll to position [168, 0]
click at [85, 211] on div at bounding box center [361, 206] width 722 height 413
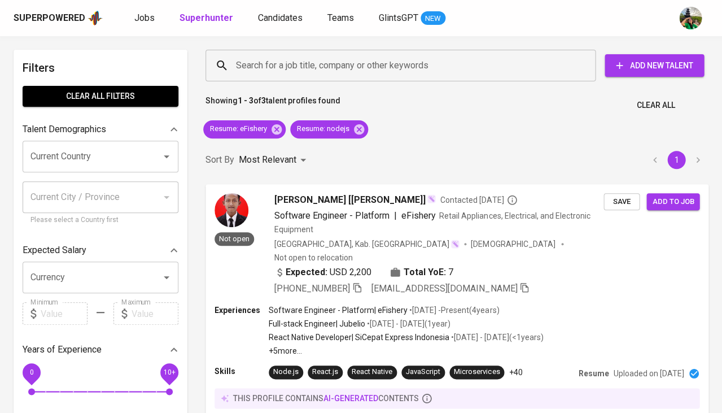
scroll to position [0, 0]
click at [360, 127] on icon at bounding box center [359, 129] width 12 height 12
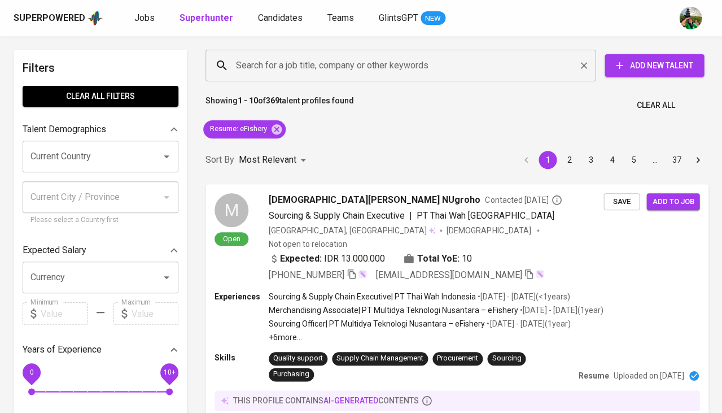
click at [287, 69] on input "Search for a job title, company or other keywords" at bounding box center [403, 65] width 340 height 21
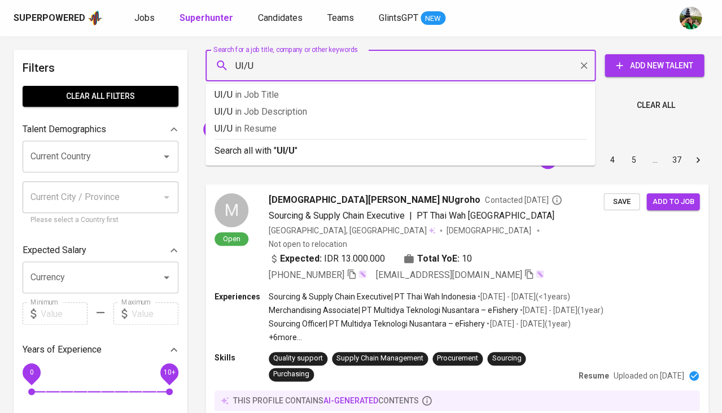
type input "UI/UX"
click at [272, 130] on span "in Resume" at bounding box center [261, 128] width 42 height 11
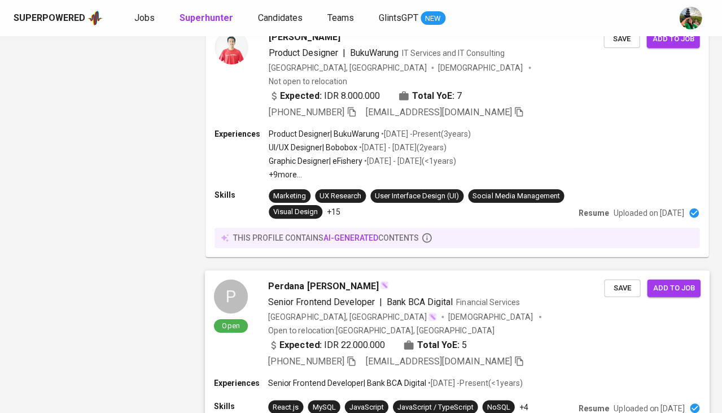
scroll to position [1859, 0]
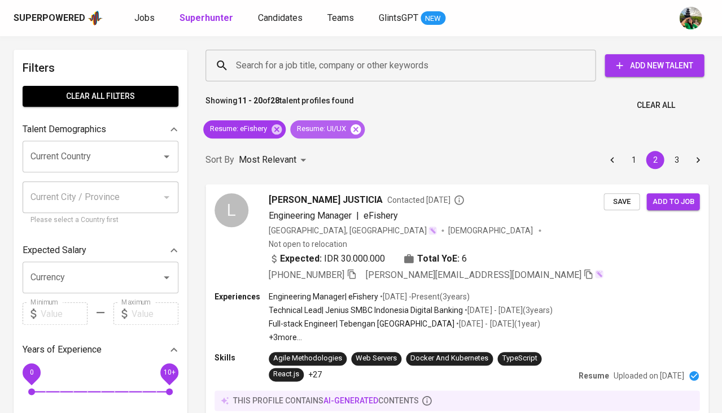
click at [357, 126] on icon at bounding box center [355, 129] width 12 height 12
click at [342, 62] on input "Search for a job title, company or other keywords" at bounding box center [403, 65] width 340 height 21
click at [321, 69] on input "Search for a job title, company or other keywords" at bounding box center [403, 65] width 340 height 21
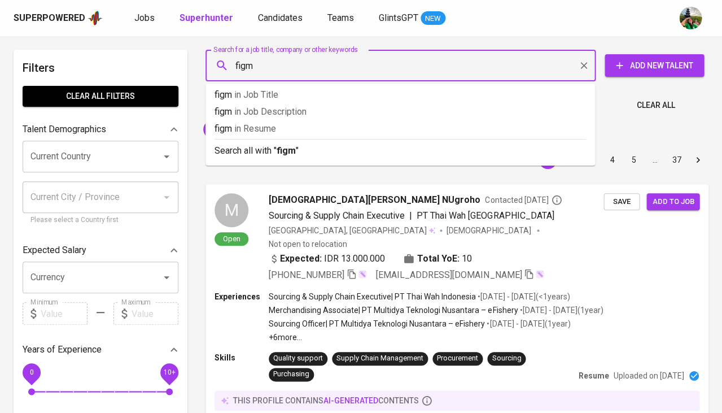
type input "figma"
click at [300, 130] on p "figma in Resume" at bounding box center [400, 129] width 371 height 14
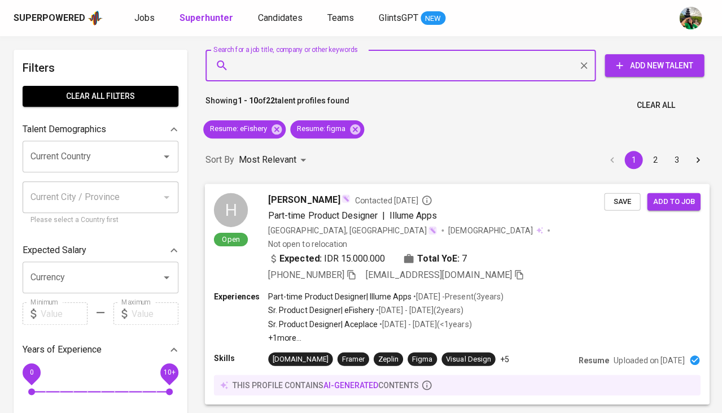
scroll to position [32, 0]
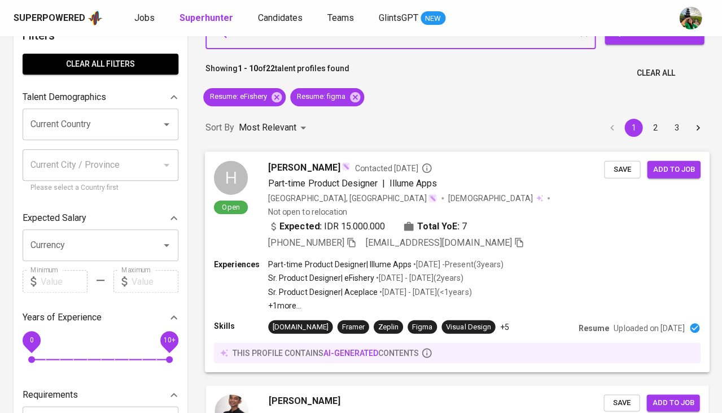
click at [313, 151] on div "H Open Hendrawan Fernando Contacted 1 month ago Part-time Product Designer | Il…" at bounding box center [457, 204] width 505 height 107
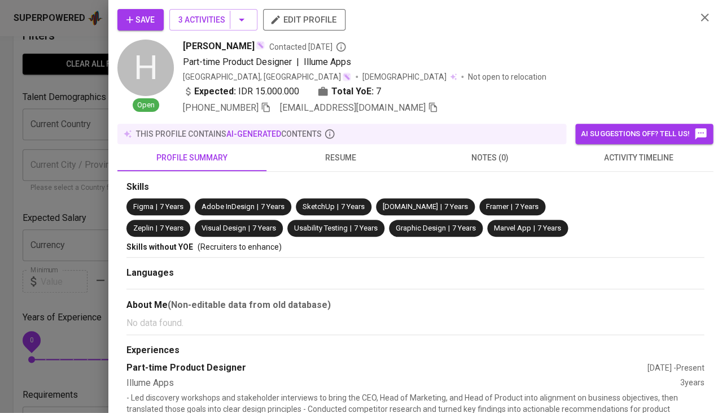
click at [336, 157] on span "resume" at bounding box center [340, 158] width 135 height 14
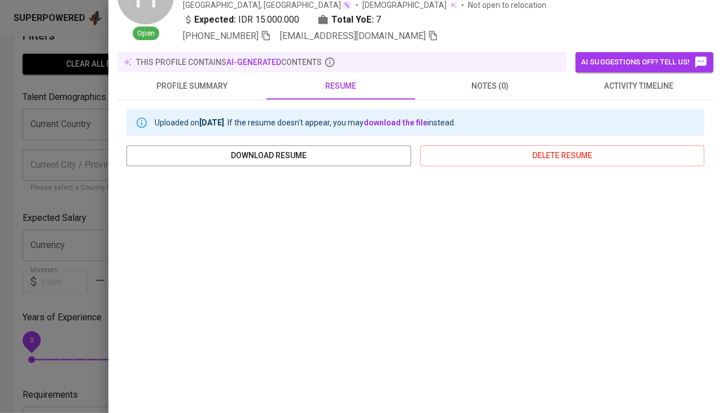
scroll to position [0, 0]
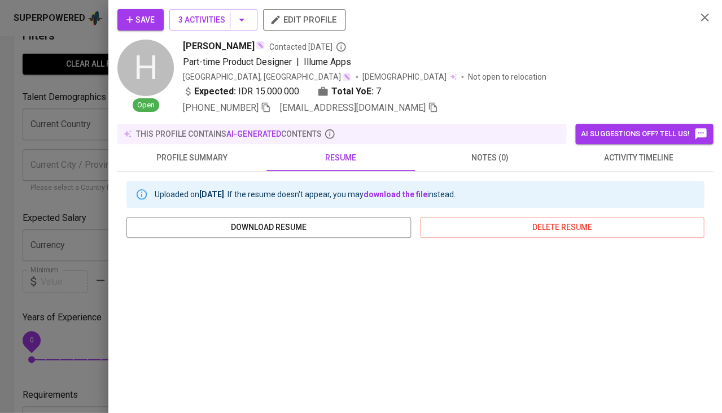
click at [268, 102] on icon "button" at bounding box center [266, 107] width 10 height 10
click at [601, 154] on span "activity timeline" at bounding box center [638, 158] width 135 height 14
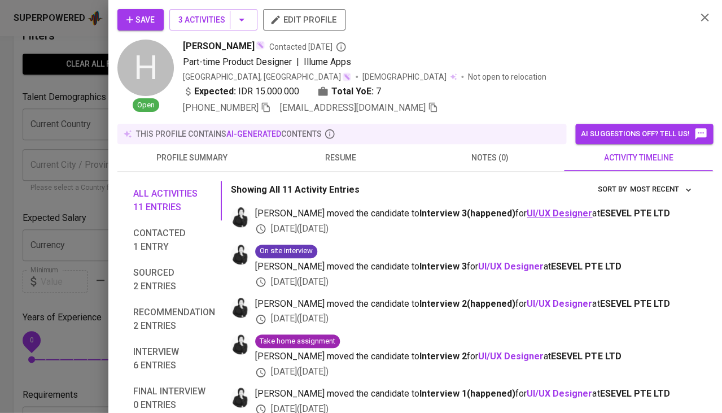
click at [532, 211] on b "UI/UX Designer" at bounding box center [559, 213] width 65 height 11
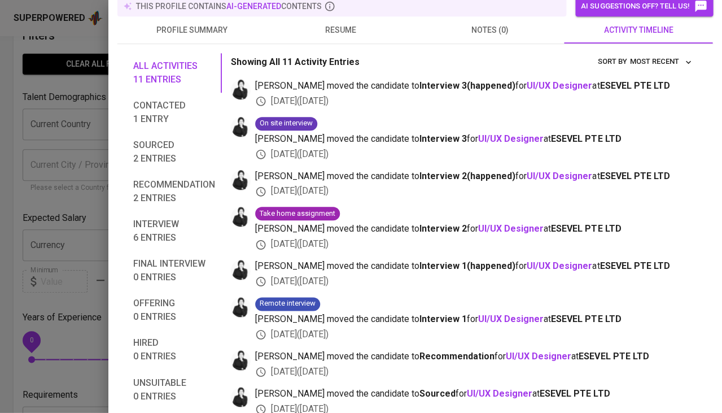
scroll to position [97, 0]
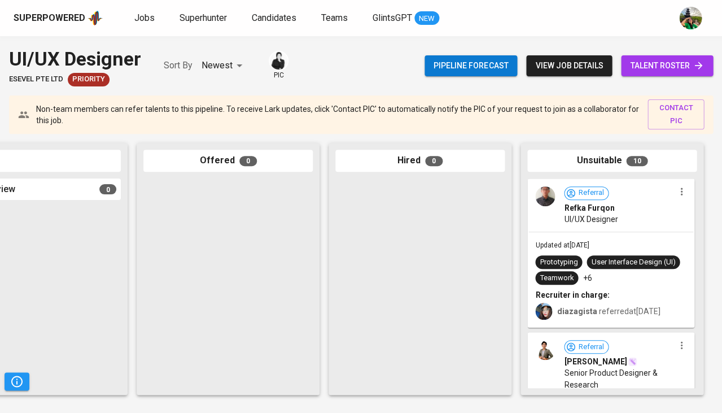
scroll to position [0, 970]
click at [635, 301] on div "Updated at [DATE] Prototyping User Interface Design (UI) Teamwork +6 Recruiter …" at bounding box center [610, 279] width 165 height 95
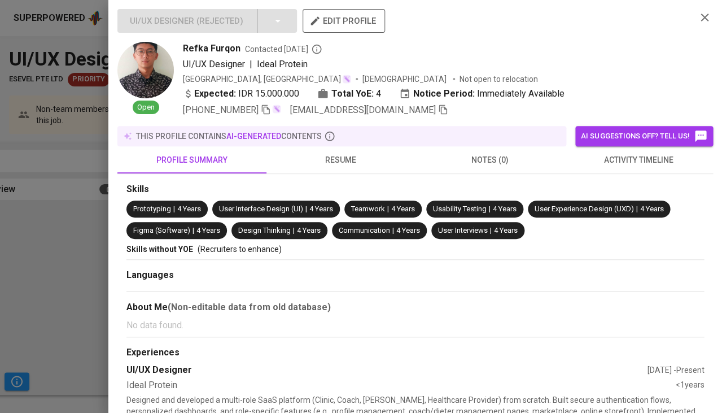
click at [356, 154] on span "resume" at bounding box center [340, 160] width 135 height 14
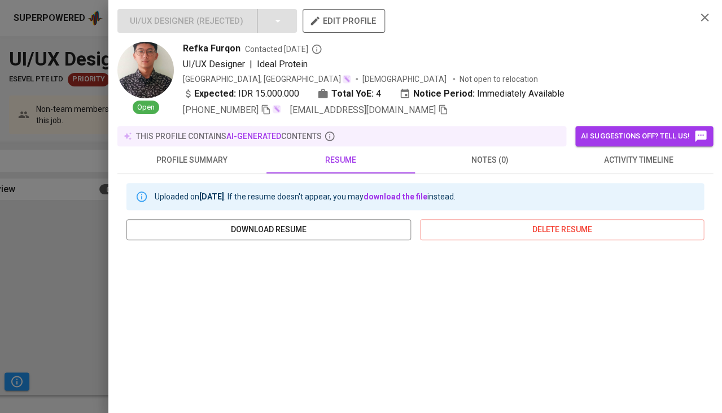
scroll to position [191, 0]
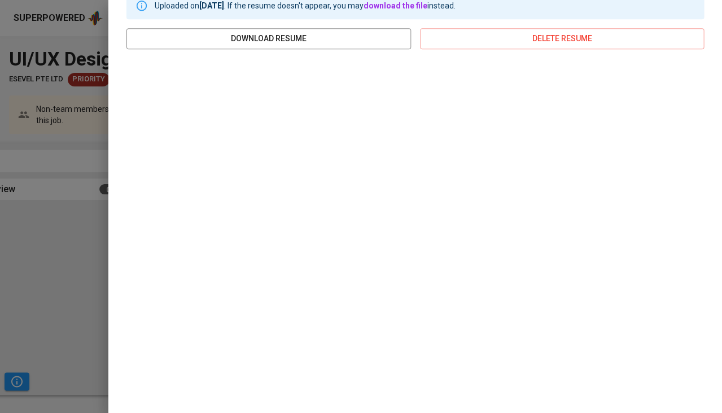
click at [93, 271] on div at bounding box center [361, 206] width 722 height 413
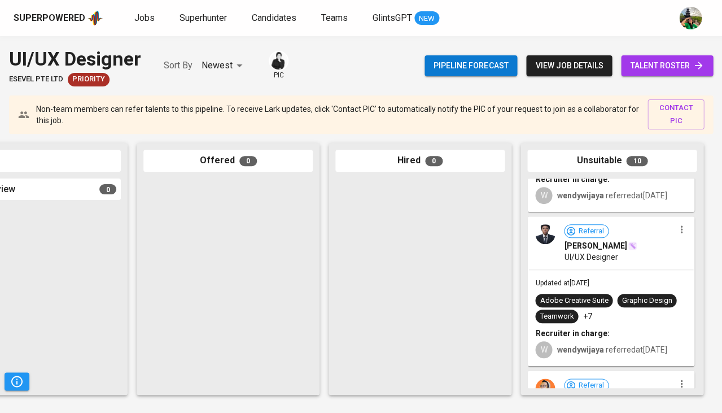
scroll to position [282, 0]
click at [578, 268] on div "Referral [PERSON_NAME] UI/UX Designer" at bounding box center [610, 242] width 165 height 52
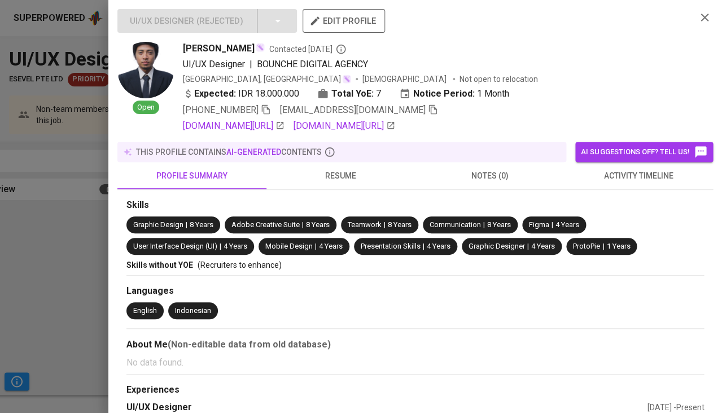
click at [621, 183] on span "activity timeline" at bounding box center [638, 176] width 135 height 14
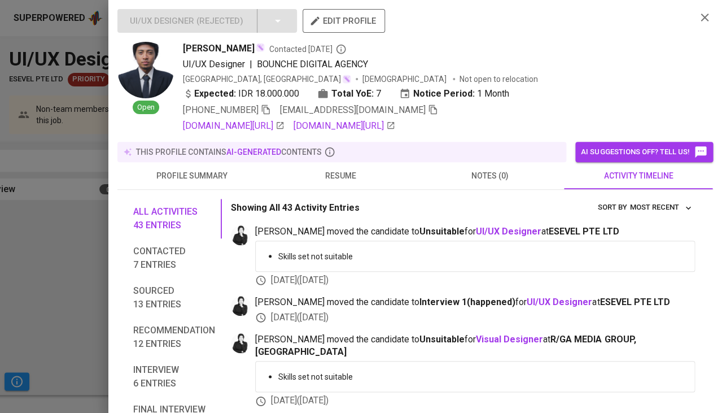
click at [340, 183] on span "resume" at bounding box center [340, 176] width 135 height 14
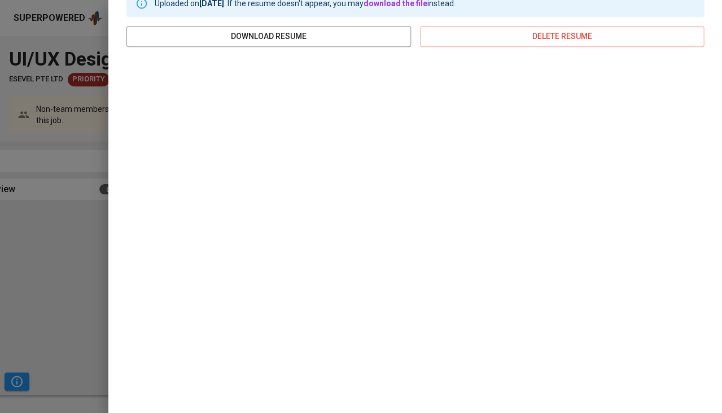
scroll to position [222, 0]
click at [80, 211] on div at bounding box center [361, 206] width 722 height 413
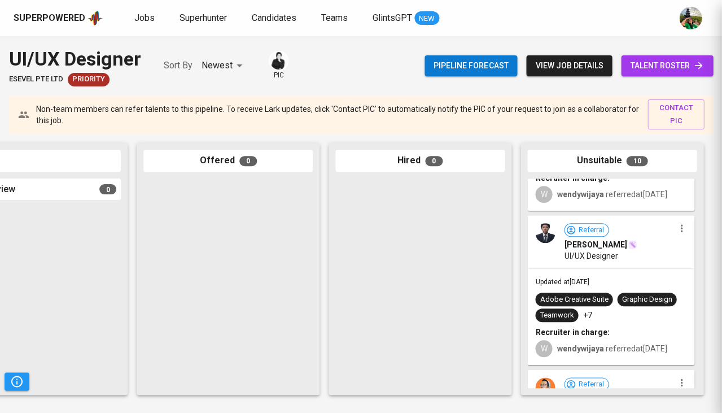
scroll to position [0, 0]
click at [204, 16] on span "Superhunter" at bounding box center [203, 17] width 47 height 11
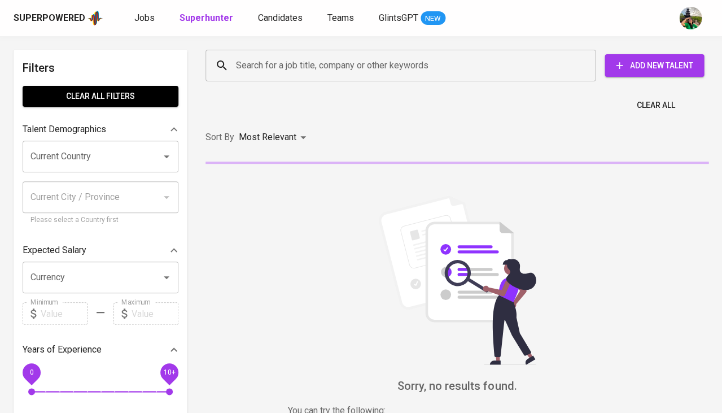
click at [307, 65] on input "Search for a job title, company or other keywords" at bounding box center [403, 65] width 340 height 21
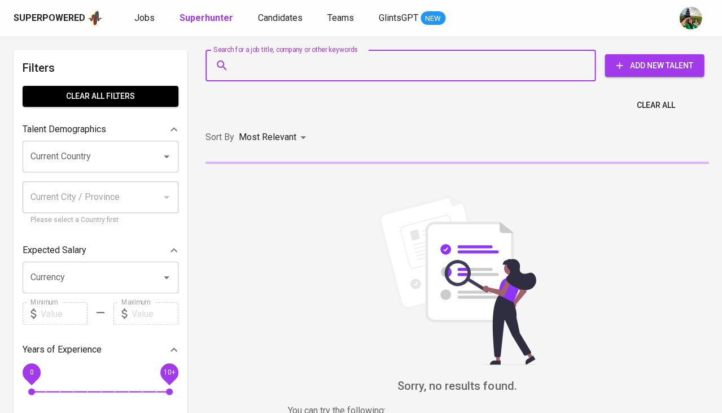
paste input "[EMAIL_ADDRESS][DOMAIN_NAME]"
type input "[EMAIL_ADDRESS][DOMAIN_NAME]"
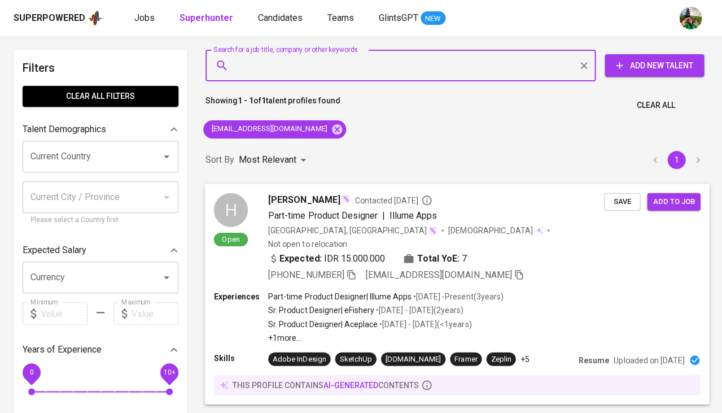
click at [618, 198] on span "Save" at bounding box center [622, 201] width 25 height 13
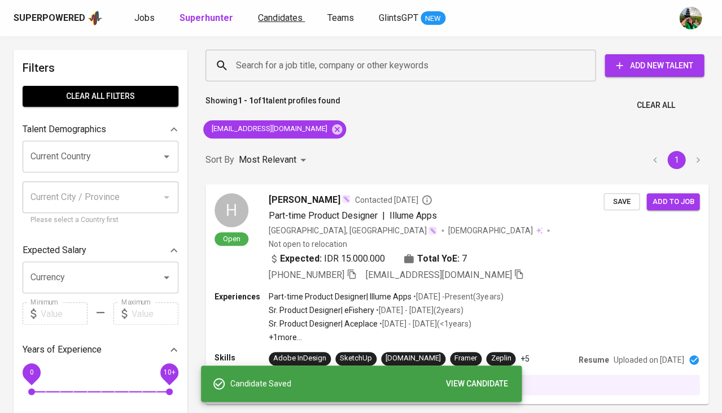
click at [287, 20] on span "Candidates" at bounding box center [280, 17] width 45 height 11
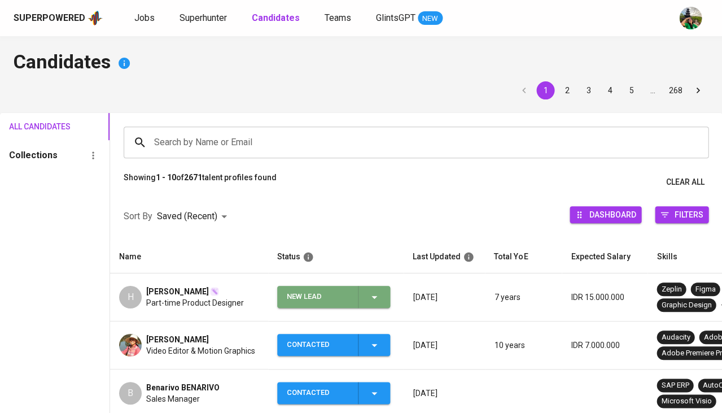
click at [369, 296] on icon "button" at bounding box center [374, 297] width 14 height 14
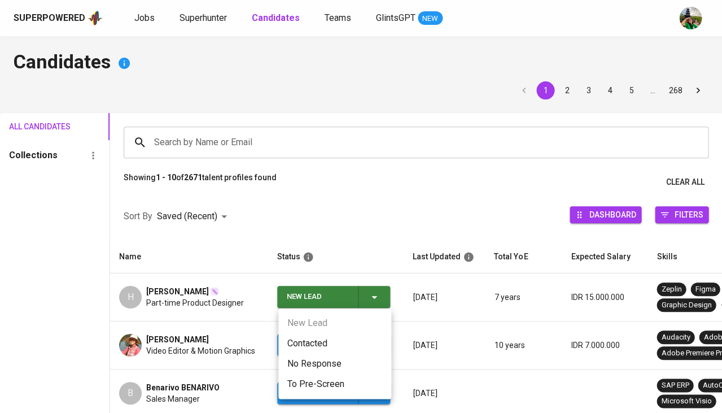
click at [305, 345] on li "Contacted" at bounding box center [334, 343] width 113 height 20
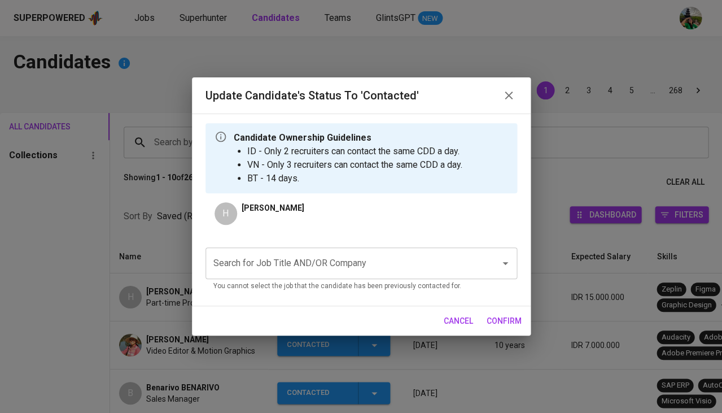
click at [304, 260] on input "Search for Job Title AND/OR Company" at bounding box center [346, 262] width 270 height 21
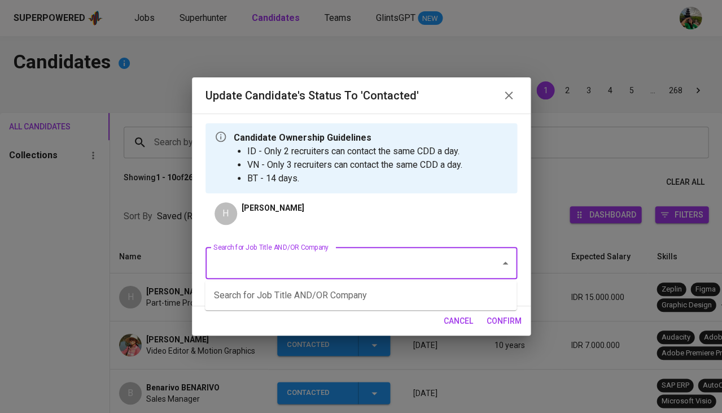
type input "a"
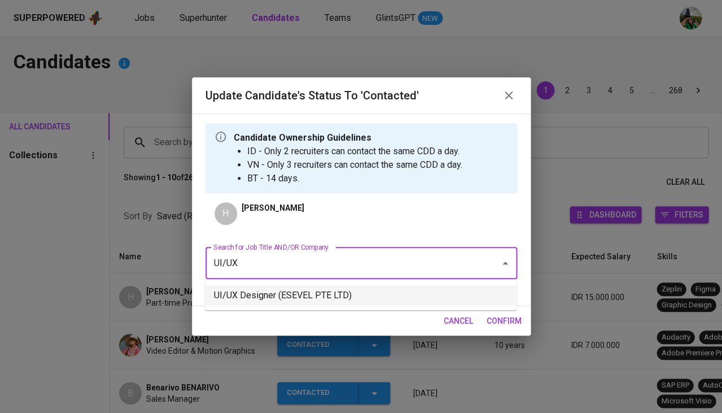
click at [291, 296] on li "UI/UX Designer (ESEVEL PTE LTD)" at bounding box center [361, 295] width 312 height 20
type input "UI/UX"
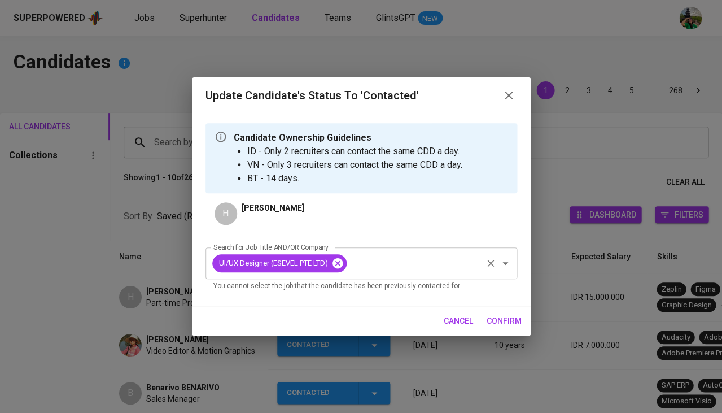
click at [340, 266] on icon at bounding box center [337, 263] width 10 height 10
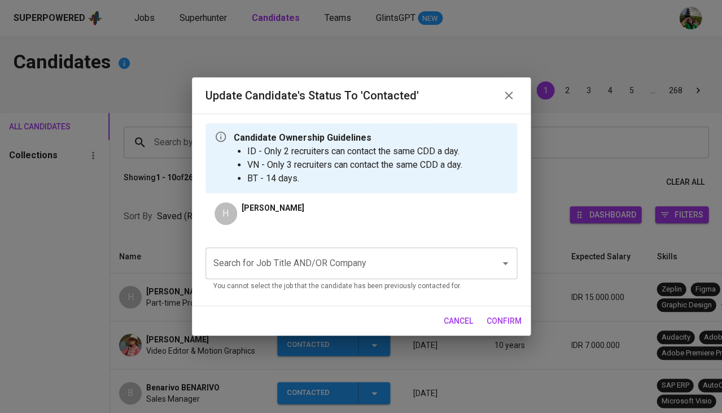
click at [340, 266] on input "Search for Job Title AND/OR Company" at bounding box center [346, 262] width 270 height 21
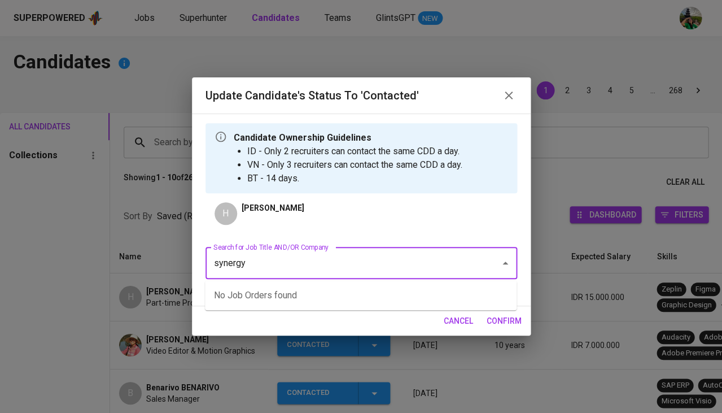
type input "o"
type input "impetus"
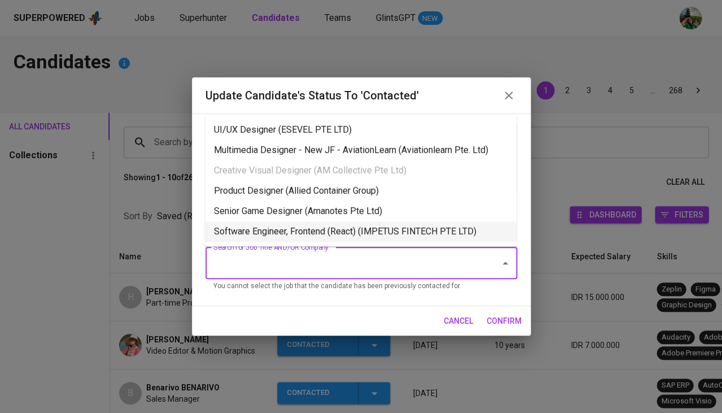
click at [282, 233] on li "Software Engineer, Frontend (React) (IMPETUS FINTECH PTE LTD)" at bounding box center [361, 231] width 312 height 20
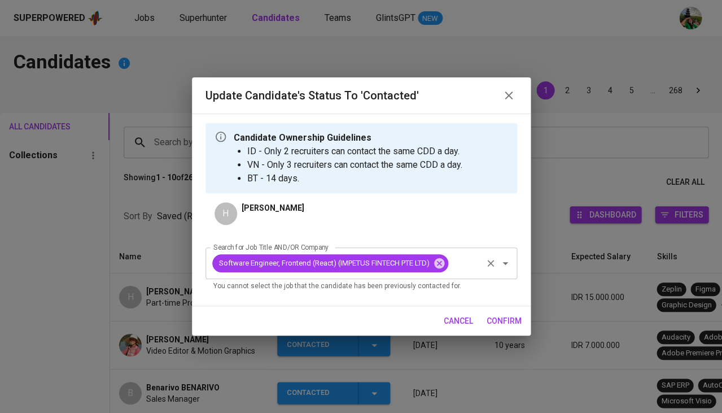
click at [497, 317] on span "confirm" at bounding box center [504, 321] width 35 height 14
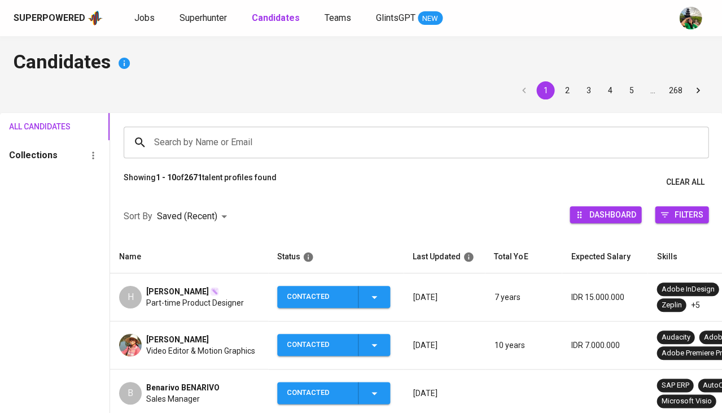
click at [184, 294] on span "[PERSON_NAME]" at bounding box center [177, 291] width 63 height 11
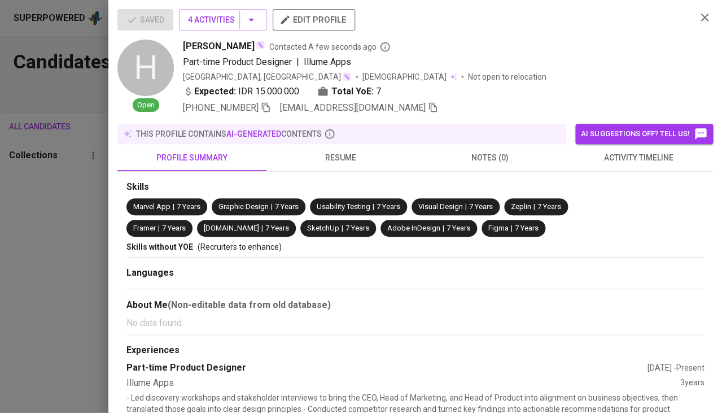
click at [184, 294] on div at bounding box center [361, 206] width 722 height 413
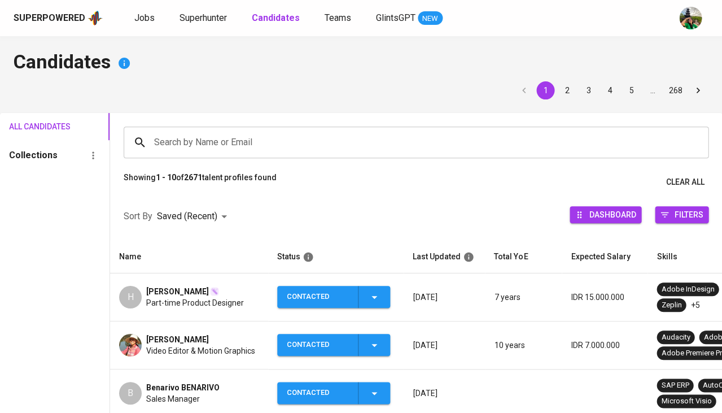
click at [203, 292] on span "[PERSON_NAME]" at bounding box center [177, 291] width 63 height 11
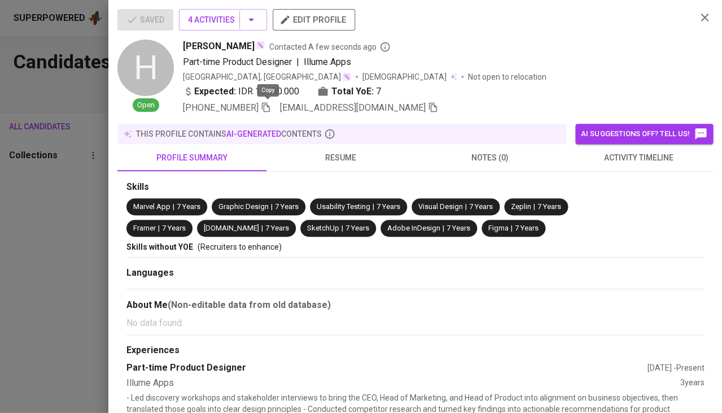
click at [267, 109] on icon "button" at bounding box center [266, 108] width 8 height 10
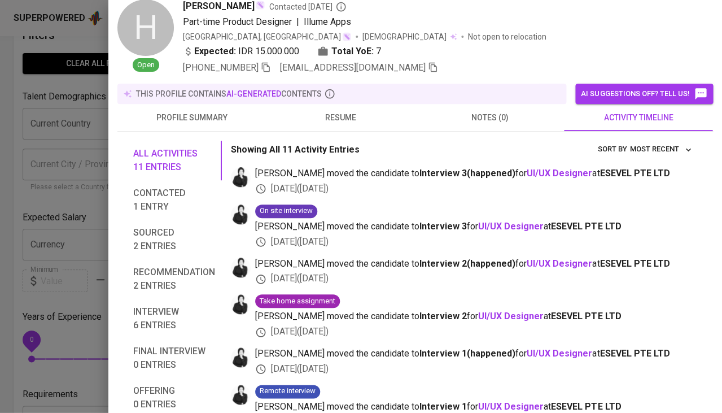
scroll to position [26, 0]
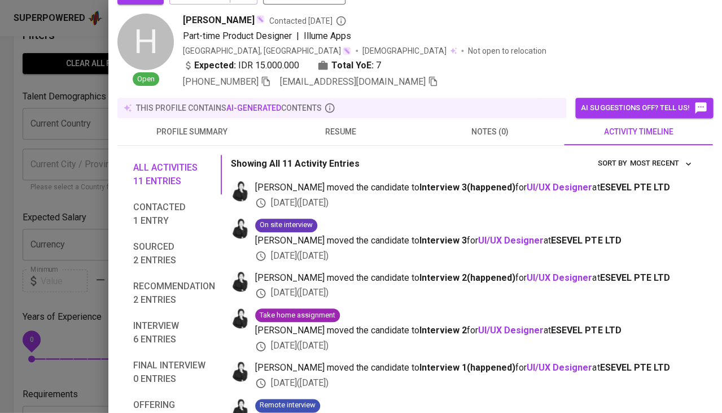
click at [342, 133] on span "resume" at bounding box center [340, 132] width 135 height 14
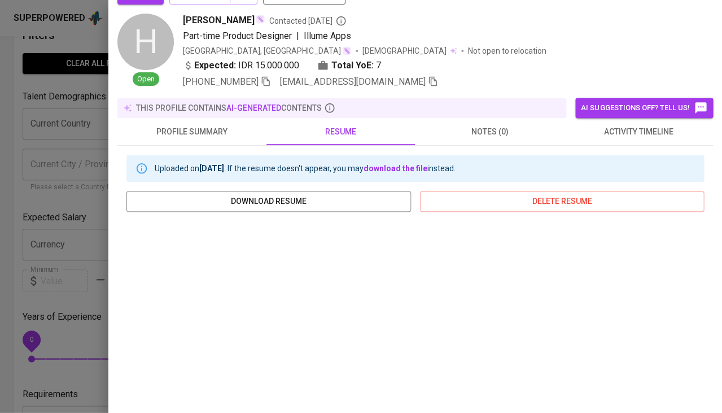
scroll to position [11, 0]
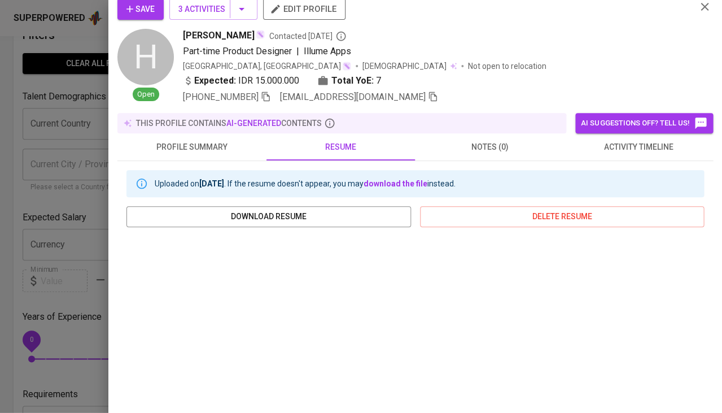
click at [603, 140] on span "activity timeline" at bounding box center [638, 147] width 135 height 14
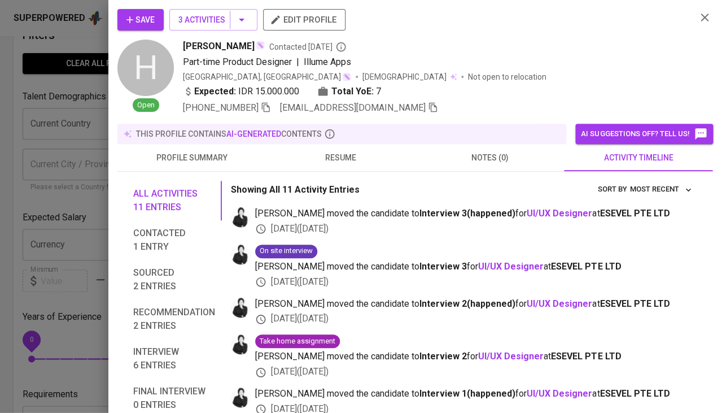
scroll to position [0, 0]
click at [428, 108] on icon "button" at bounding box center [433, 107] width 10 height 10
click at [428, 106] on icon "button" at bounding box center [433, 107] width 10 height 10
click at [49, 260] on div at bounding box center [361, 206] width 722 height 413
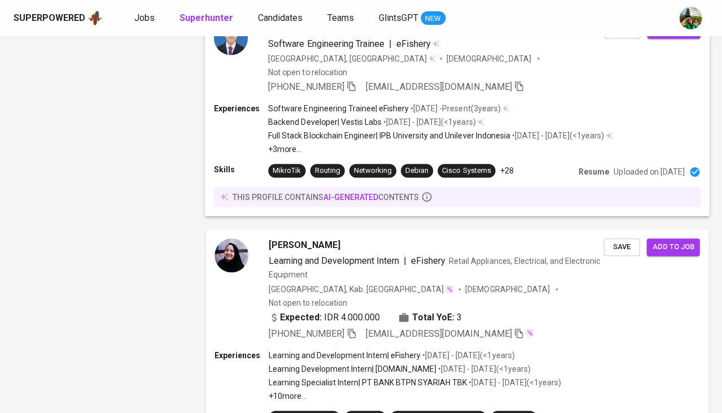
scroll to position [1863, 0]
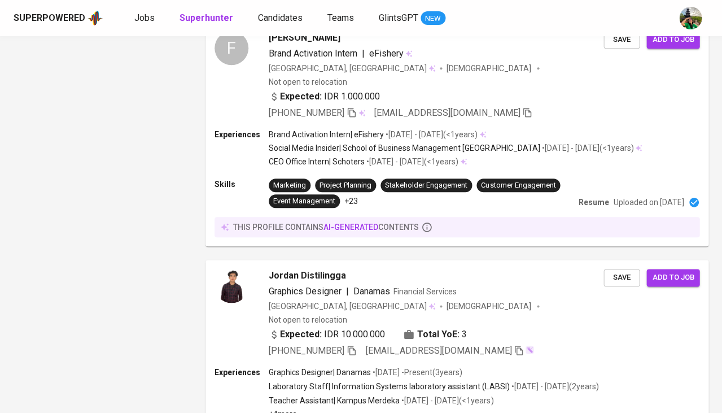
scroll to position [2079, 0]
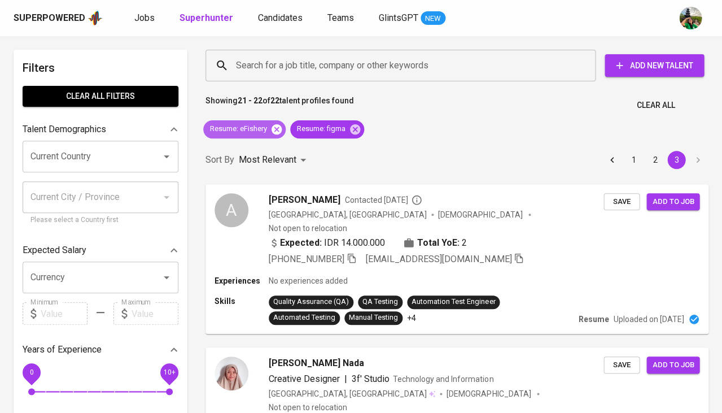
click at [275, 131] on icon at bounding box center [277, 129] width 10 height 10
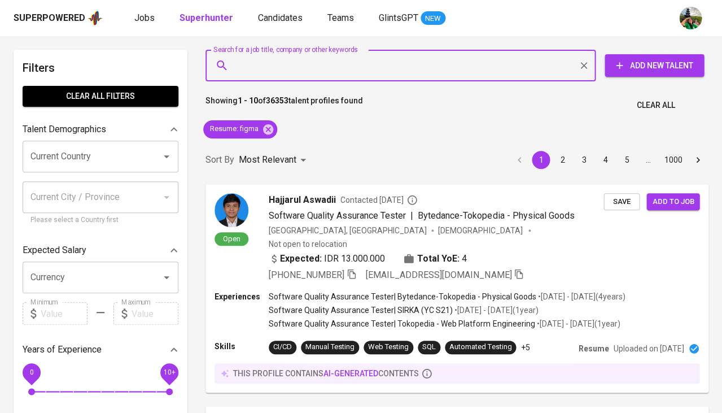
click at [290, 71] on input "Search for a job title, company or other keywords" at bounding box center [403, 65] width 340 height 21
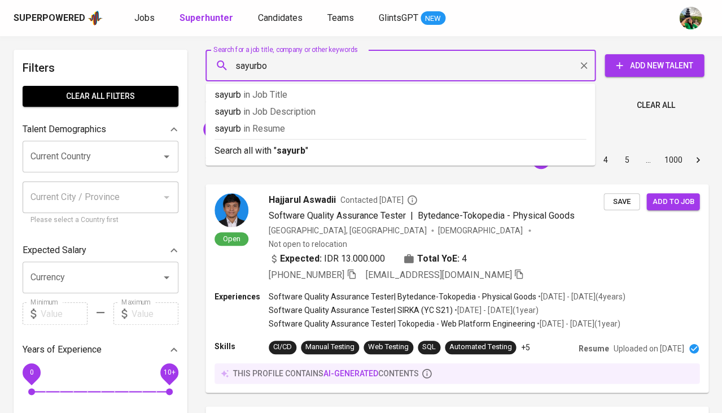
type input "sayurbox"
click at [279, 134] on p "sayurbox in Resume" at bounding box center [400, 129] width 371 height 14
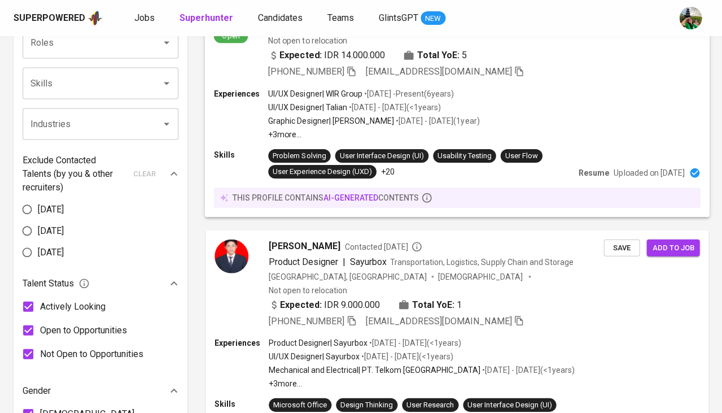
scroll to position [495, 0]
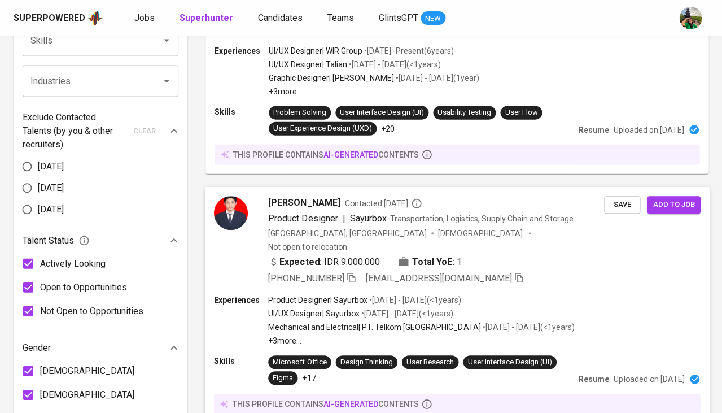
click at [295, 213] on span "Product Designer" at bounding box center [302, 218] width 69 height 11
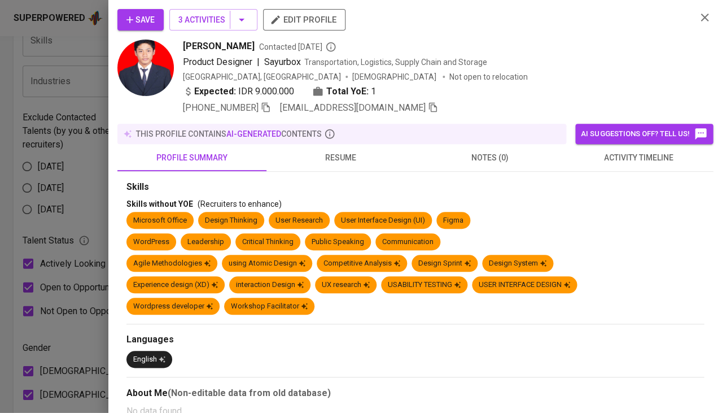
click at [358, 154] on span "resume" at bounding box center [340, 158] width 135 height 14
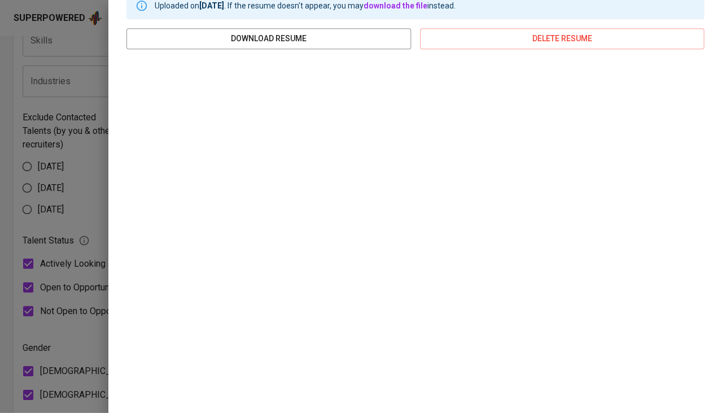
scroll to position [188, 0]
click at [83, 262] on div at bounding box center [361, 206] width 722 height 413
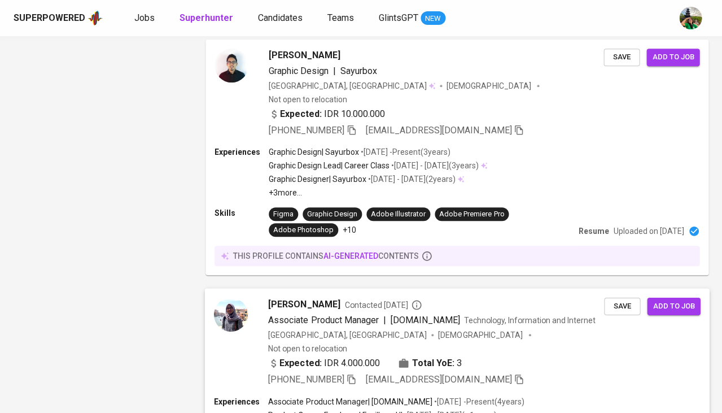
scroll to position [2032, 0]
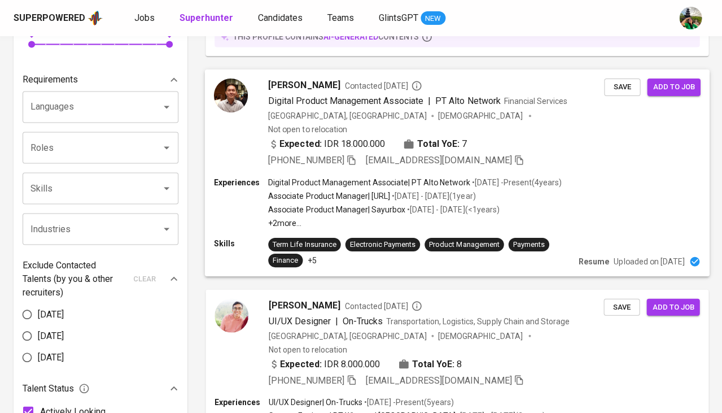
scroll to position [343, 0]
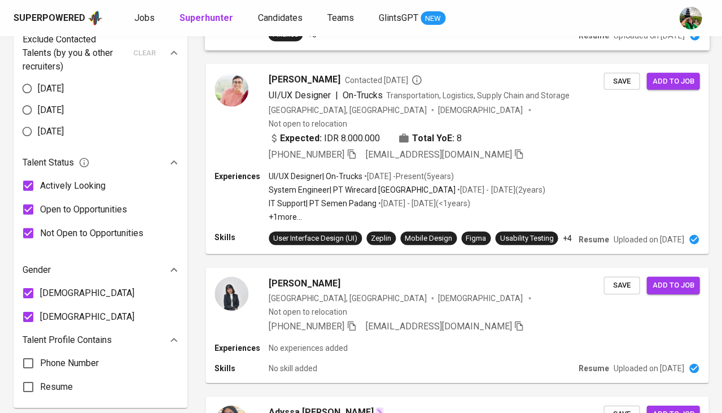
scroll to position [573, 0]
click at [371, 197] on p "IT Support | PT Semen Padang" at bounding box center [322, 202] width 108 height 11
